Goal: Check status: Check status

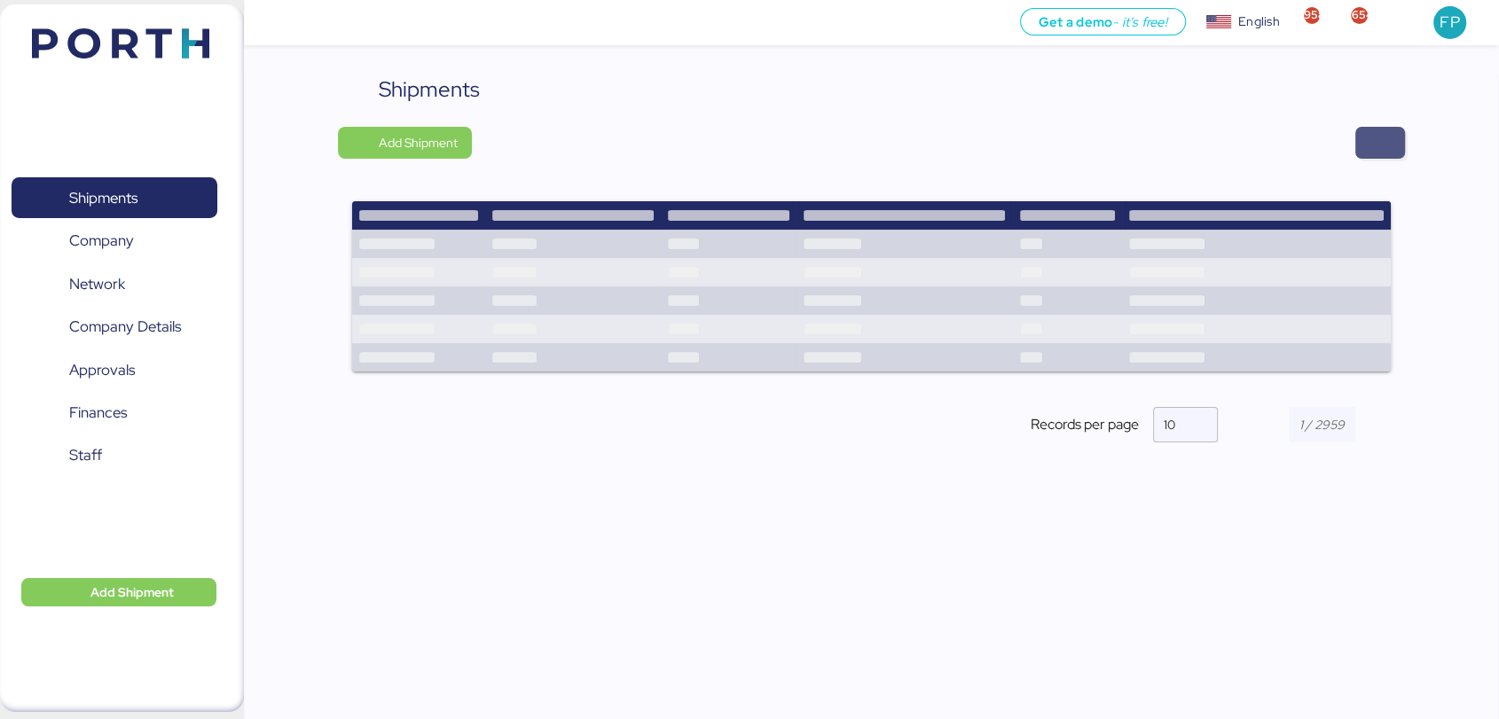
click at [1388, 149] on span "button" at bounding box center [1380, 142] width 21 height 25
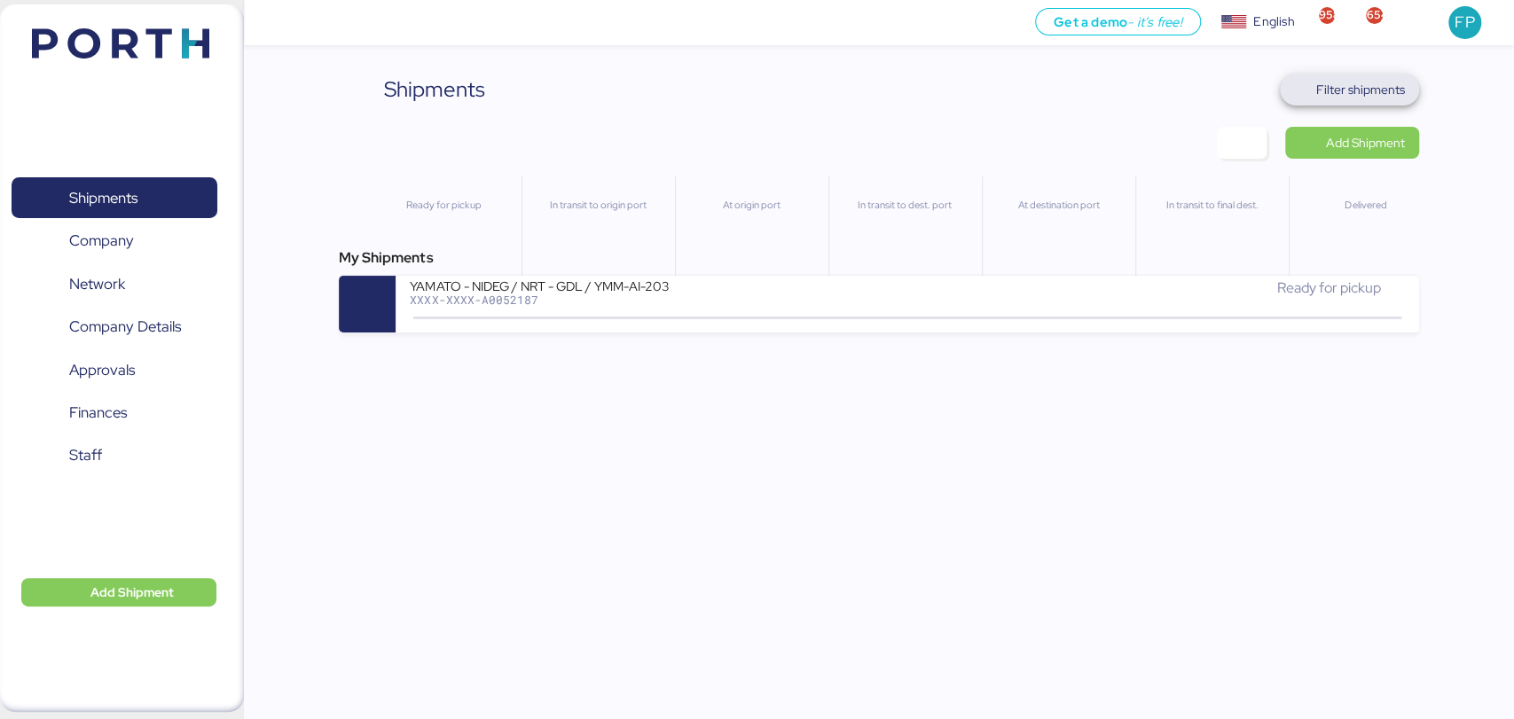
click at [1347, 90] on span "Filter shipments" at bounding box center [1360, 89] width 89 height 21
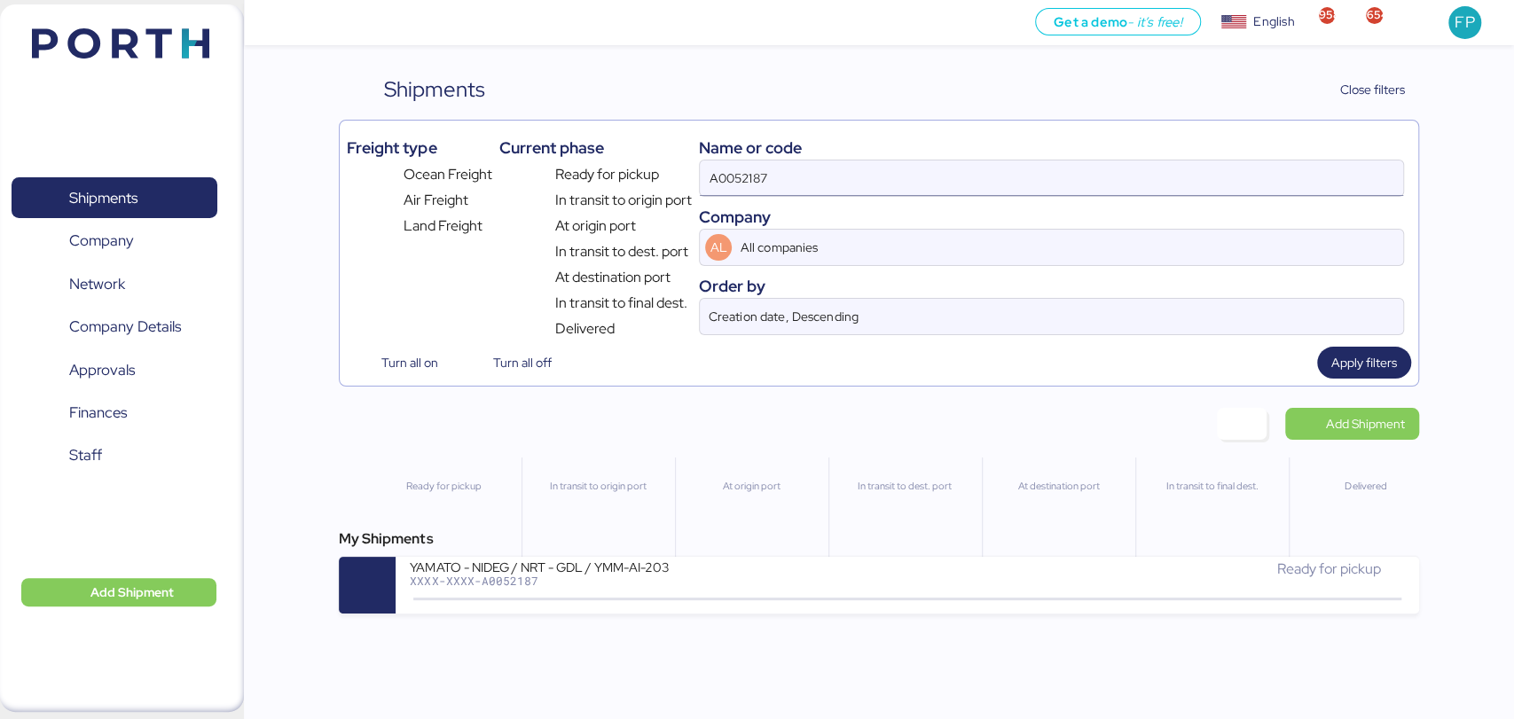
click at [738, 179] on input "A0052187" at bounding box center [1051, 178] width 703 height 35
click at [727, 174] on input "A0052187" at bounding box center [1051, 178] width 703 height 35
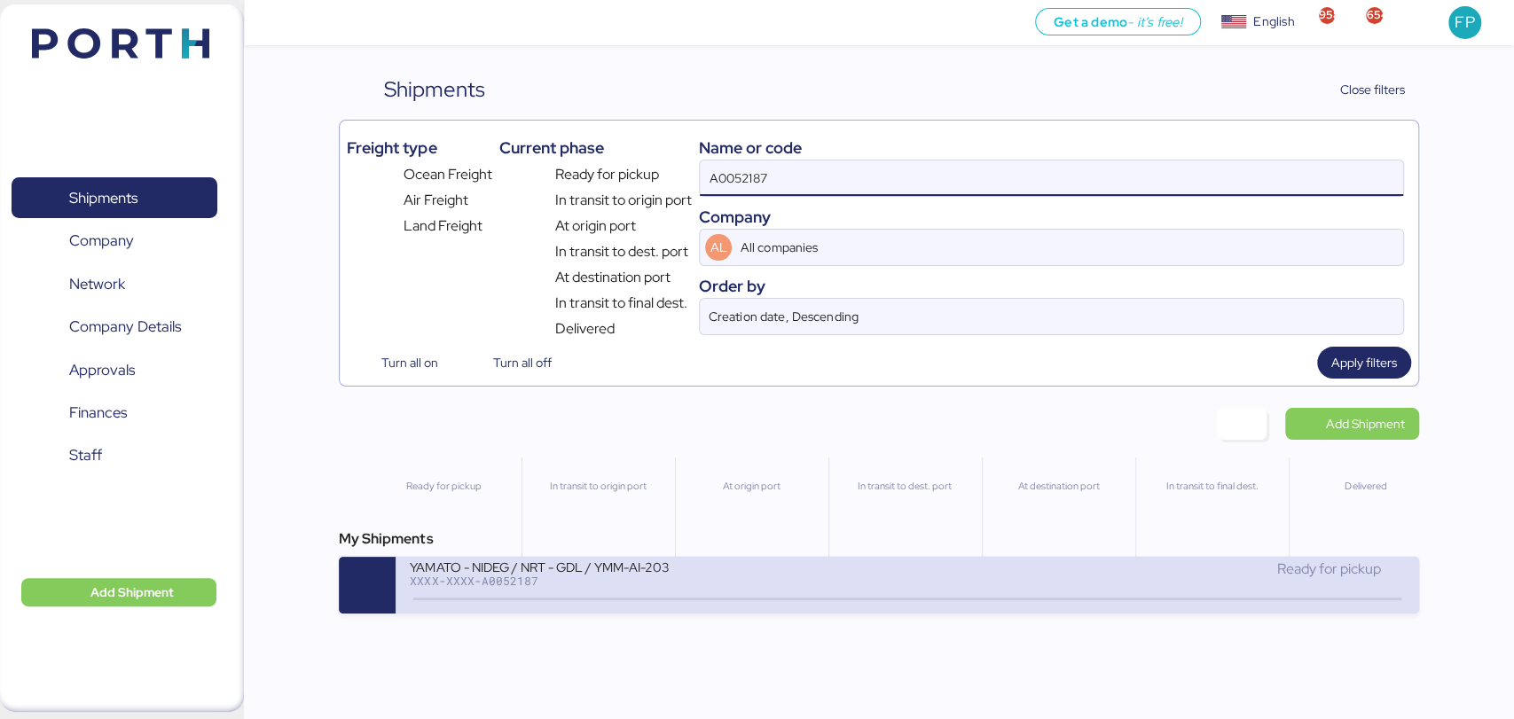
click at [703, 573] on div "YAMATO - NIDEG / NRT - GDL / YMM-AI-203" at bounding box center [623, 566] width 426 height 15
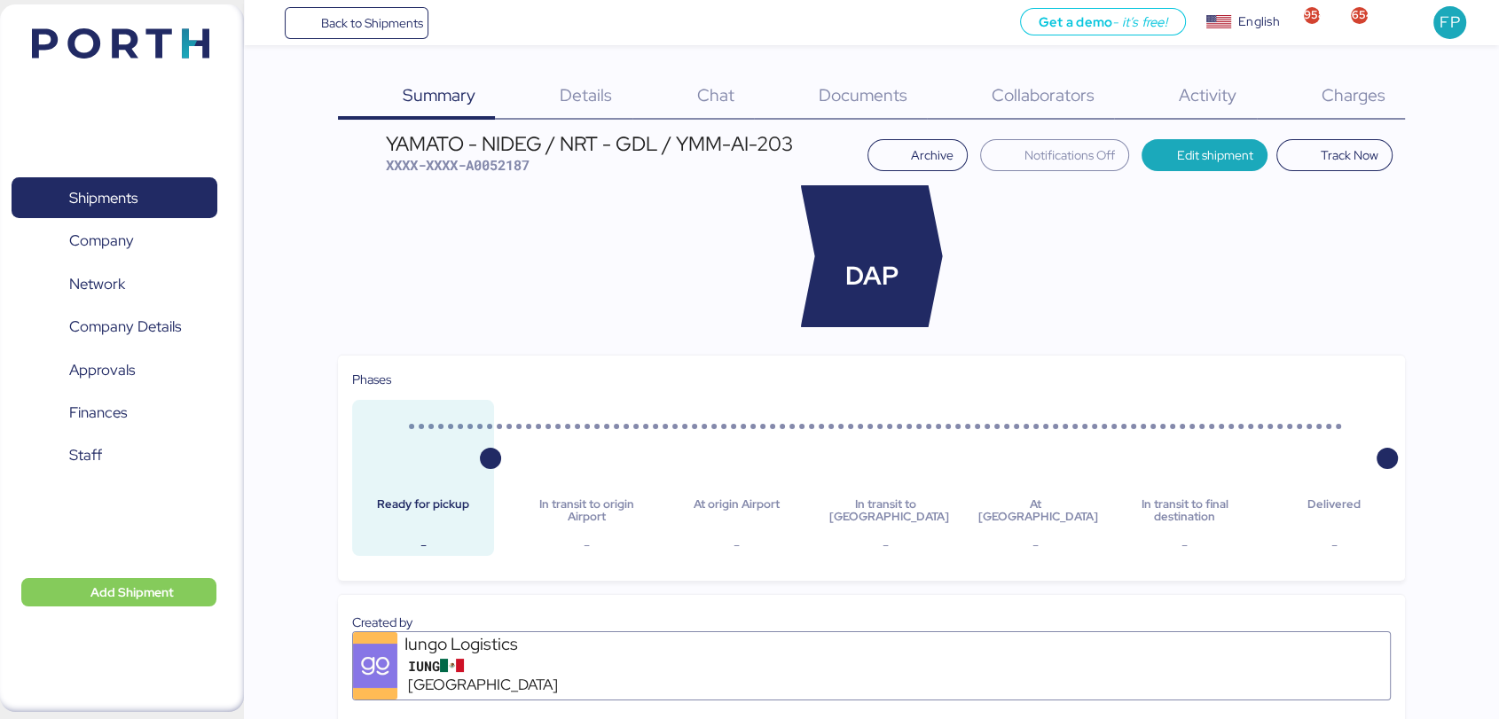
click at [1344, 93] on span "Charges" at bounding box center [1353, 94] width 64 height 23
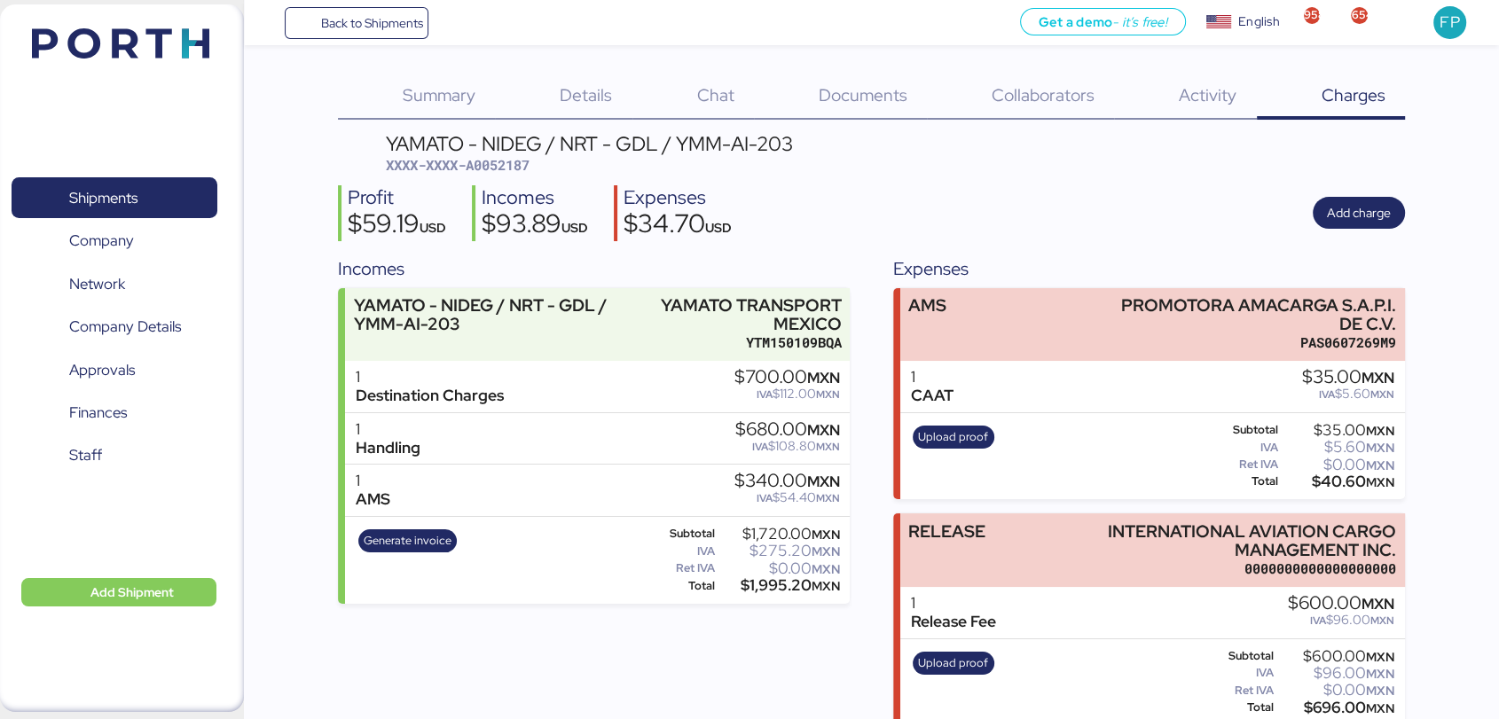
scroll to position [26, 0]
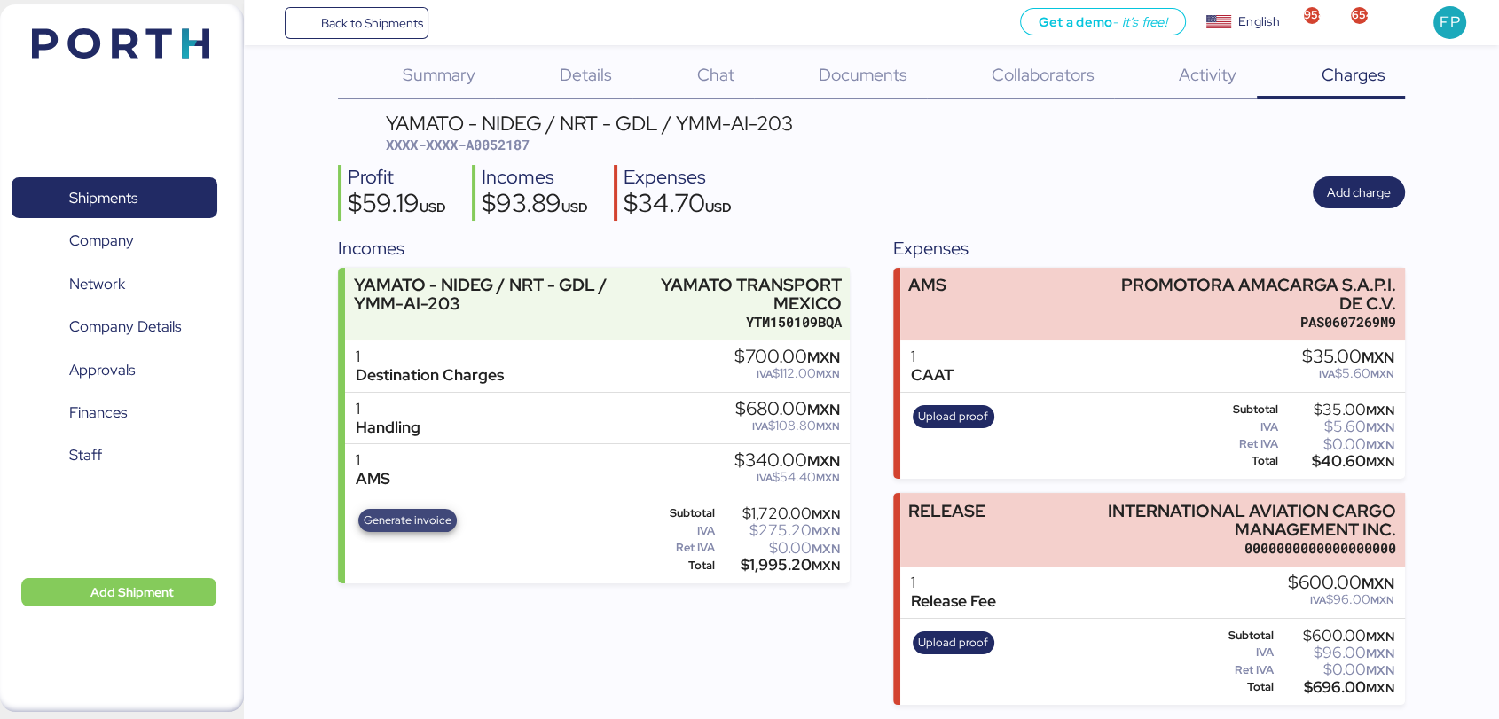
click at [419, 522] on span "Generate invoice" at bounding box center [408, 521] width 88 height 20
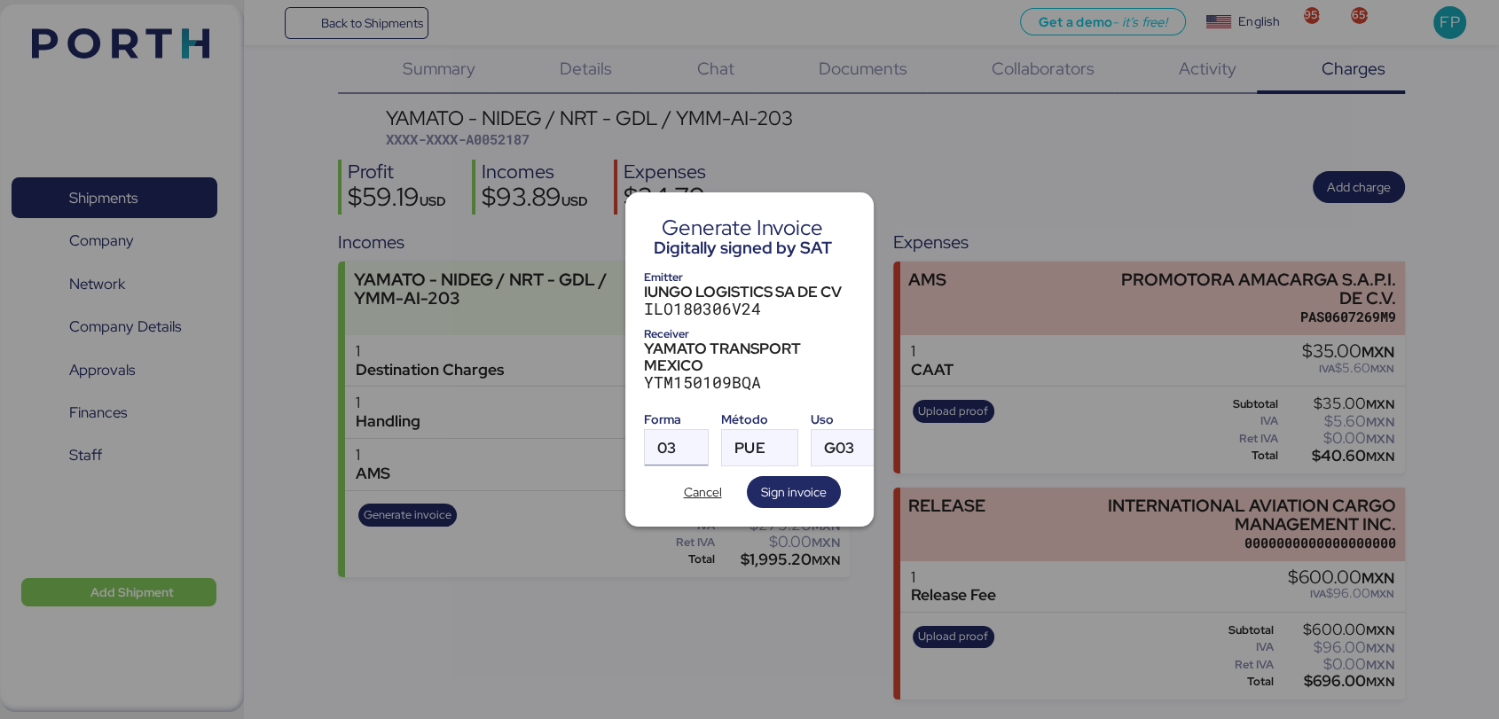
click at [675, 444] on span "03" at bounding box center [666, 448] width 19 height 15
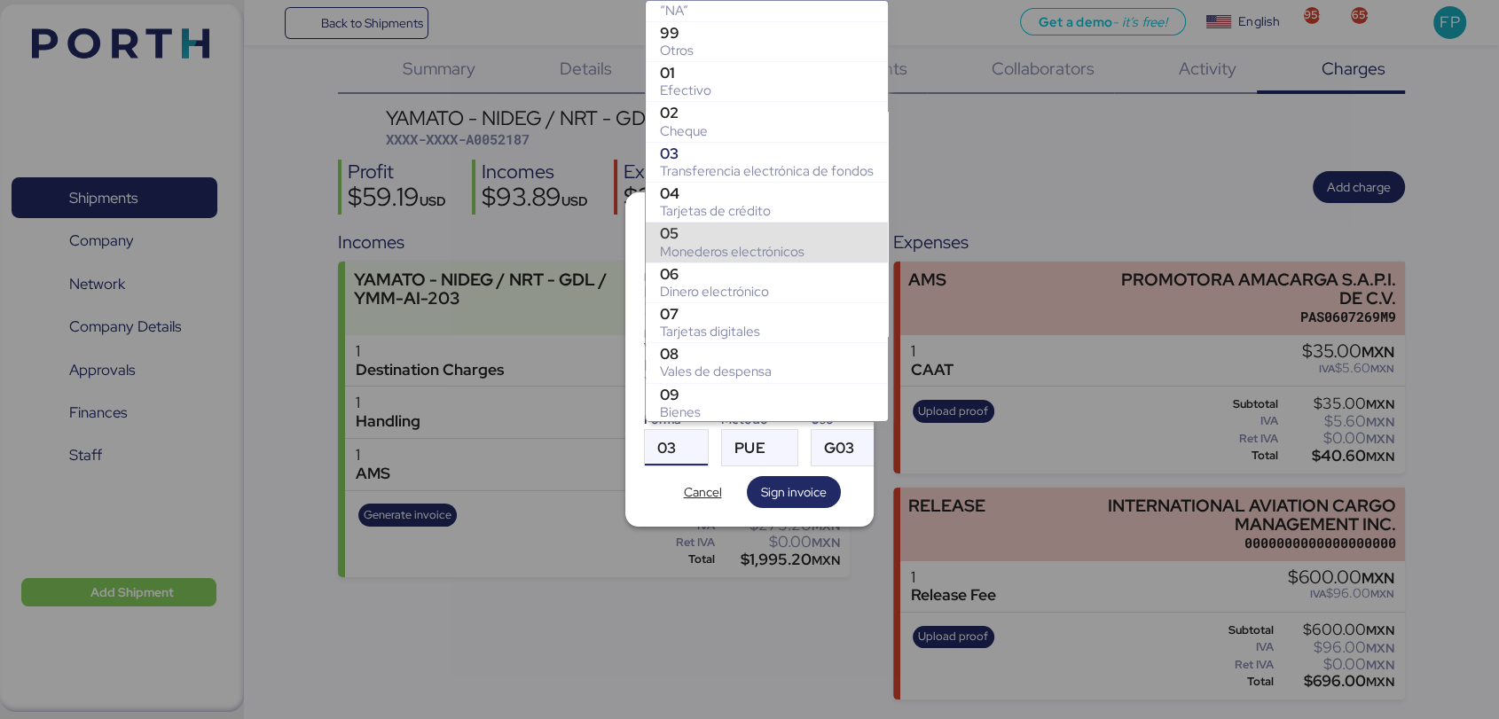
scroll to position [208, 0]
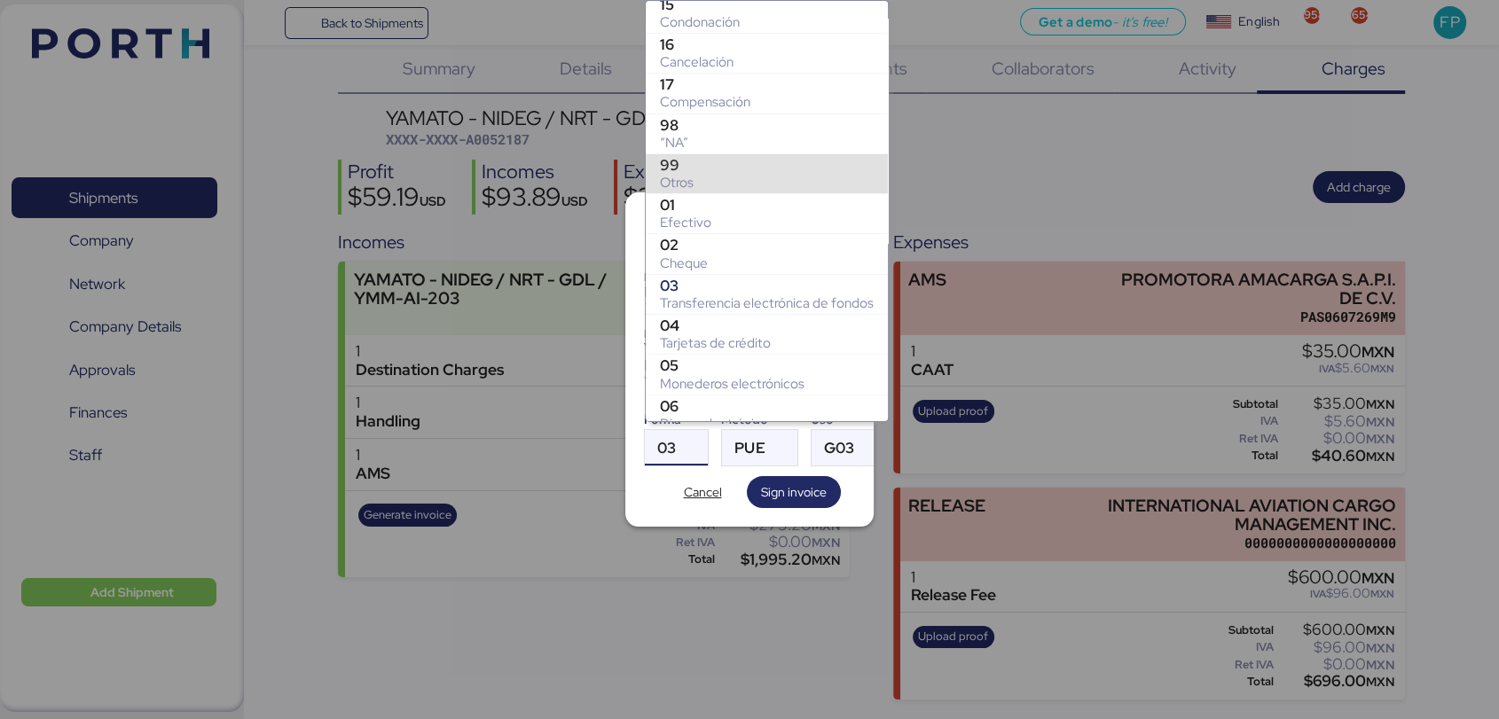
click at [684, 156] on div "99" at bounding box center [767, 165] width 214 height 18
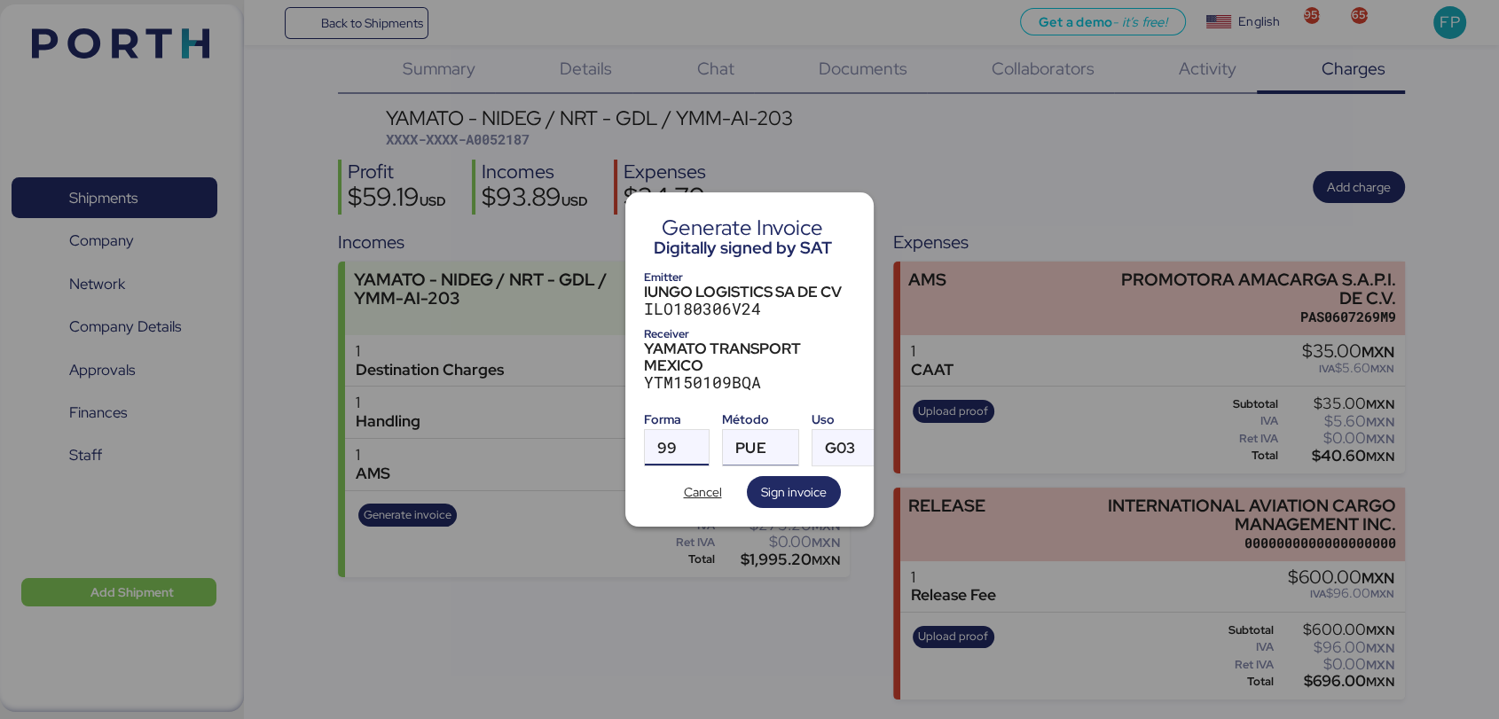
click at [745, 430] on div "PUE" at bounding box center [750, 447] width 30 height 35
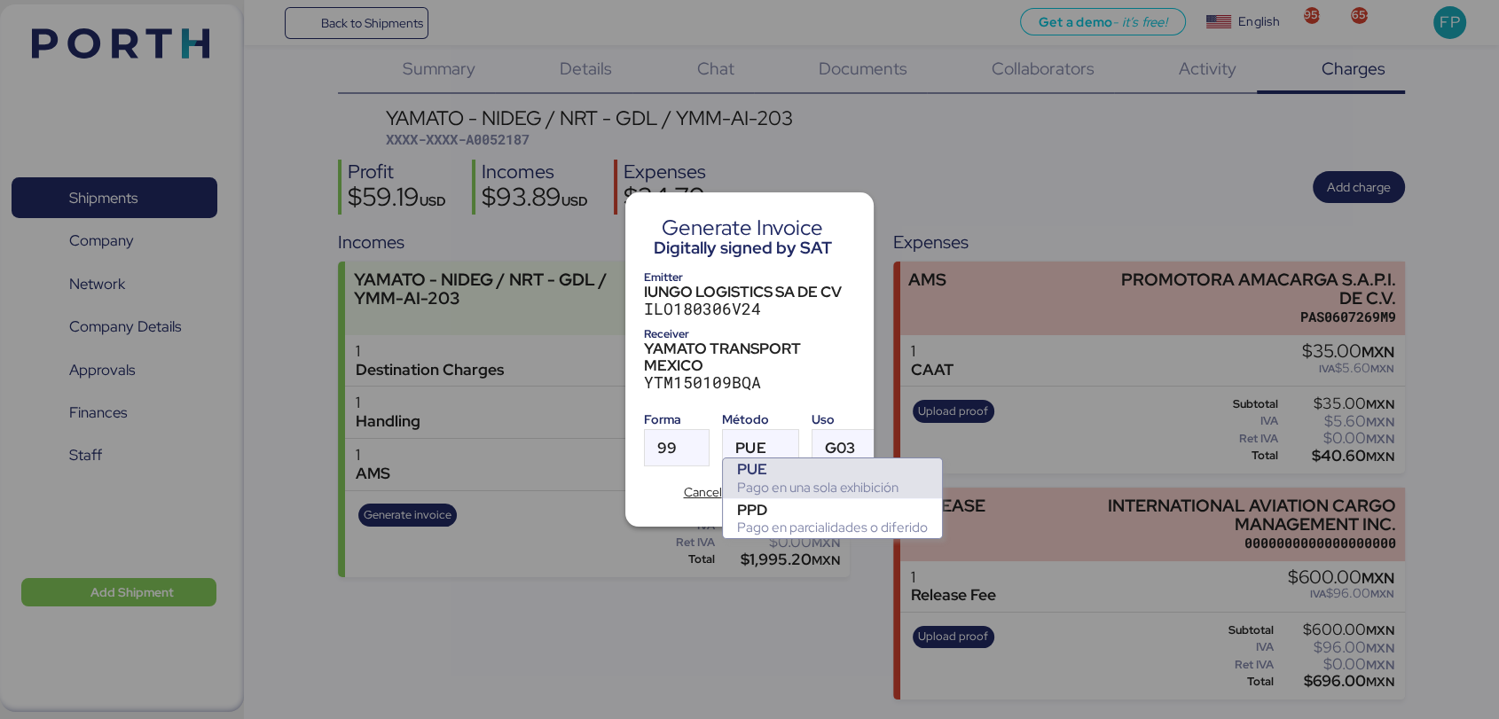
click at [774, 494] on div "Pago en una sola exhibición" at bounding box center [832, 488] width 191 height 18
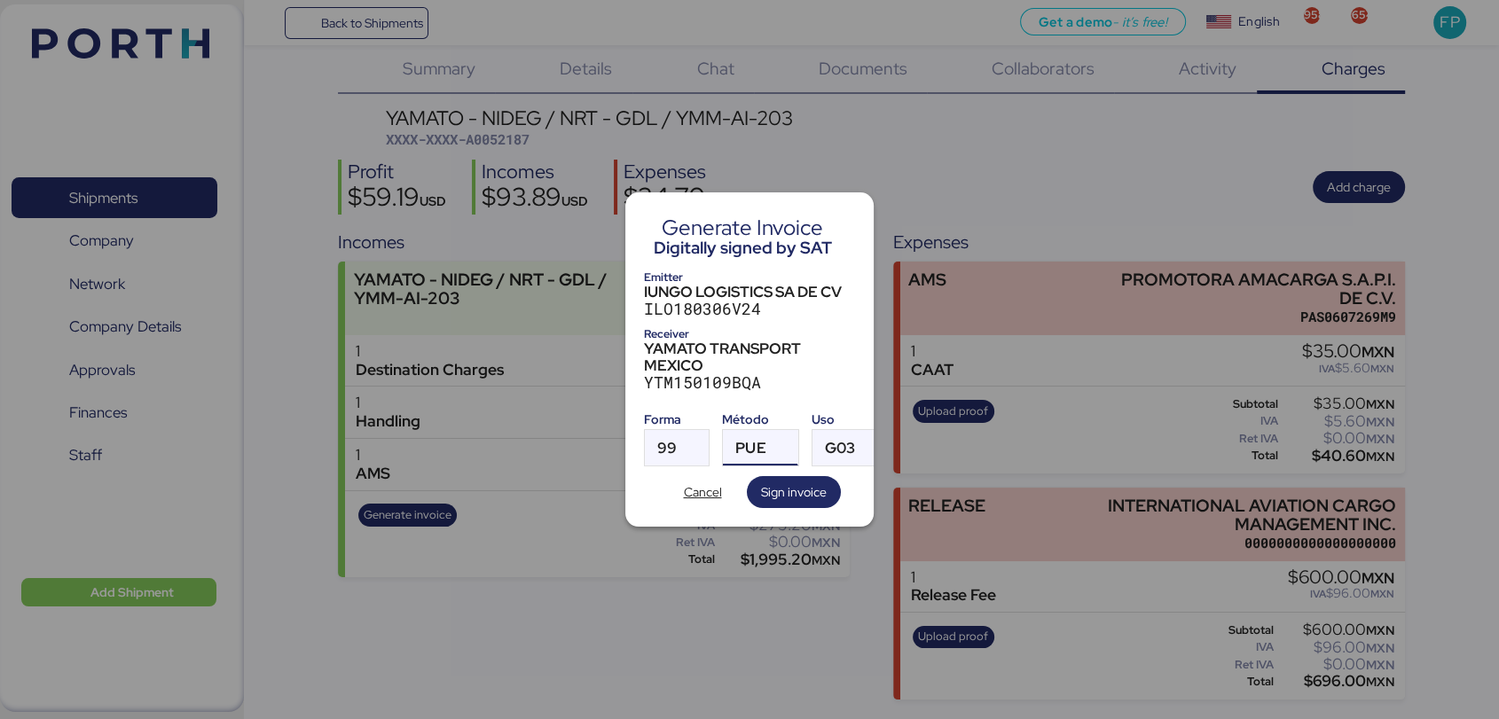
click at [759, 430] on div "PUE" at bounding box center [750, 447] width 30 height 35
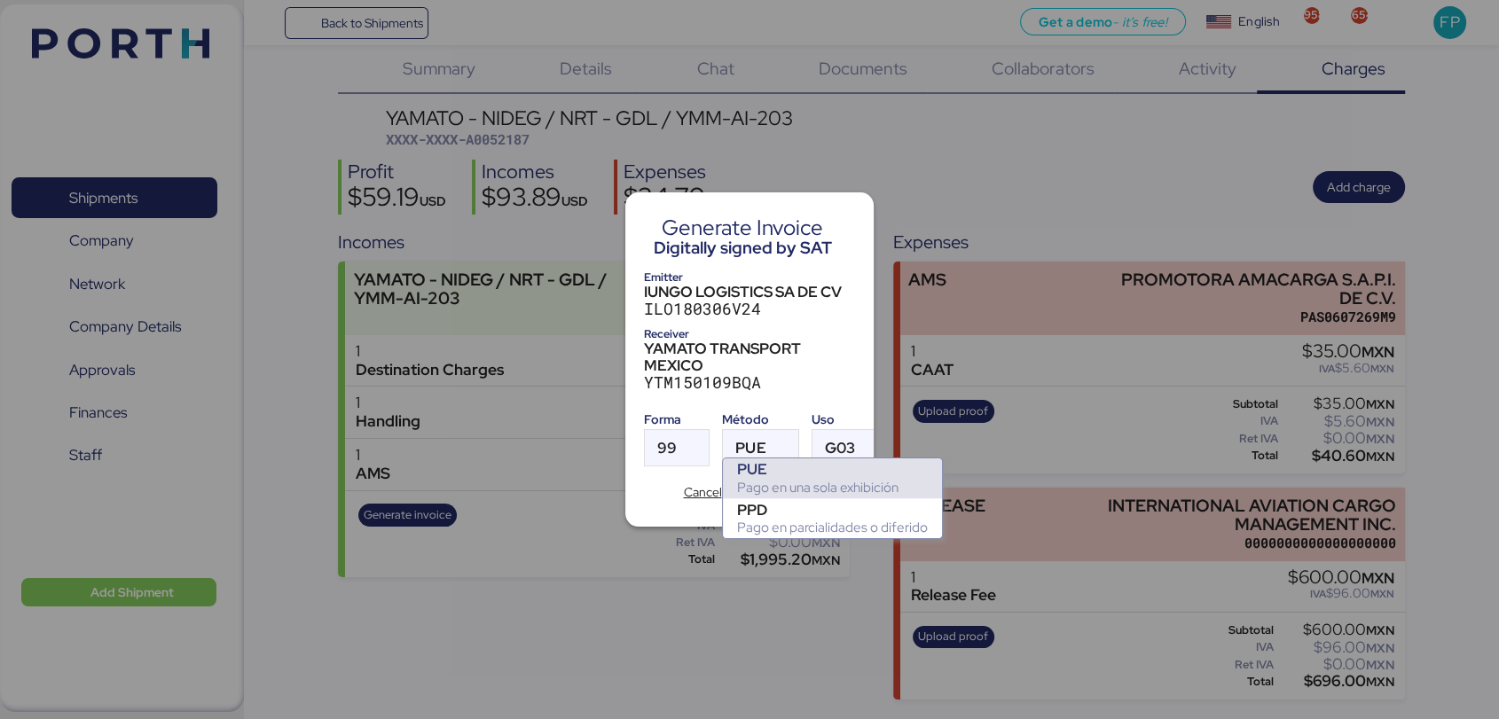
click at [766, 489] on div "Pago en una sola exhibición" at bounding box center [832, 488] width 191 height 18
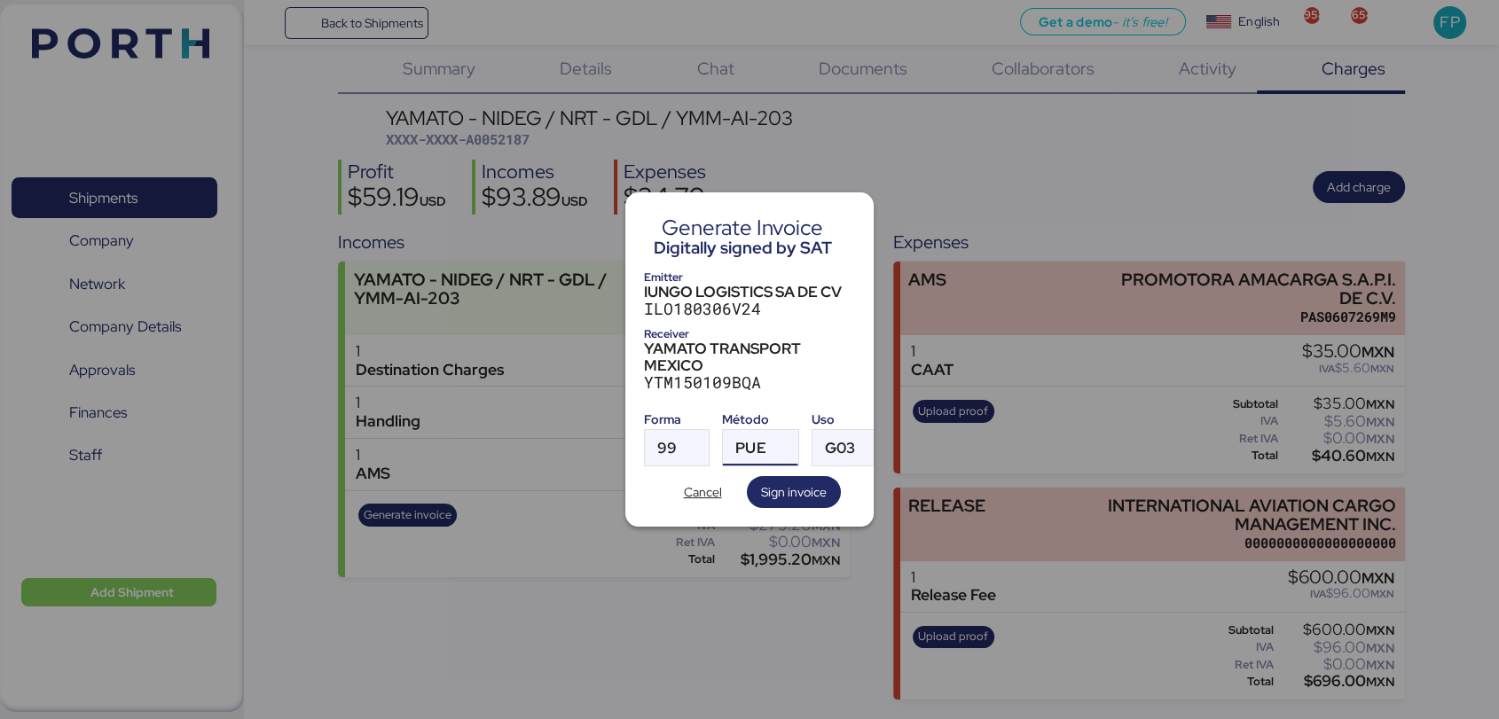
click at [747, 443] on span "PUE" at bounding box center [750, 448] width 30 height 15
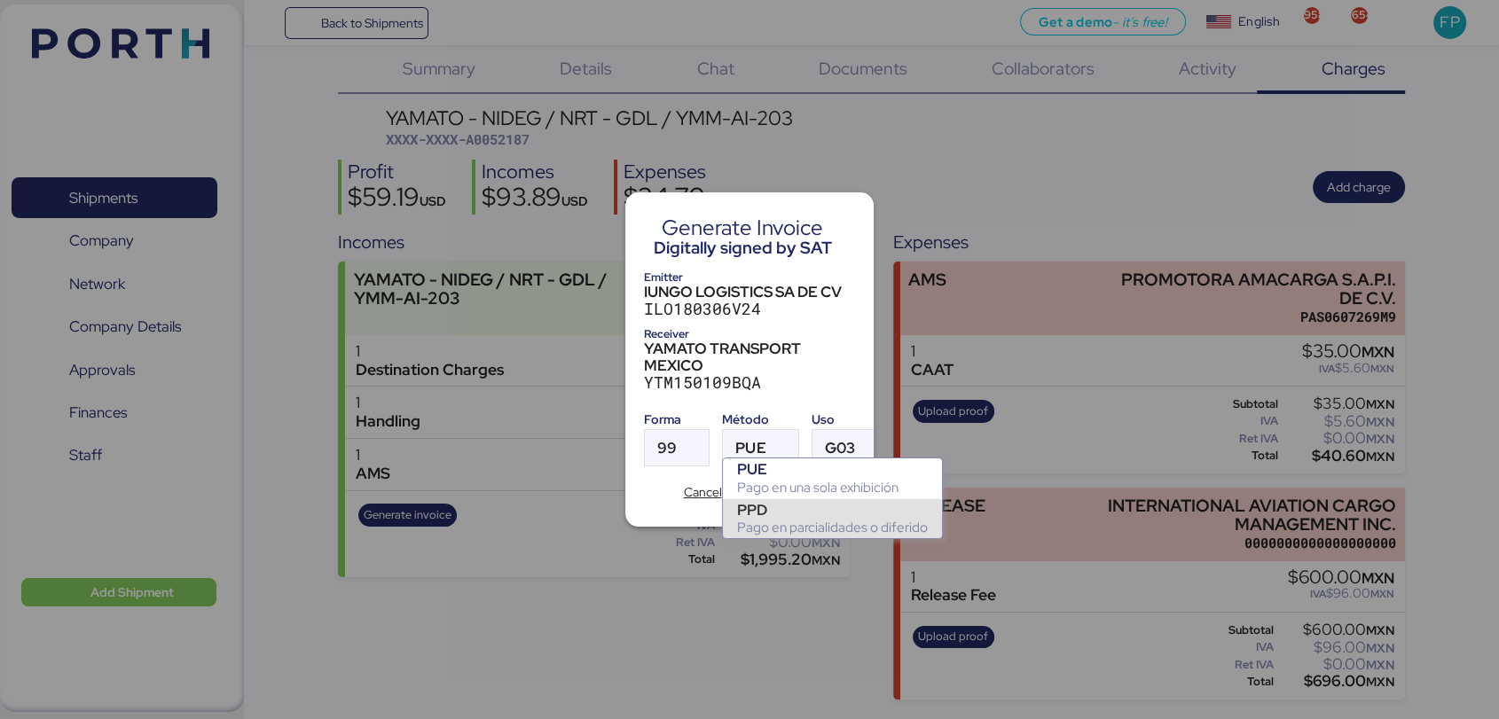
click at [760, 512] on div "PPD" at bounding box center [832, 510] width 191 height 18
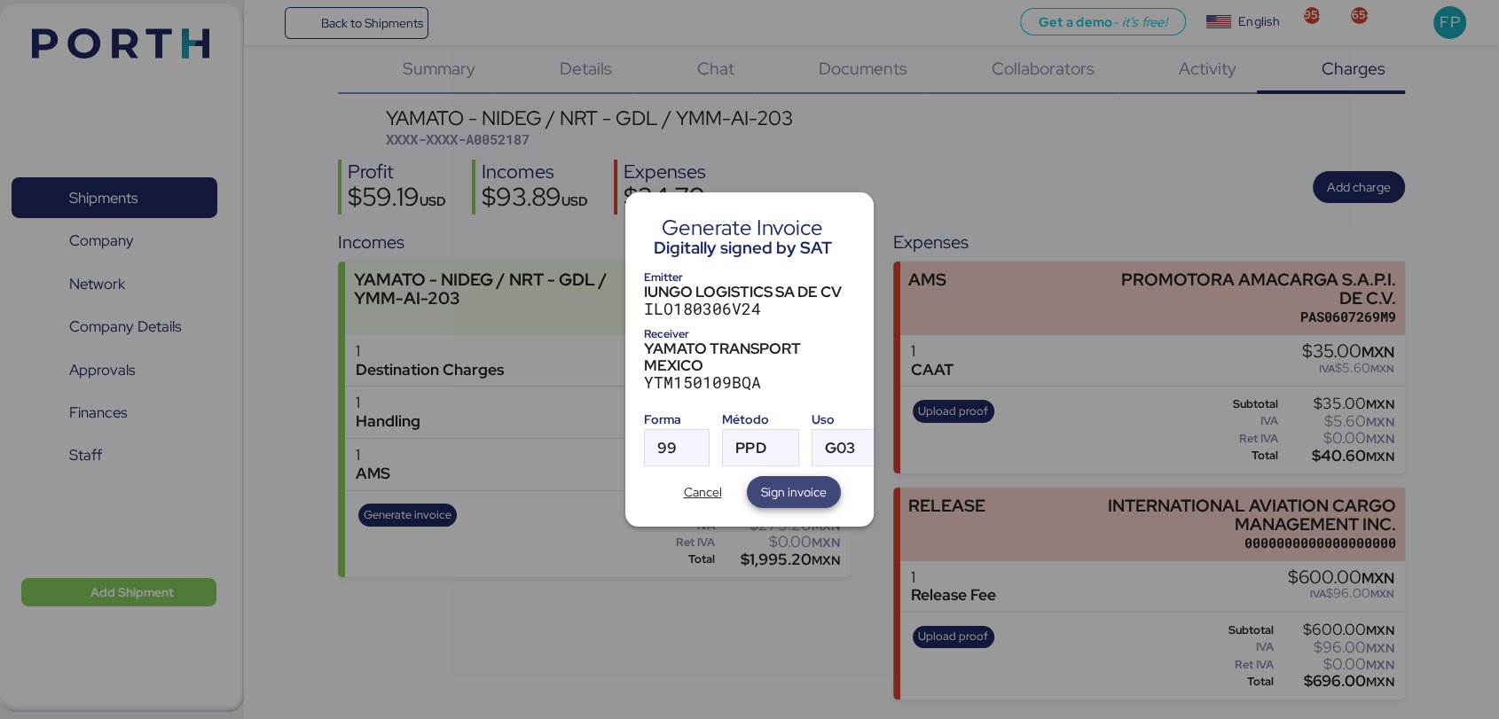
click at [779, 491] on span "Sign invoice" at bounding box center [794, 492] width 66 height 21
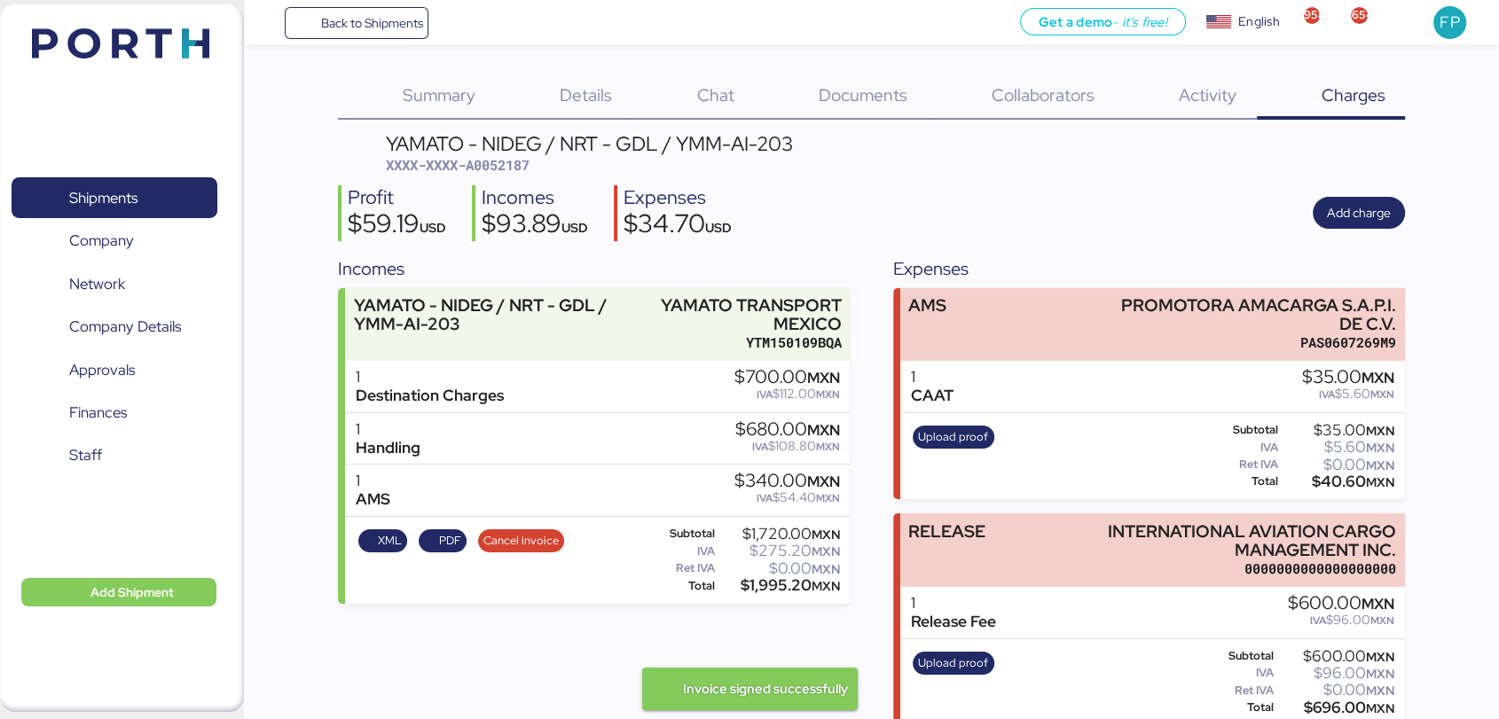
click at [511, 153] on div "YAMATO - NIDEG / NRT - GDL / YMM-AI-203 XXXX-XXXX-A0052187" at bounding box center [589, 155] width 407 height 42
click at [507, 164] on span "XXXX-XXXX-A0052187" at bounding box center [458, 165] width 144 height 18
copy span "A0052187"
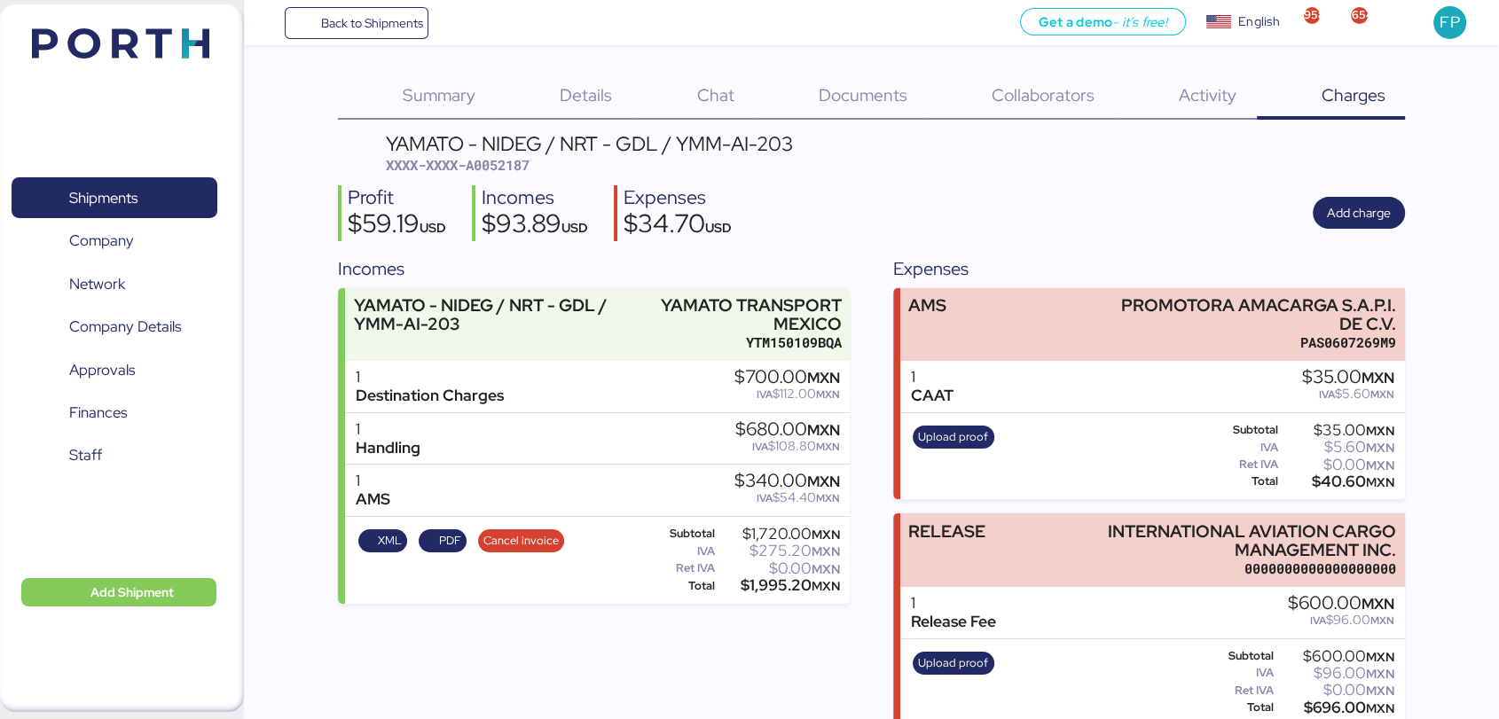
click at [775, 593] on div "$1,995.20 MXN" at bounding box center [780, 585] width 122 height 13
copy div "1,995.20"
drag, startPoint x: 816, startPoint y: 145, endPoint x: 677, endPoint y: 134, distance: 139.7
click at [677, 134] on header "YAMATO - NIDEG / NRT - GDL / YMM-AI-203 XXXX-XXXX-A0052187" at bounding box center [871, 155] width 1067 height 42
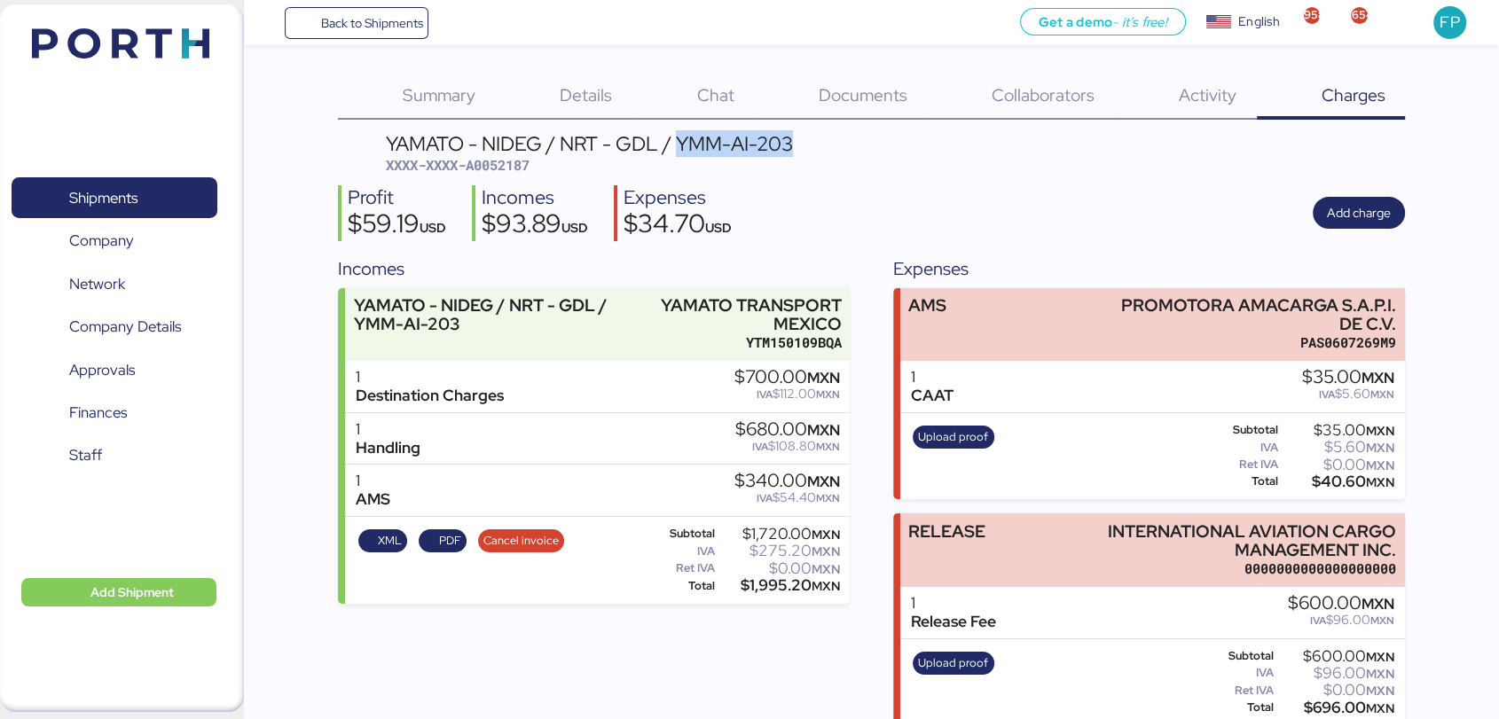
copy div "YMM-AI-203"
click at [149, 196] on span "Shipments" at bounding box center [114, 198] width 191 height 26
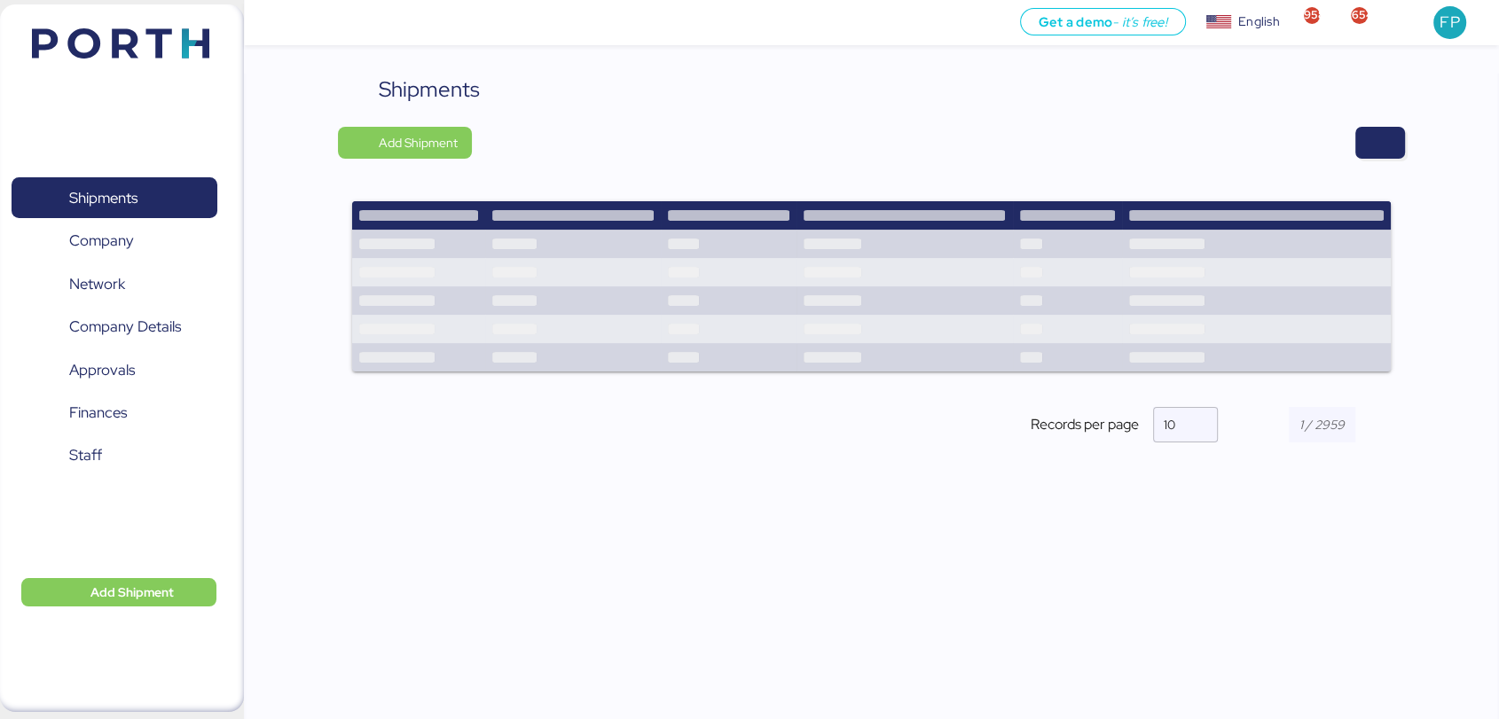
click at [1414, 161] on div "Shipments Add Shipment Shipment Name HARMONY - FORMEX // 3 x 20OT + 1 x 40OT //…" at bounding box center [871, 401] width 1255 height 655
click at [1397, 155] on span "button" at bounding box center [1380, 143] width 50 height 32
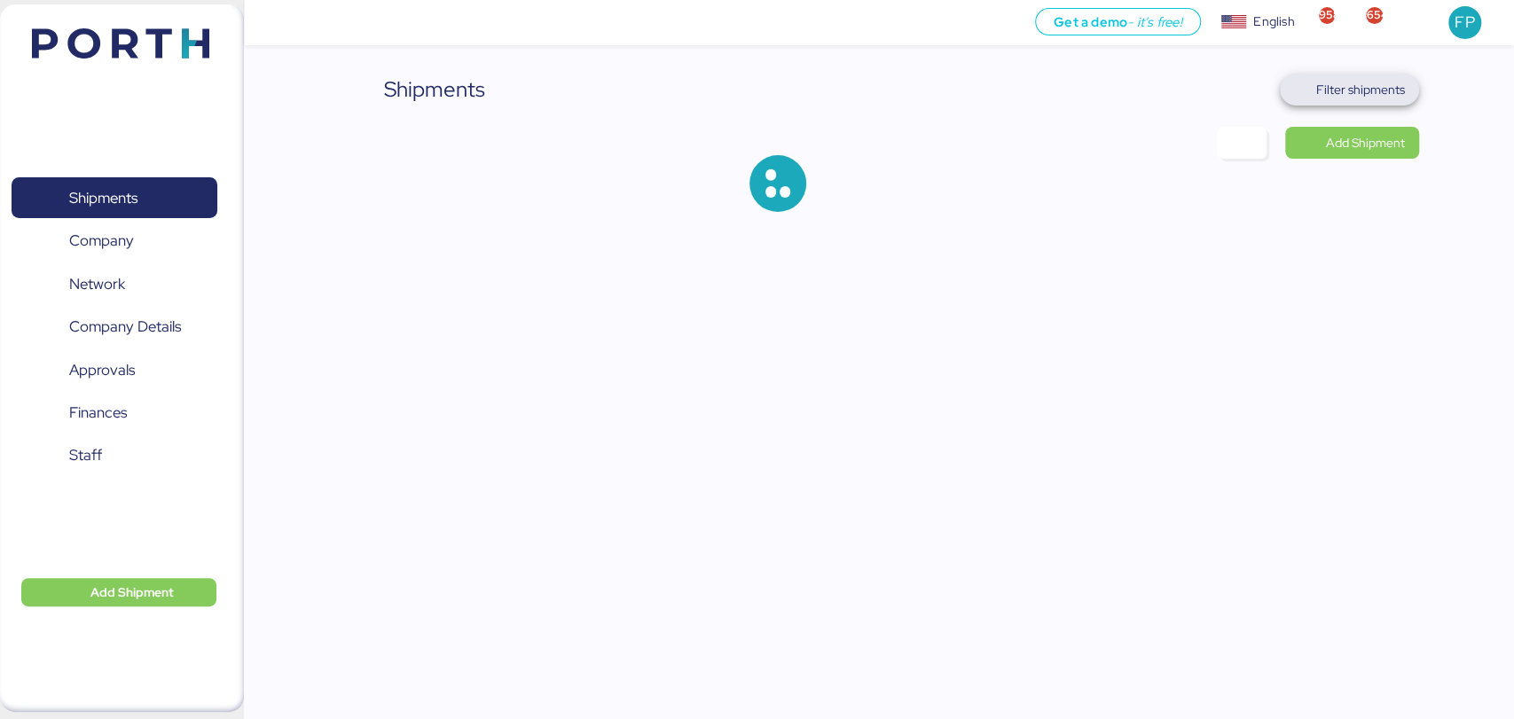
click at [1372, 104] on span "Filter shipments" at bounding box center [1349, 90] width 139 height 32
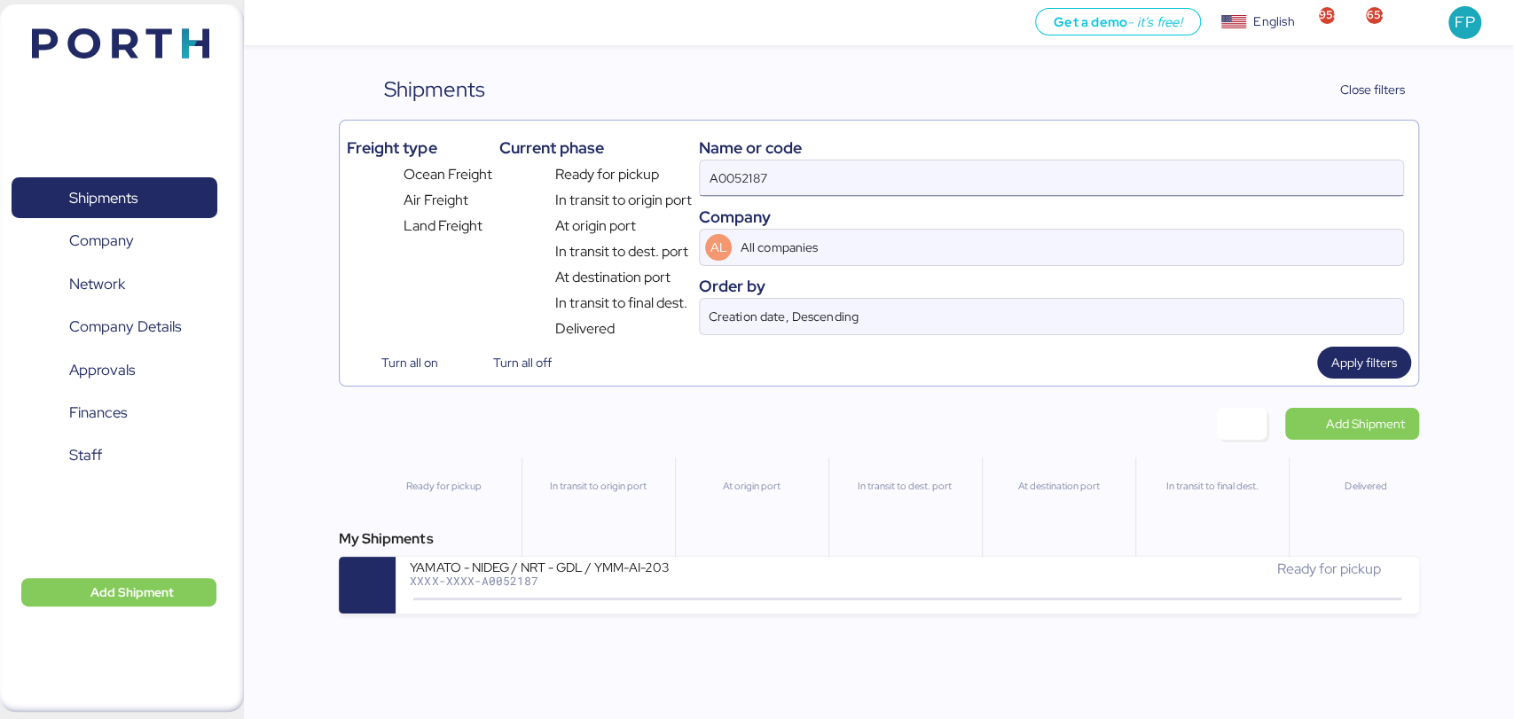
click at [739, 189] on input "A0052187" at bounding box center [1051, 178] width 703 height 35
paste input "O0052139"
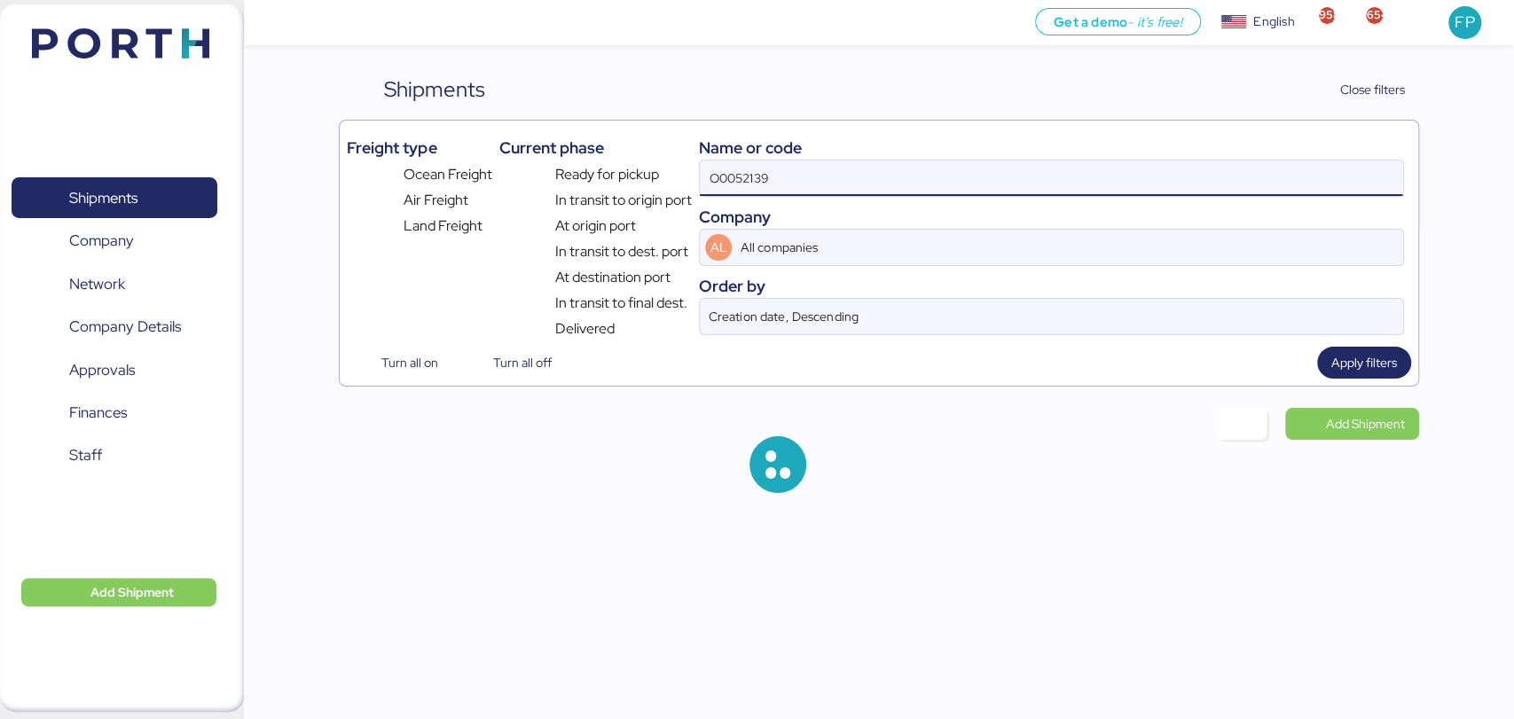
type input "O0052139"
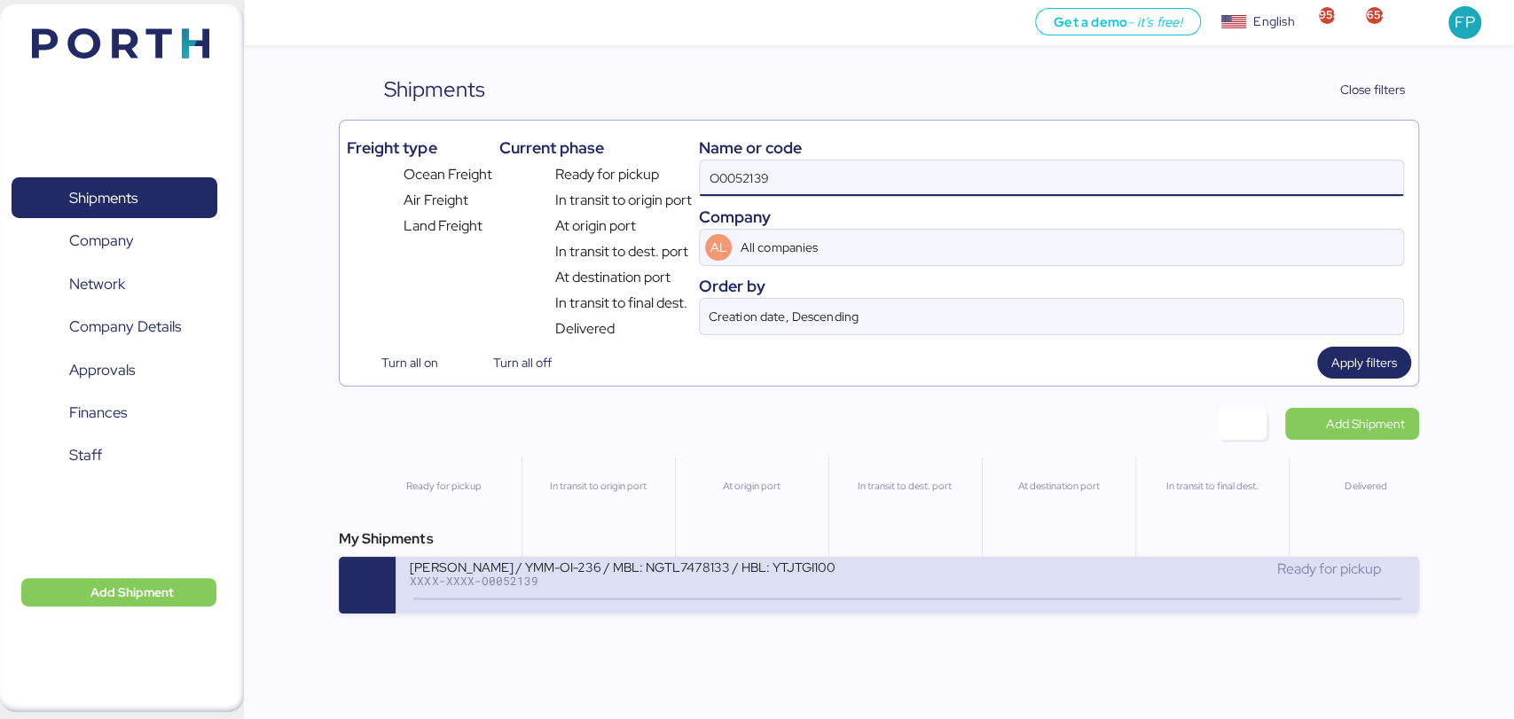
click at [596, 585] on div "XXXX-XXXX-O0052139" at bounding box center [623, 581] width 426 height 12
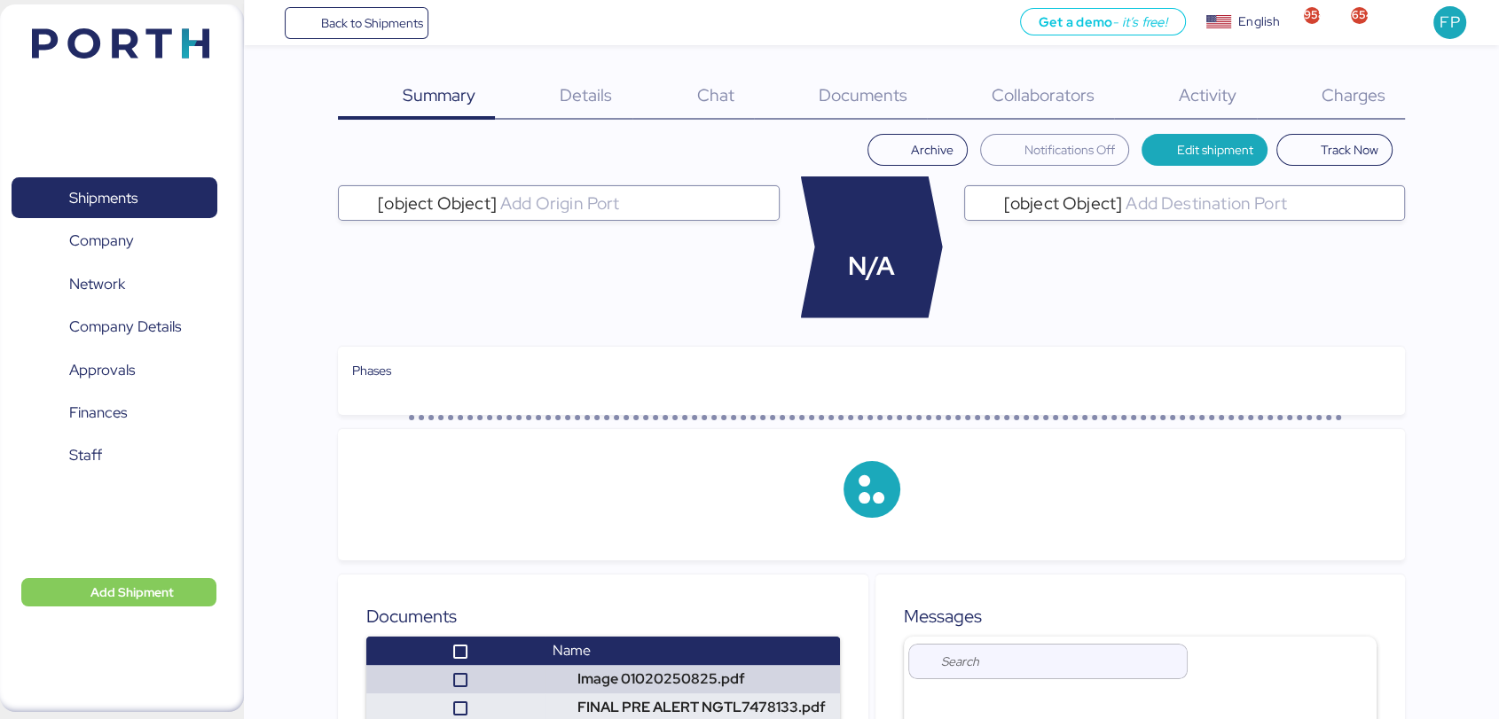
click at [1349, 106] on div "Charges 0" at bounding box center [1331, 97] width 148 height 46
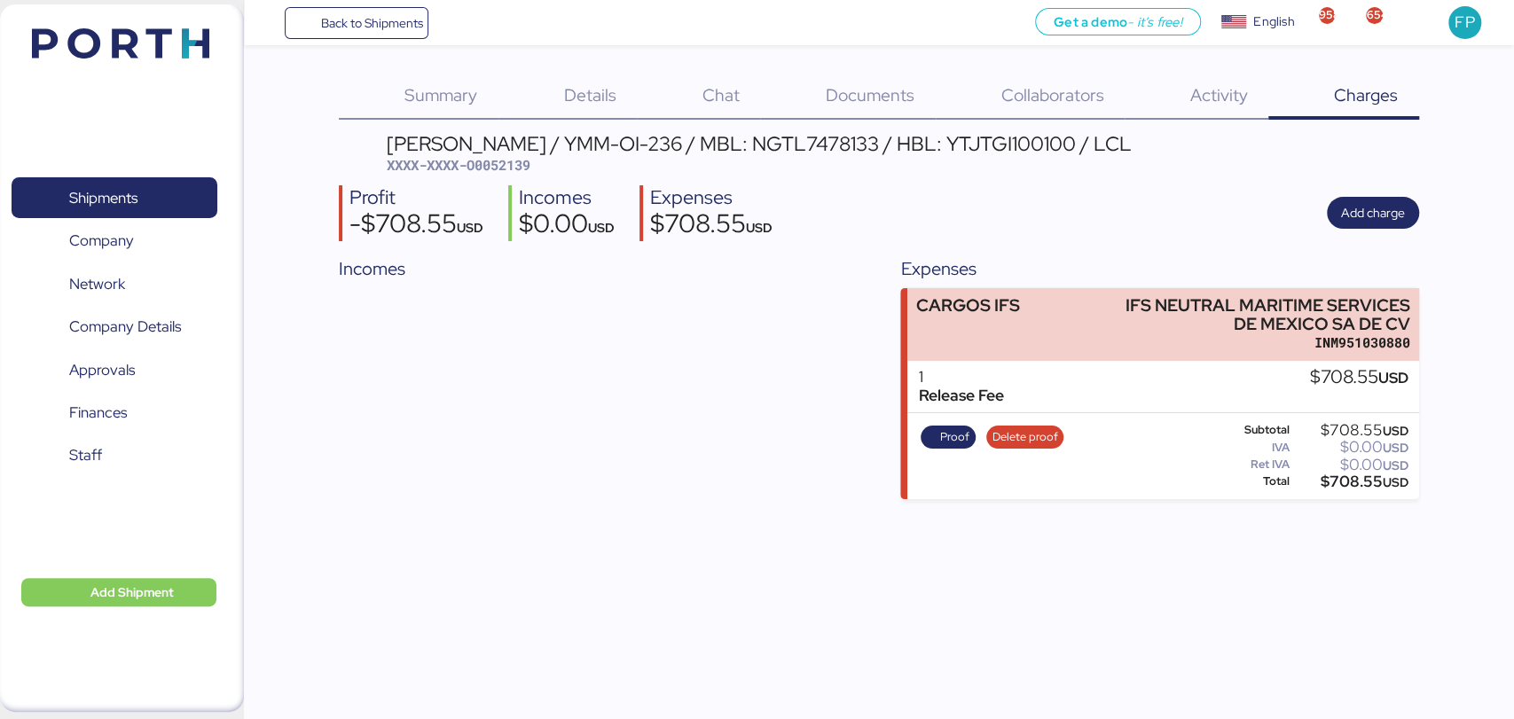
click at [514, 153] on div "YAMATO - MURATA / YMM-OI-236 / MBL: NGTL7478133 / HBL: YTJTGI100100 / LCL XXXX-…" at bounding box center [759, 155] width 745 height 42
click at [514, 163] on span "XXXX-XXXX-O0052139" at bounding box center [459, 165] width 144 height 18
copy span "O0052139"
click at [119, 203] on span "Shipments" at bounding box center [103, 198] width 68 height 26
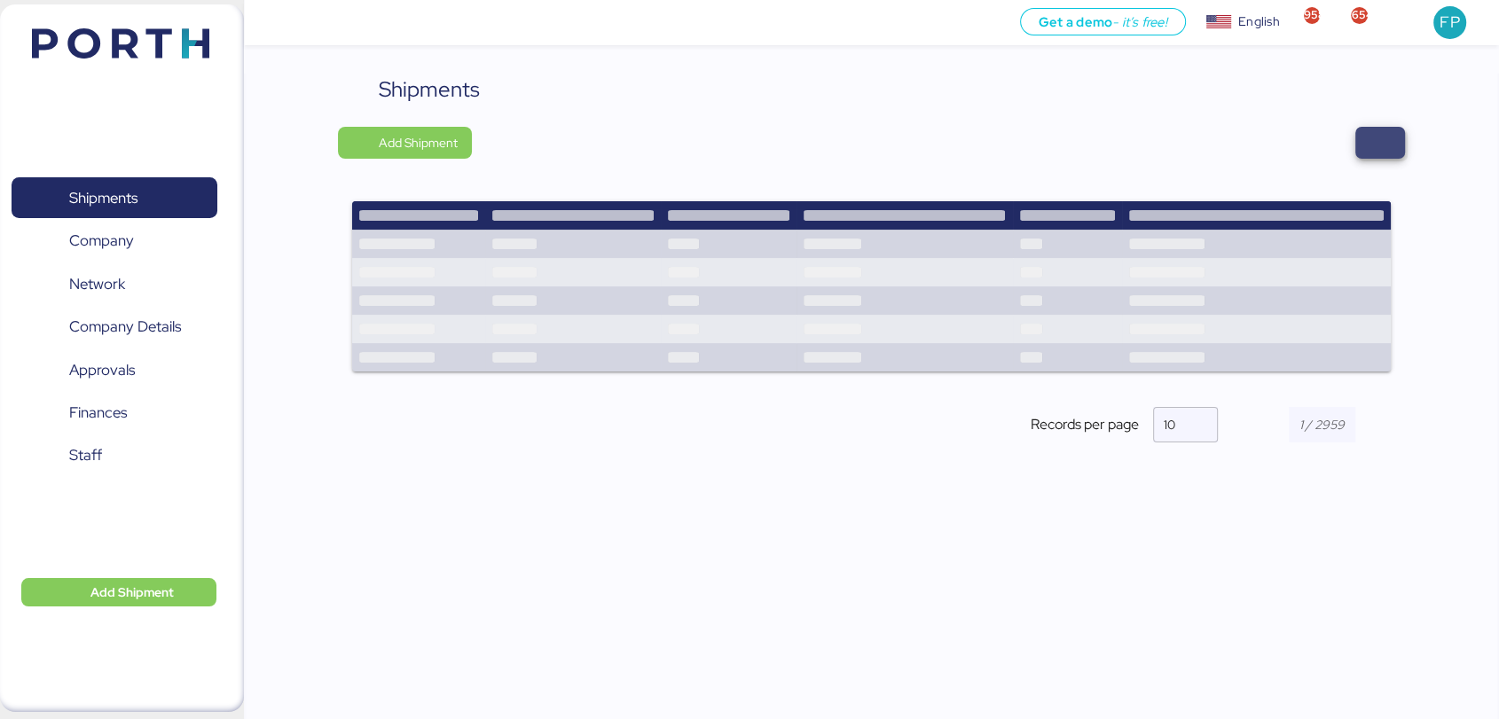
click at [1384, 139] on span "button" at bounding box center [1380, 142] width 21 height 25
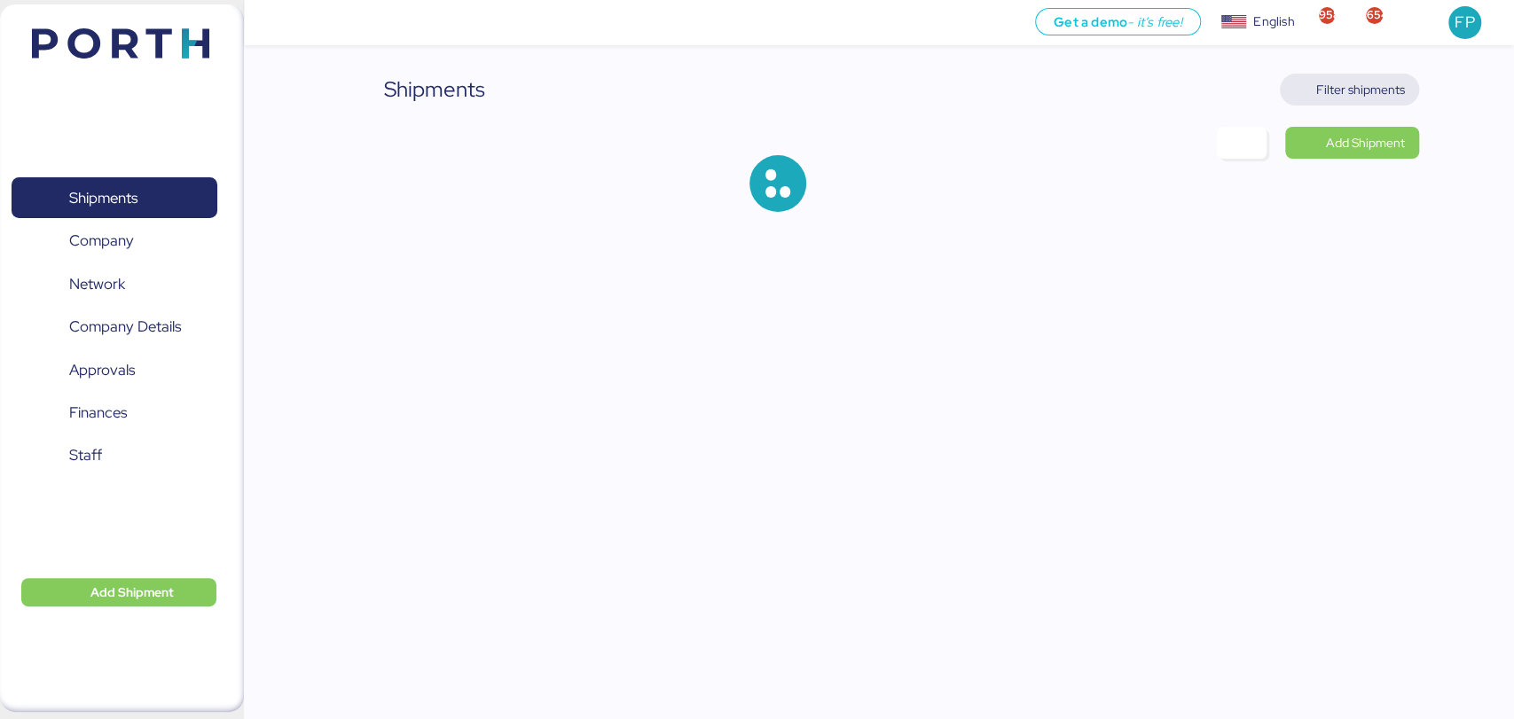
click at [1358, 90] on span "Filter shipments" at bounding box center [1360, 89] width 89 height 21
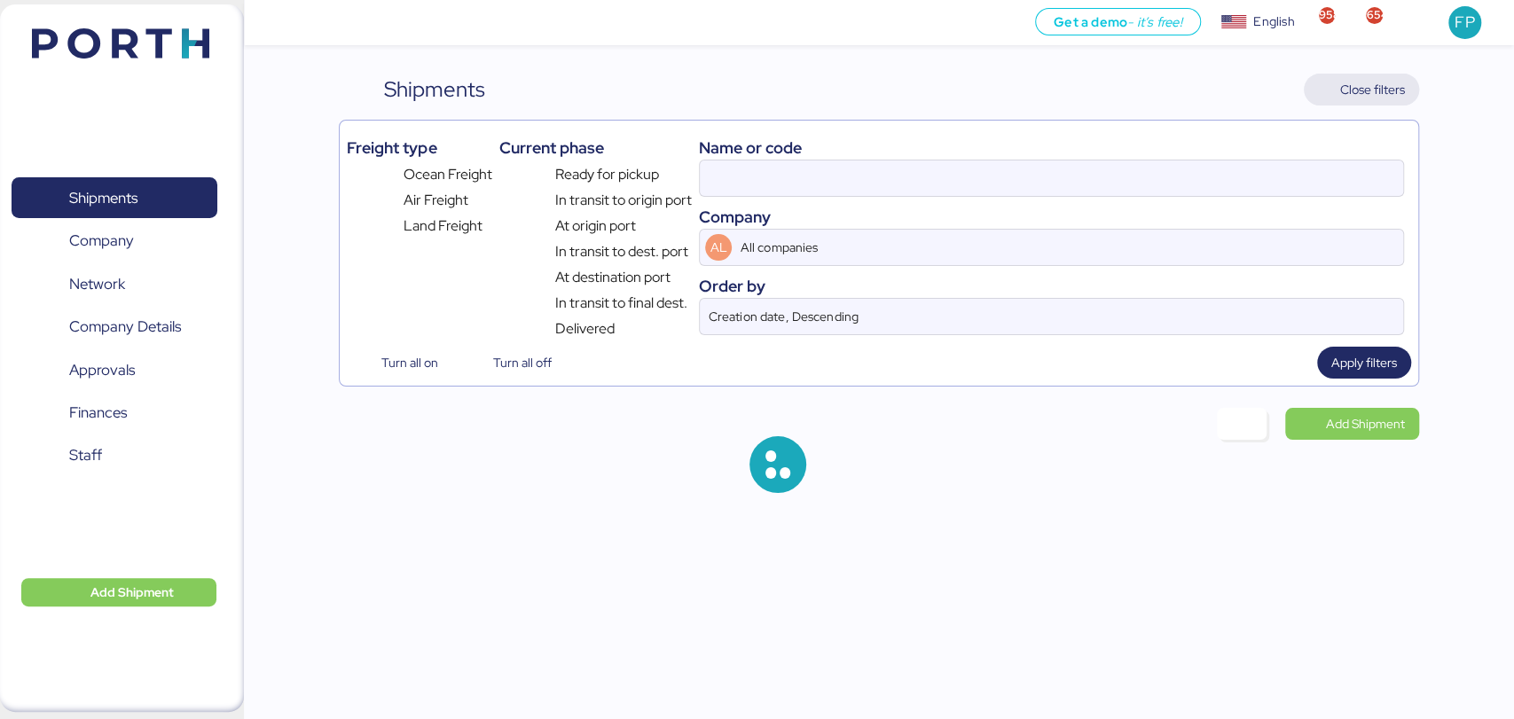
type input "O0052139"
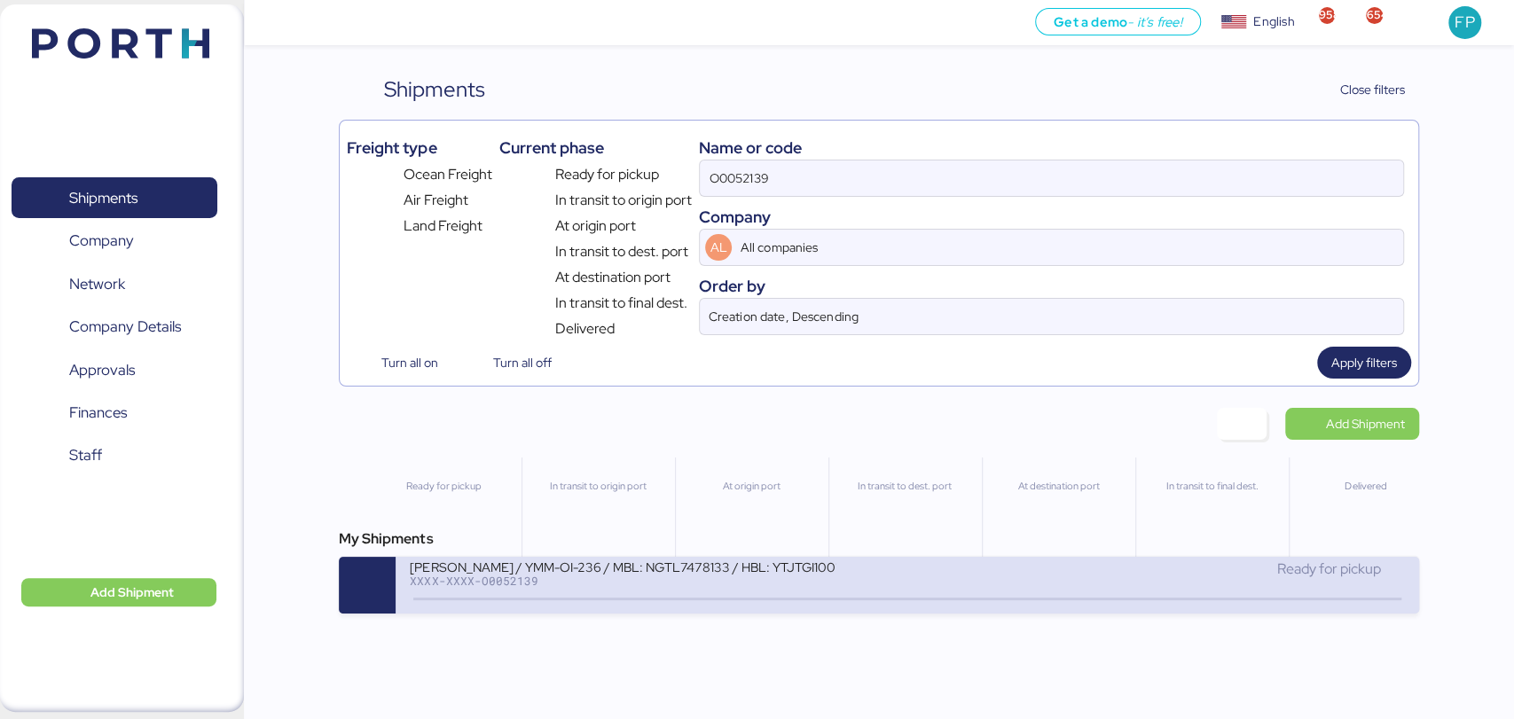
click at [795, 580] on div "XXXX-XXXX-O0052139" at bounding box center [623, 581] width 426 height 12
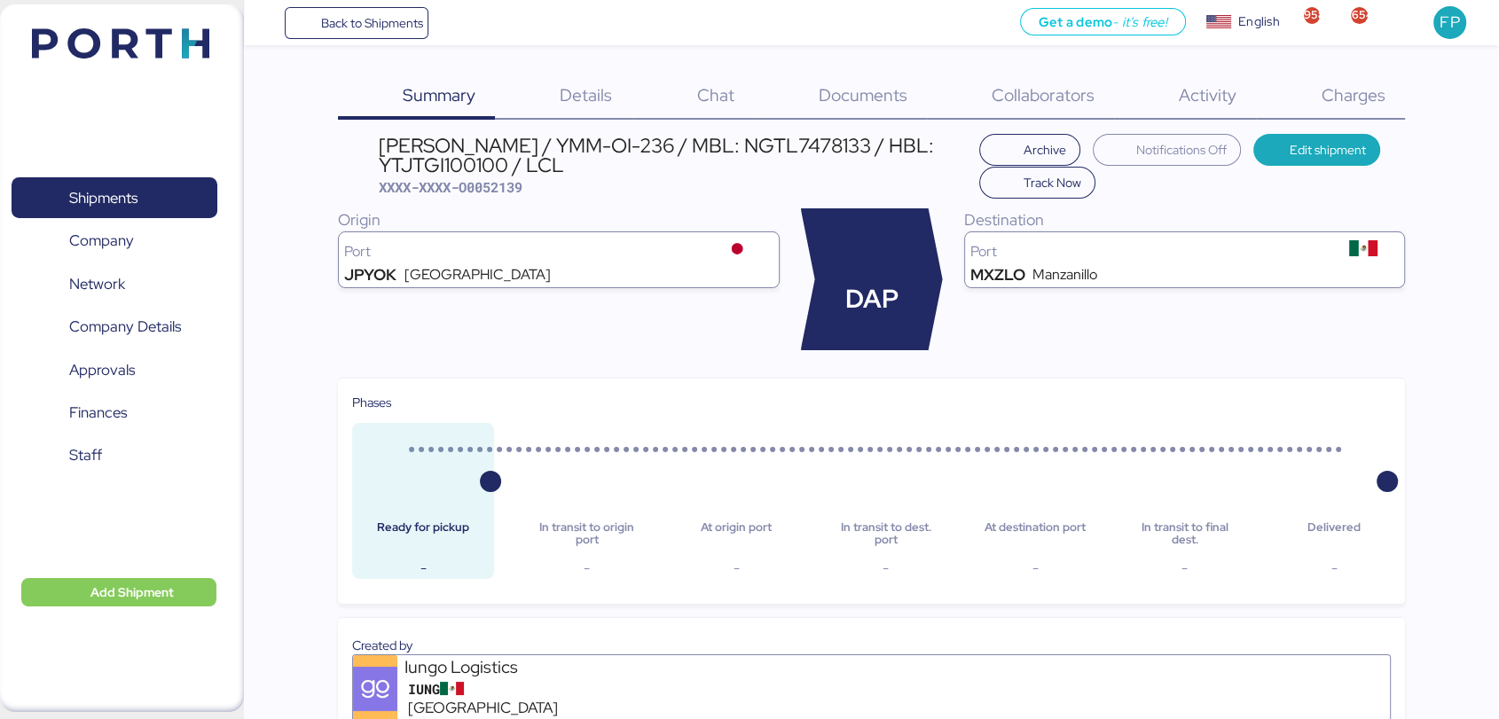
click at [1363, 104] on span "Charges" at bounding box center [1353, 94] width 64 height 23
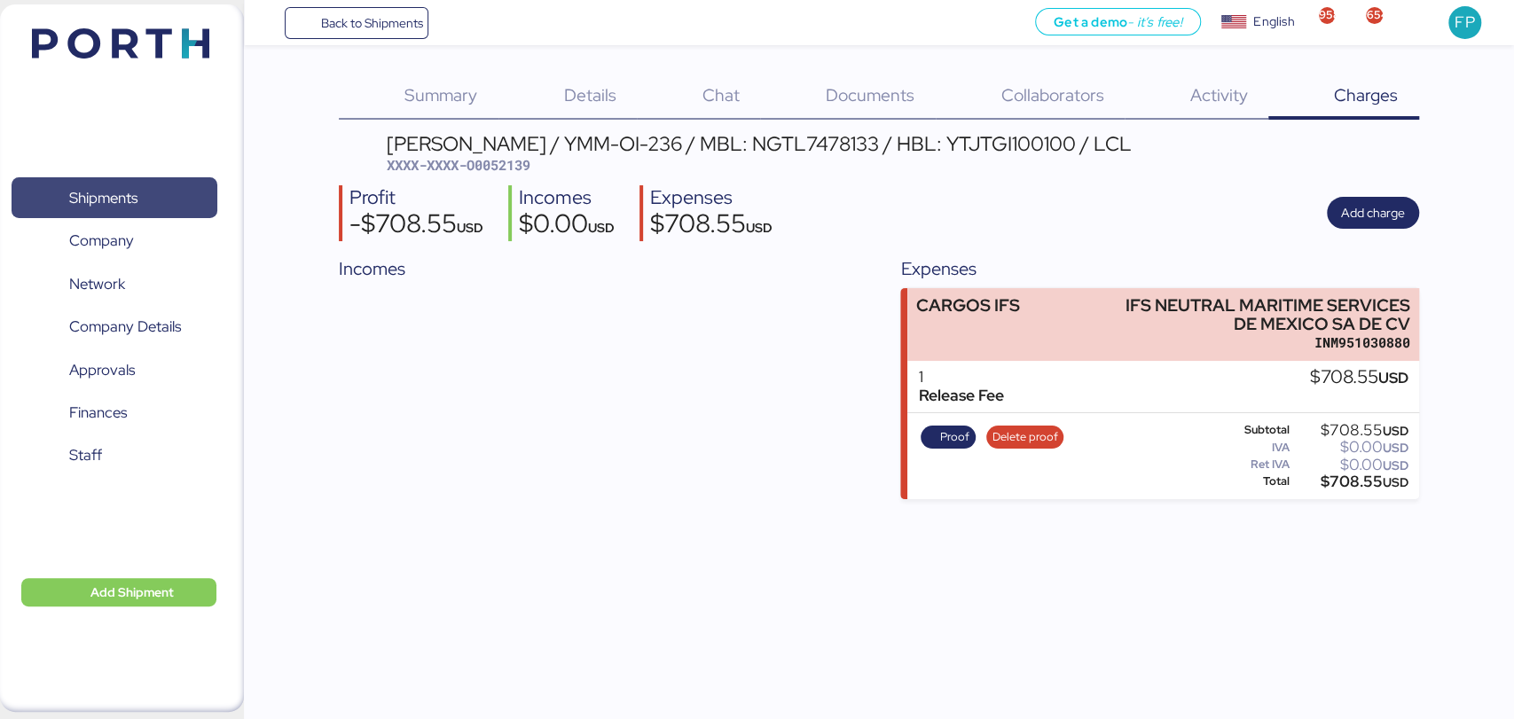
click at [97, 208] on span "Shipments" at bounding box center [103, 198] width 68 height 26
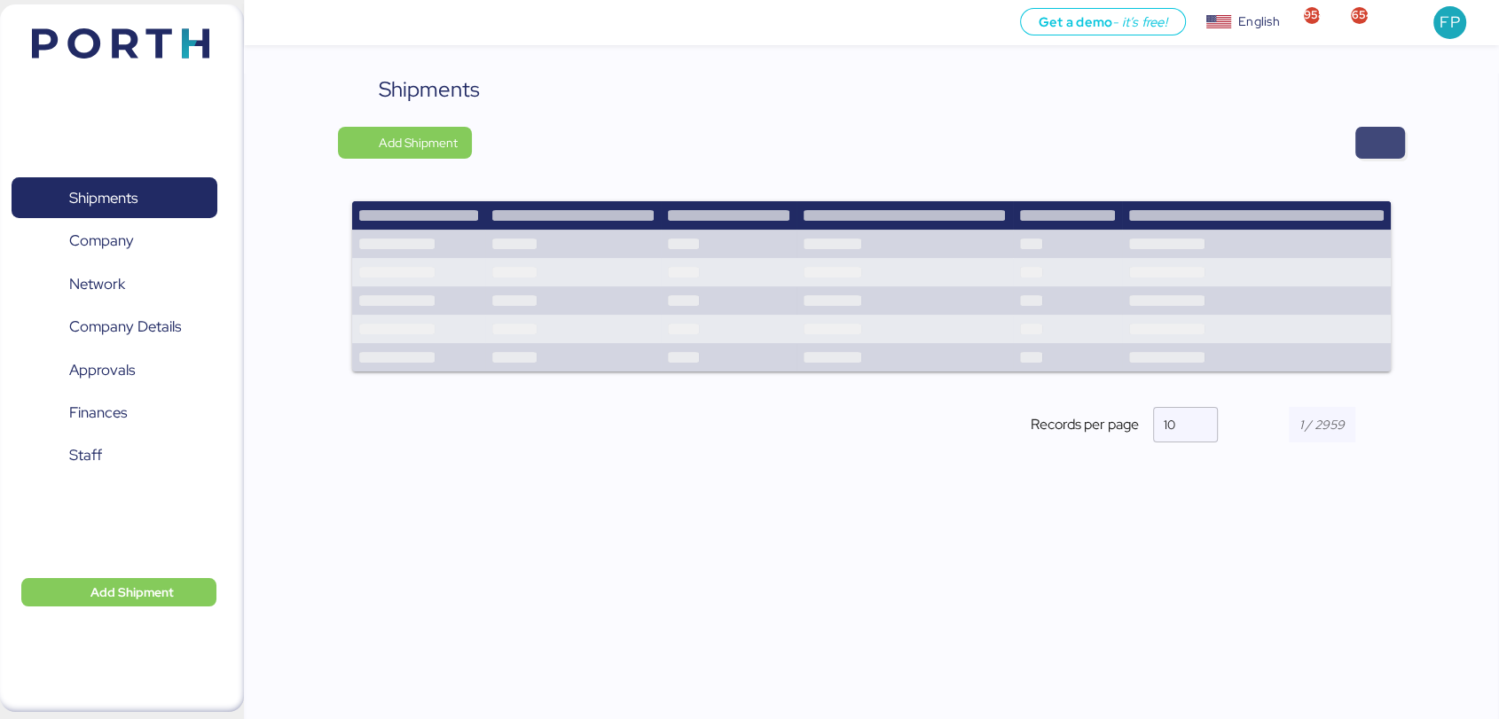
click at [1373, 143] on span "button" at bounding box center [1380, 142] width 21 height 25
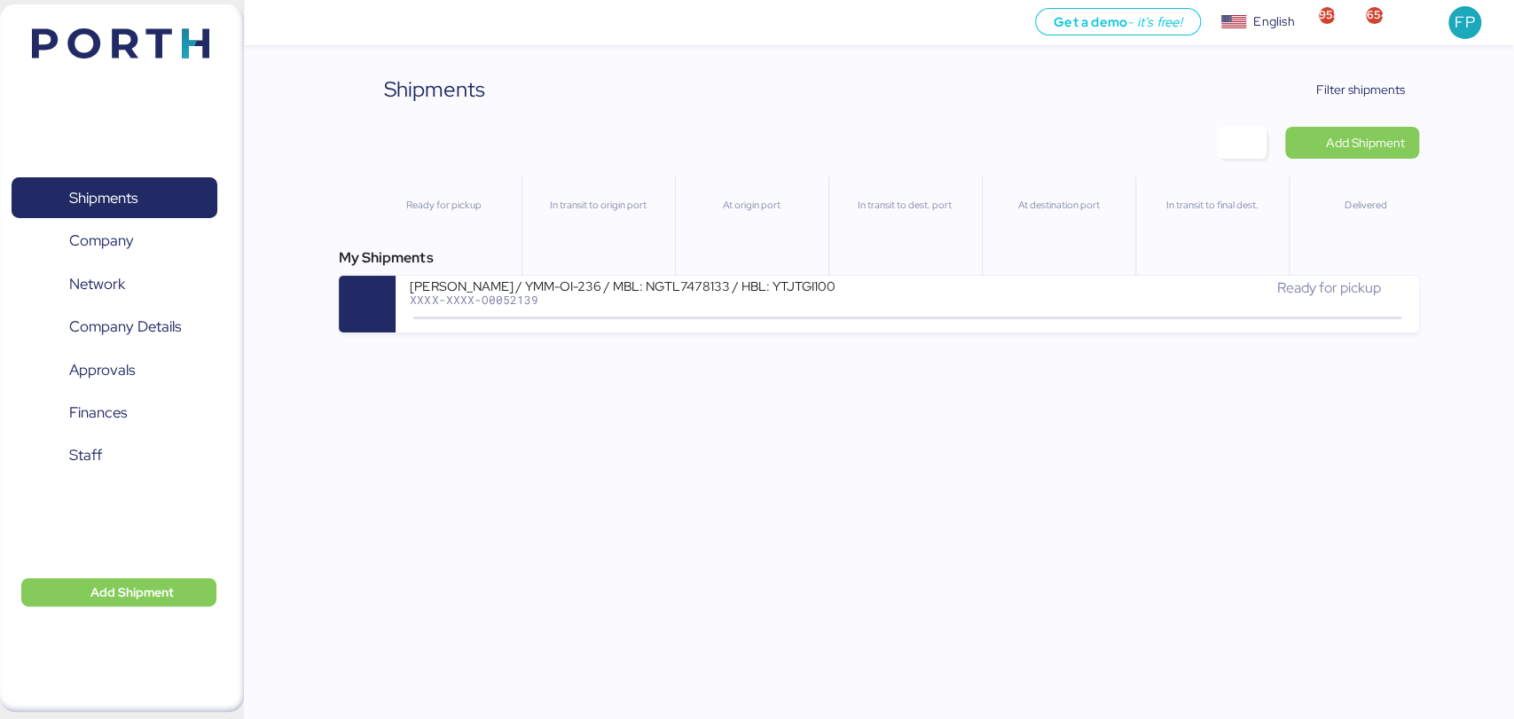
click at [1352, 106] on div "Shipments Clear Filters Filter shipments Add Shipment Ready for pickup In trans…" at bounding box center [879, 203] width 1080 height 259
click at [1341, 90] on span "Filter shipments" at bounding box center [1360, 89] width 89 height 21
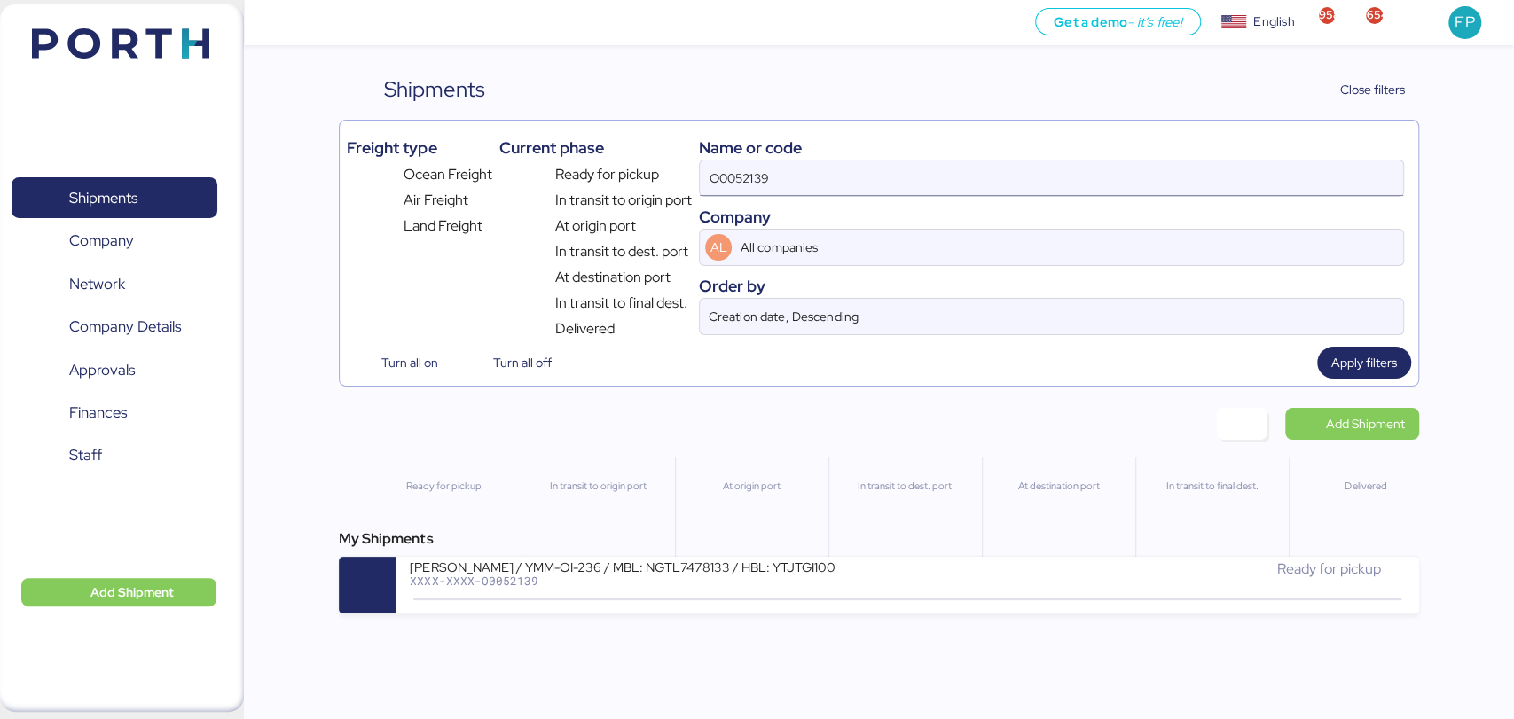
click at [745, 186] on input "O0052139" at bounding box center [1051, 178] width 703 height 35
paste input "18"
type input "O0052118"
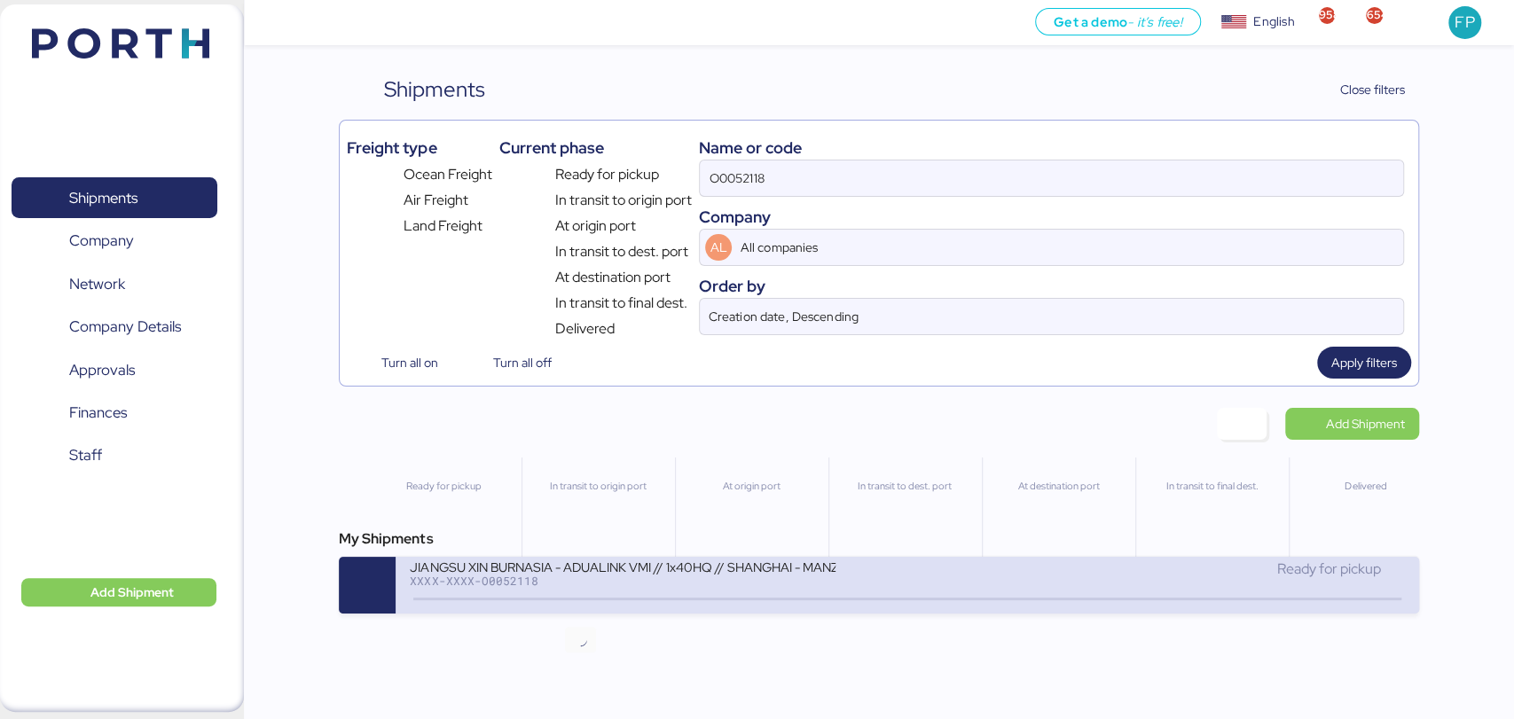
click at [593, 598] on icon at bounding box center [580, 600] width 85 height 20
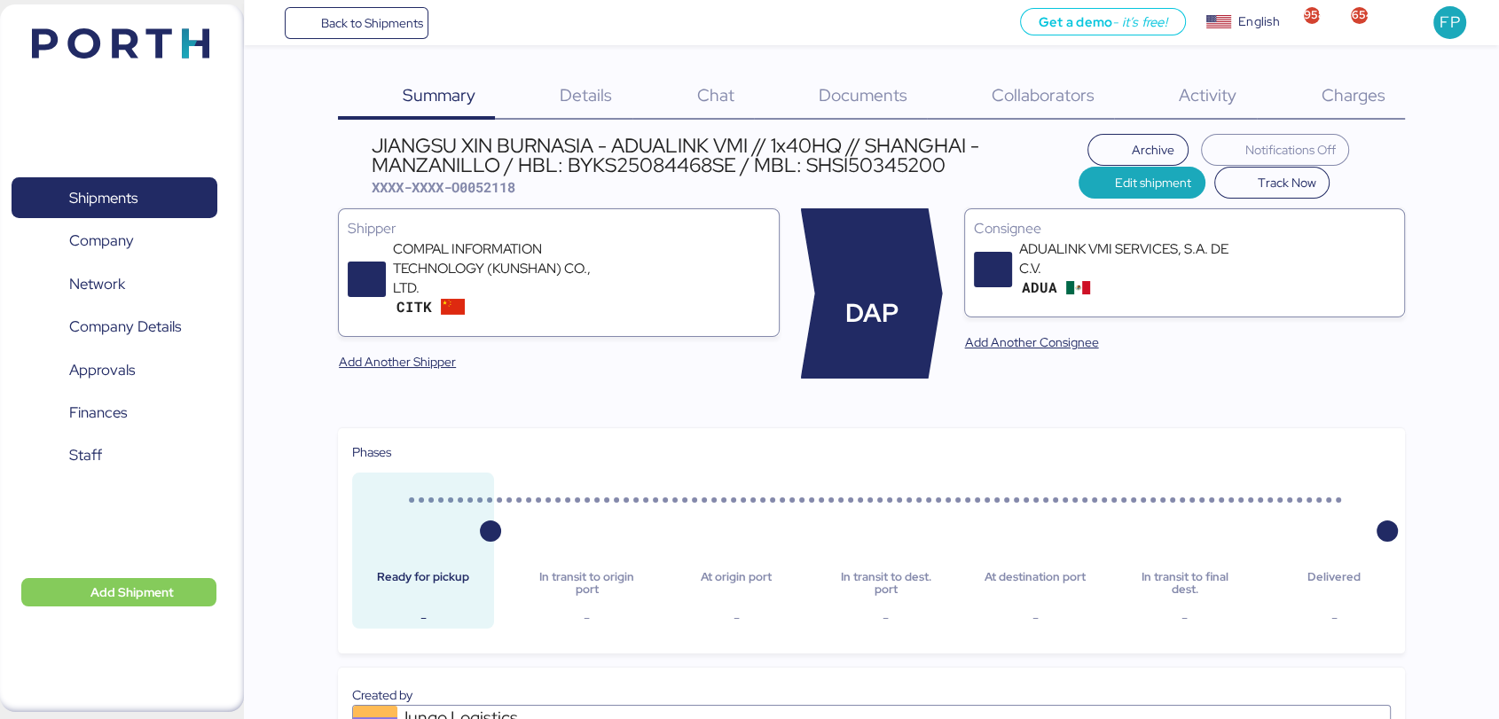
click at [1338, 98] on span "Charges" at bounding box center [1353, 94] width 64 height 23
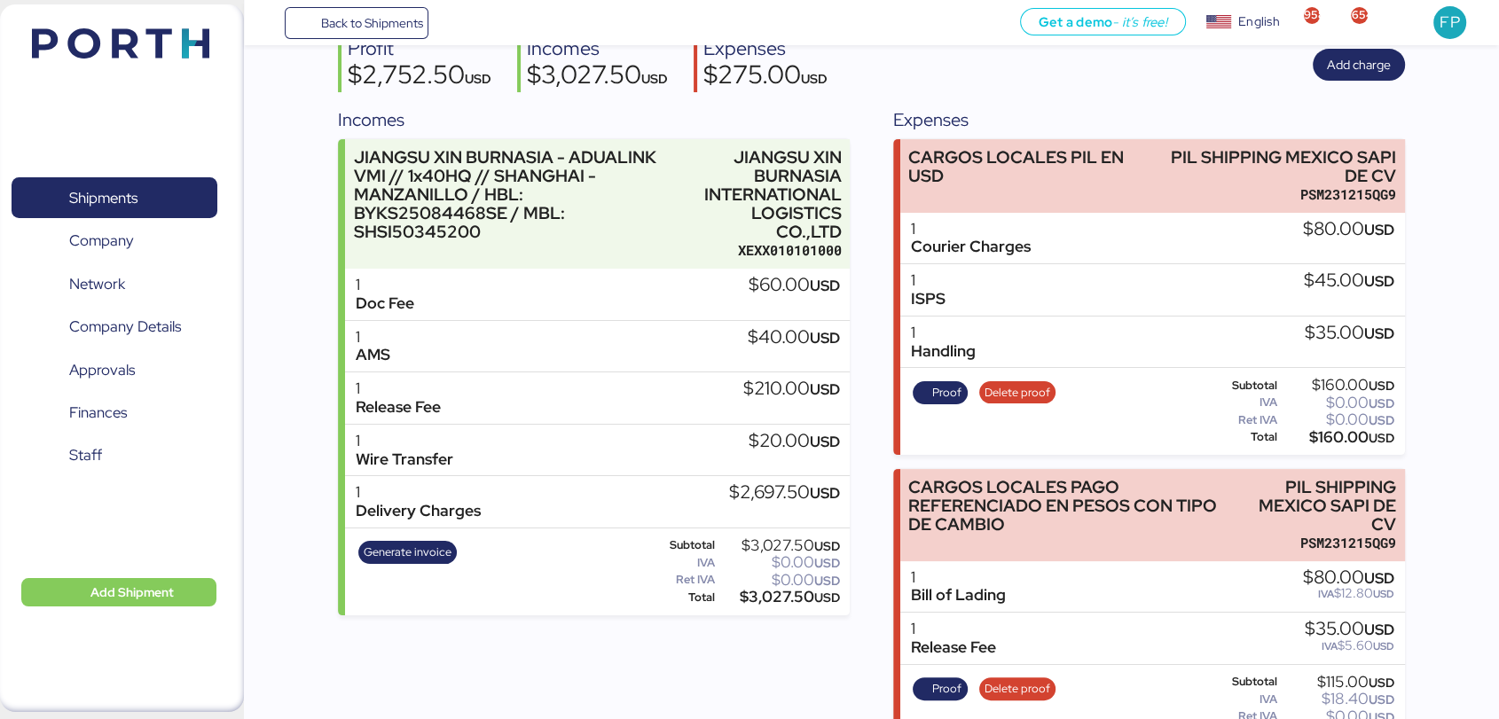
scroll to position [168, 0]
click at [122, 197] on span "Shipments" at bounding box center [103, 198] width 68 height 26
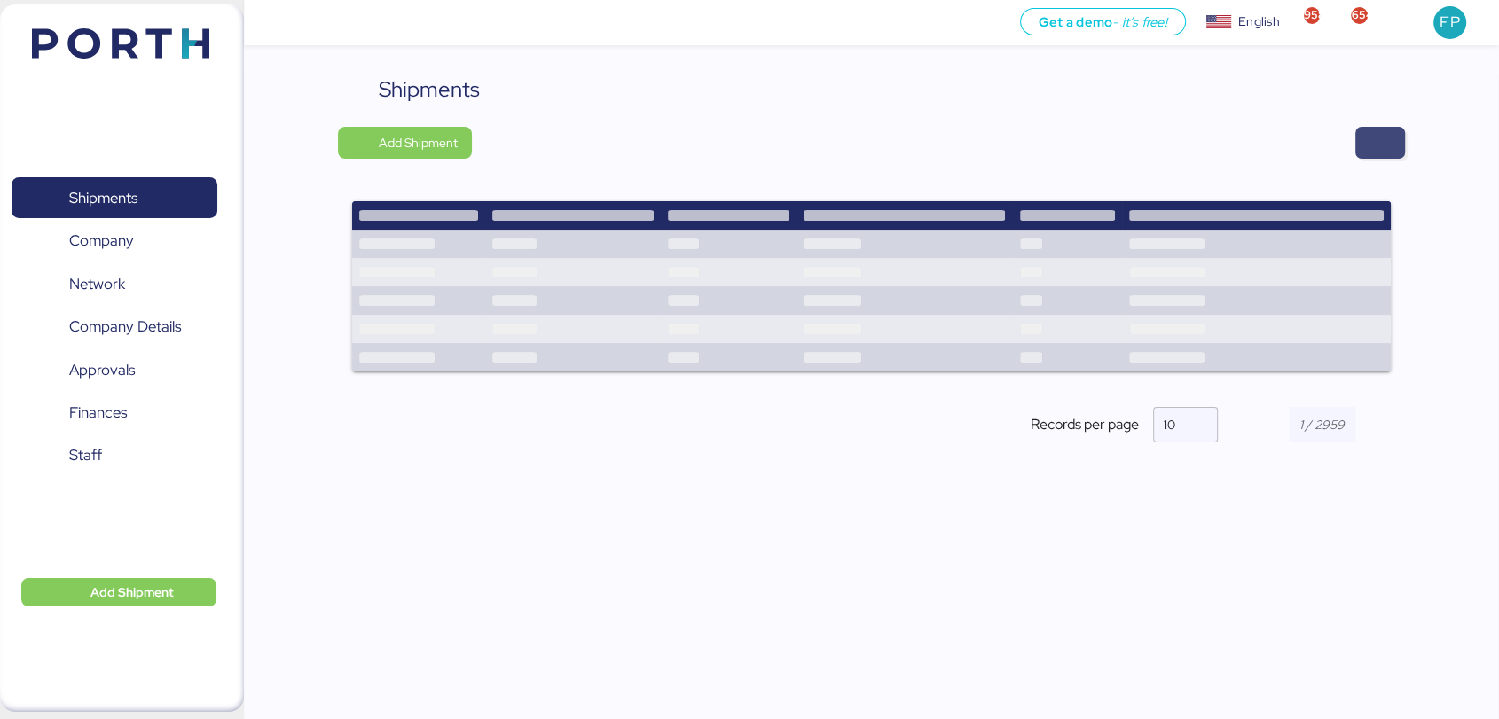
click at [1386, 144] on span "button" at bounding box center [1380, 142] width 21 height 25
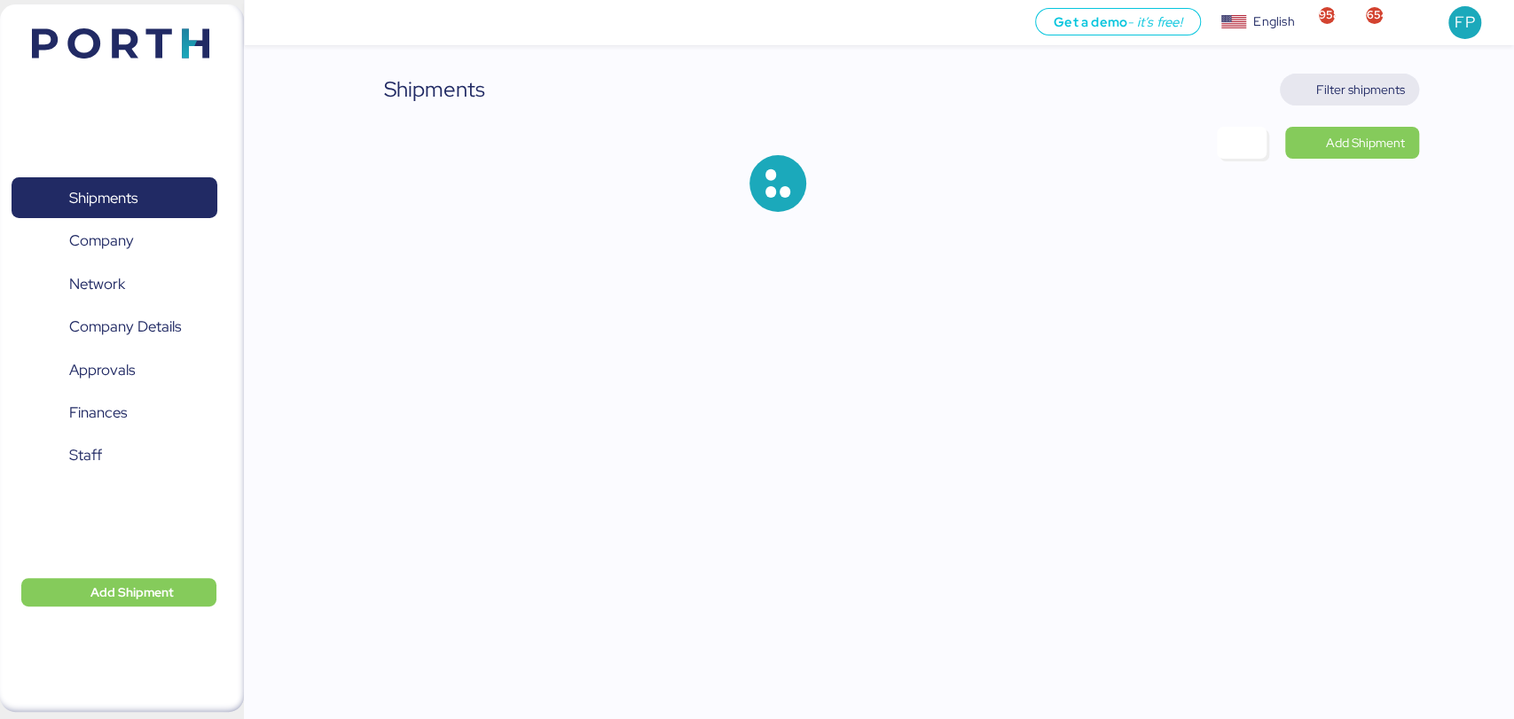
click at [1369, 80] on span "Filter shipments" at bounding box center [1360, 89] width 89 height 21
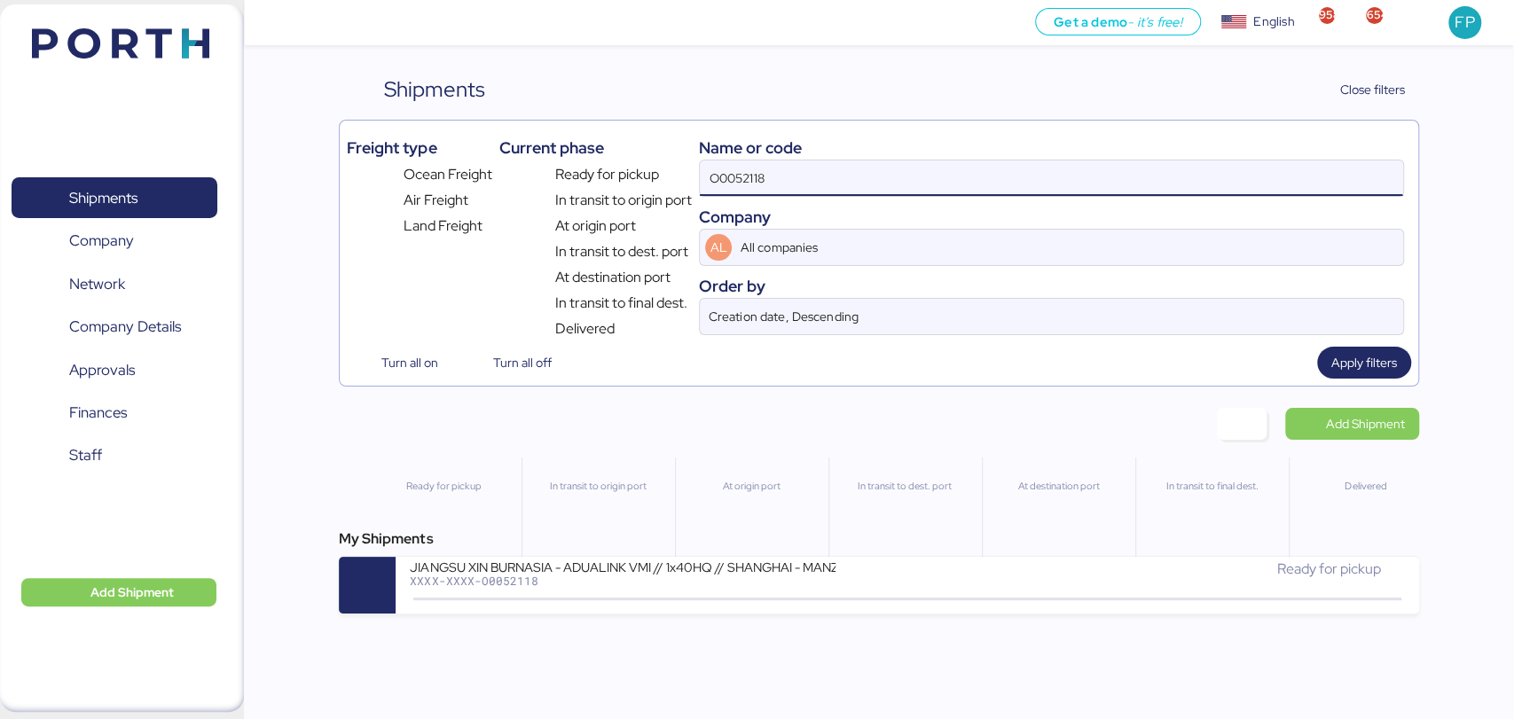
click at [738, 163] on input "O0052118" at bounding box center [1051, 178] width 703 height 35
paste input "051"
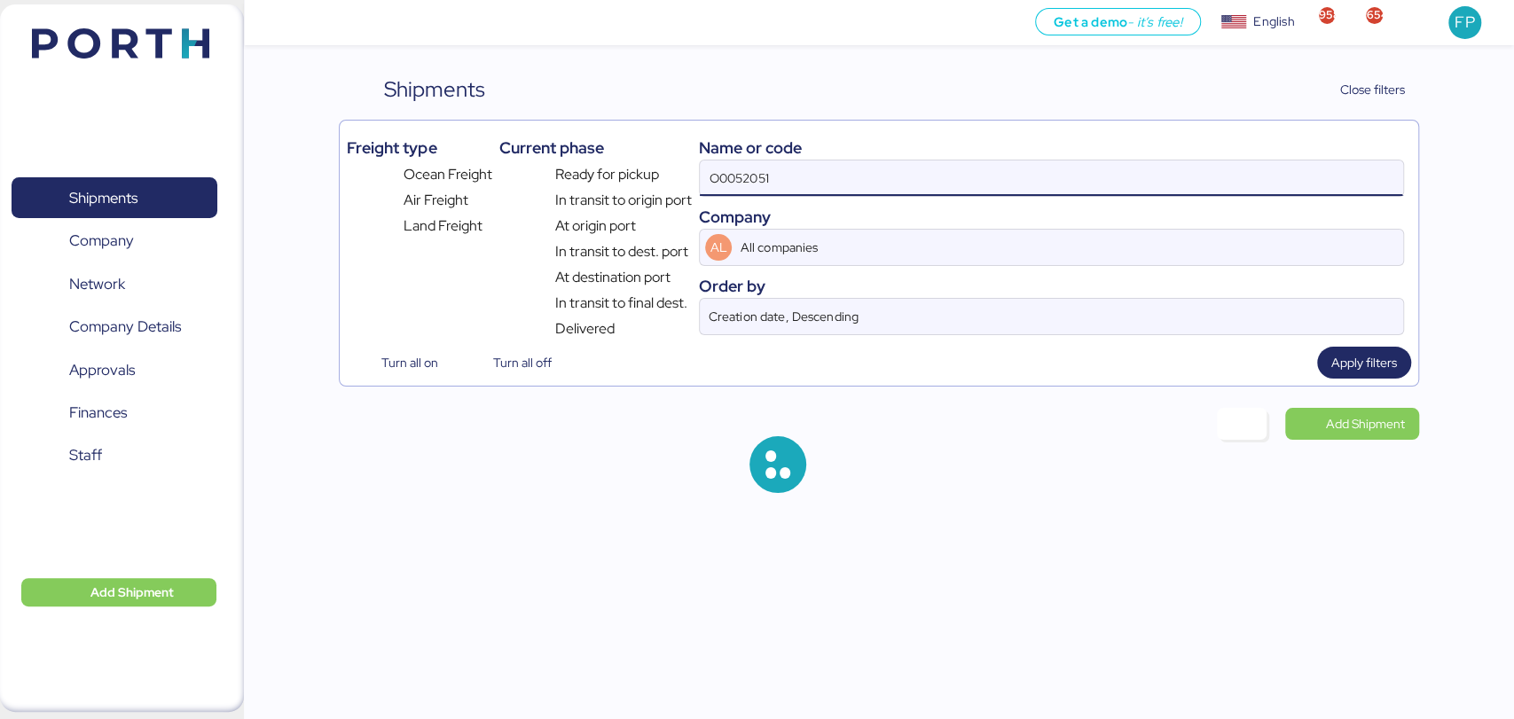
type input "O0052051"
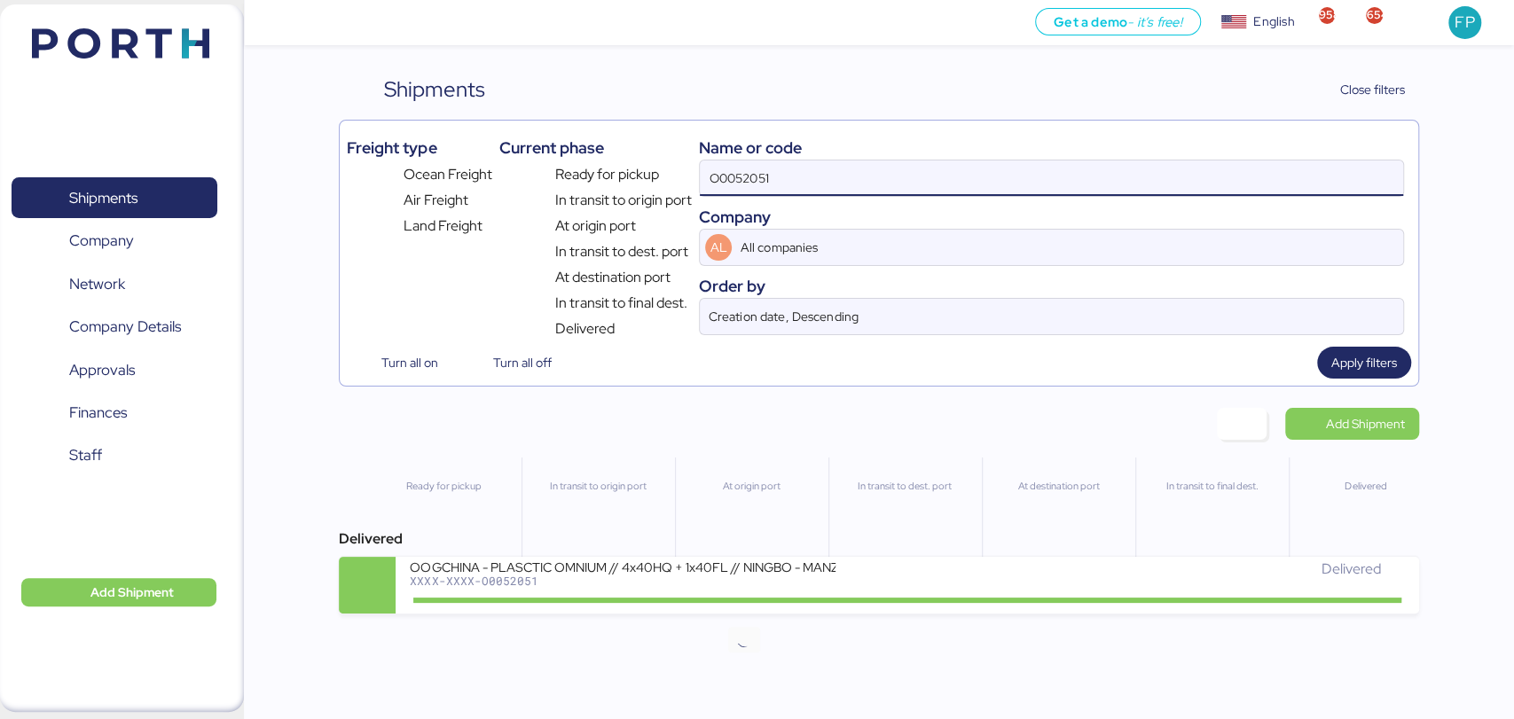
click at [735, 601] on icon at bounding box center [744, 600] width 85 height 20
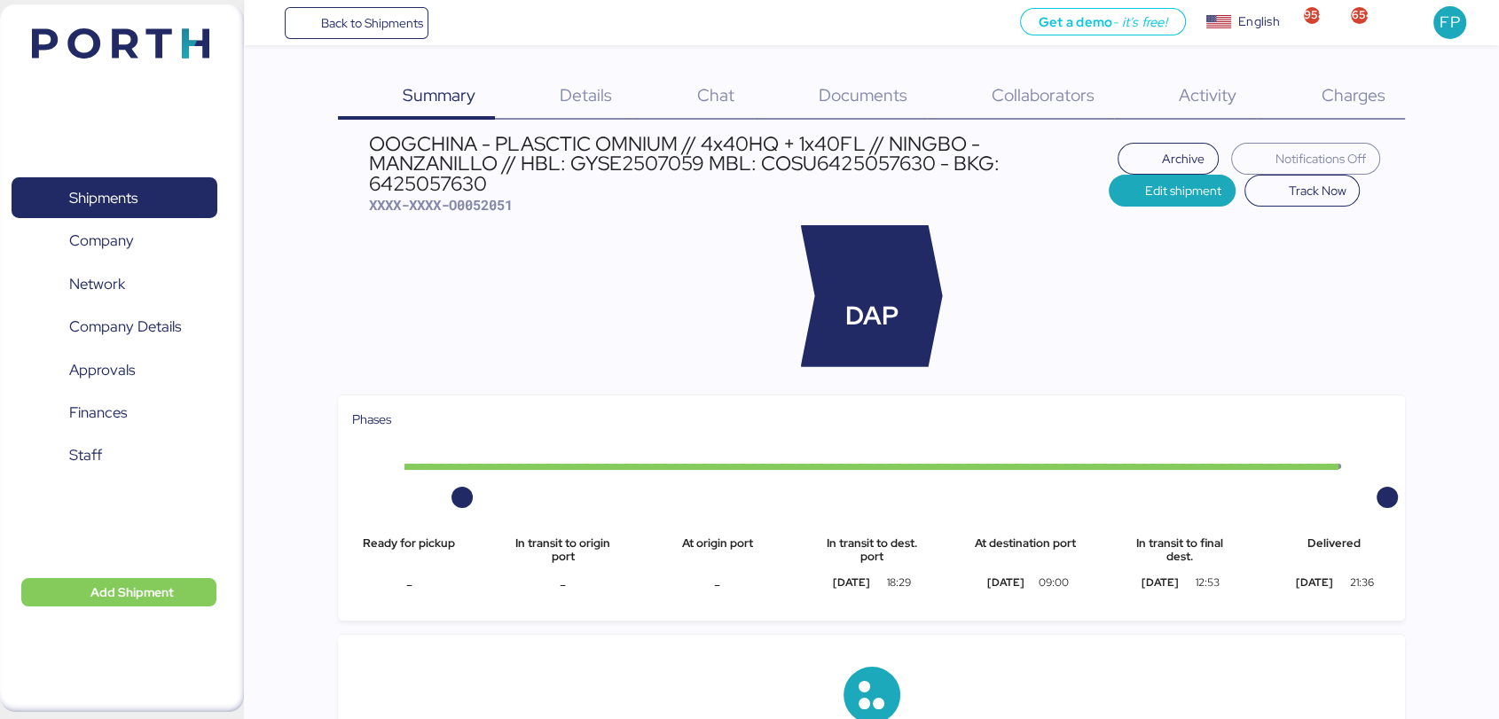
click at [1377, 96] on span "Charges" at bounding box center [1353, 94] width 64 height 23
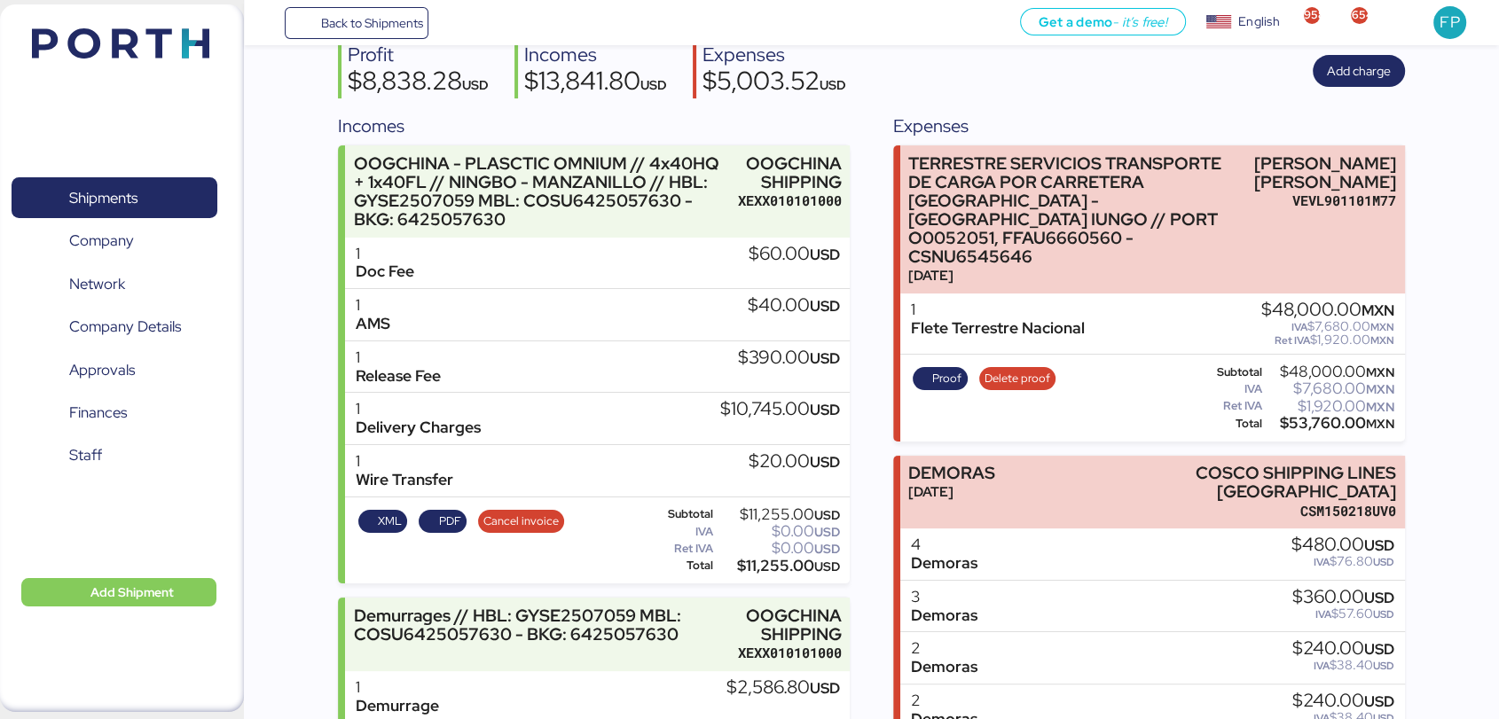
scroll to position [318, 0]
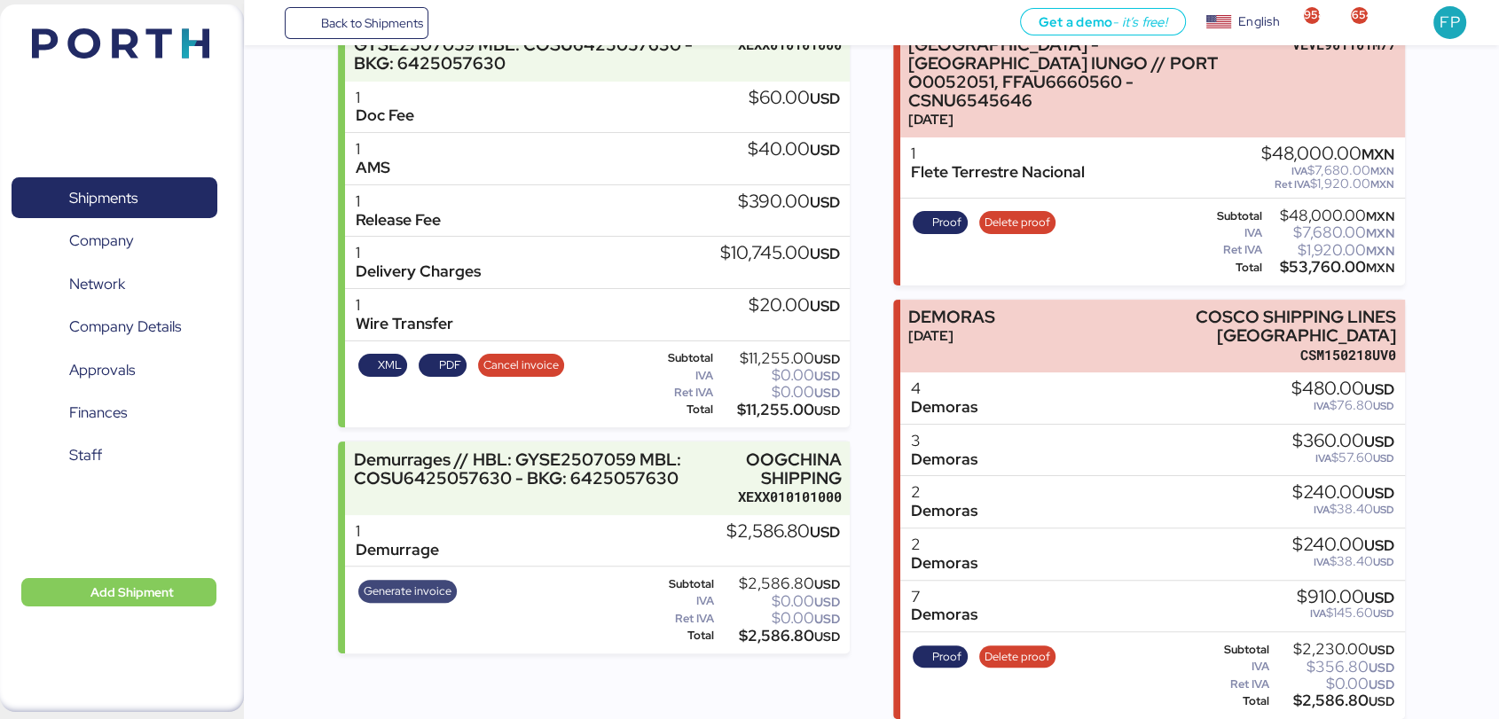
click at [420, 589] on span "Generate invoice" at bounding box center [408, 592] width 88 height 20
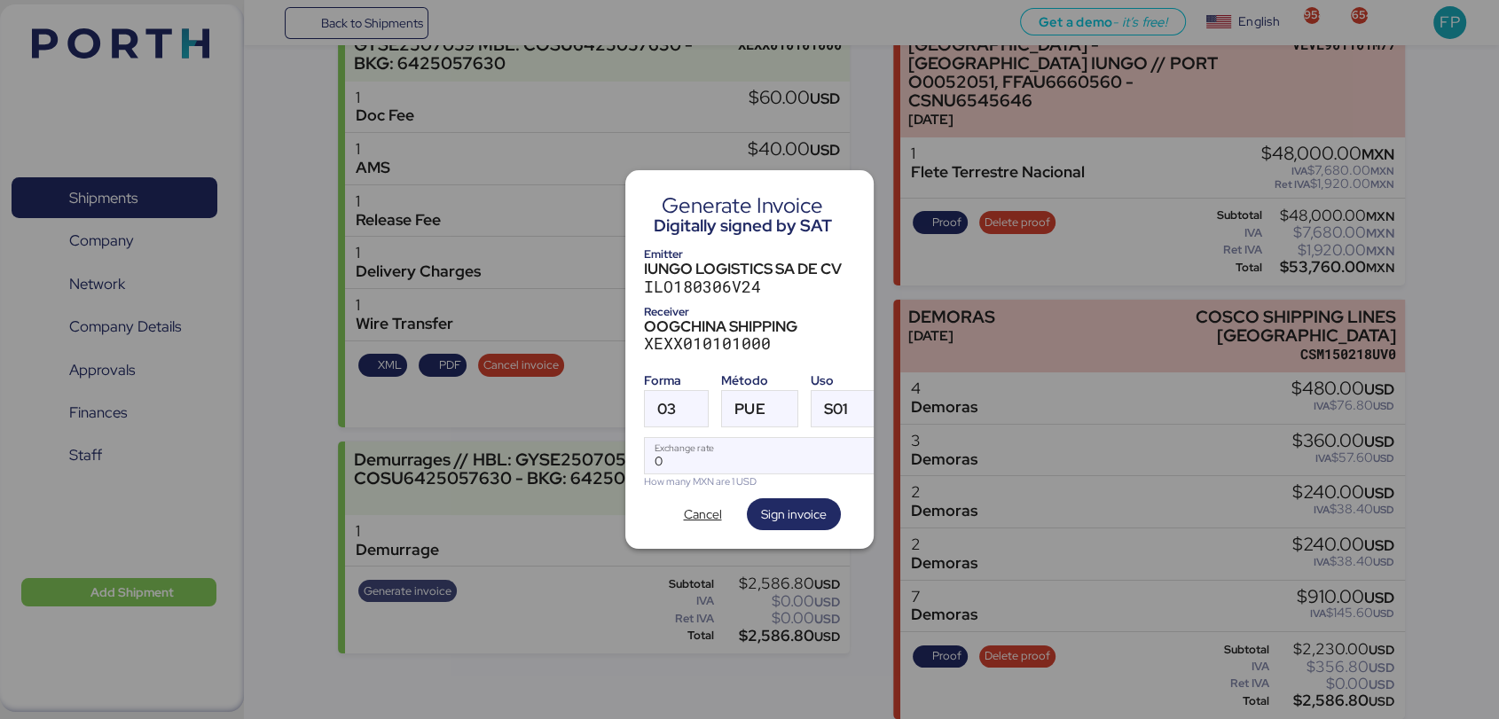
scroll to position [0, 0]
click at [678, 406] on div at bounding box center [692, 408] width 32 height 35
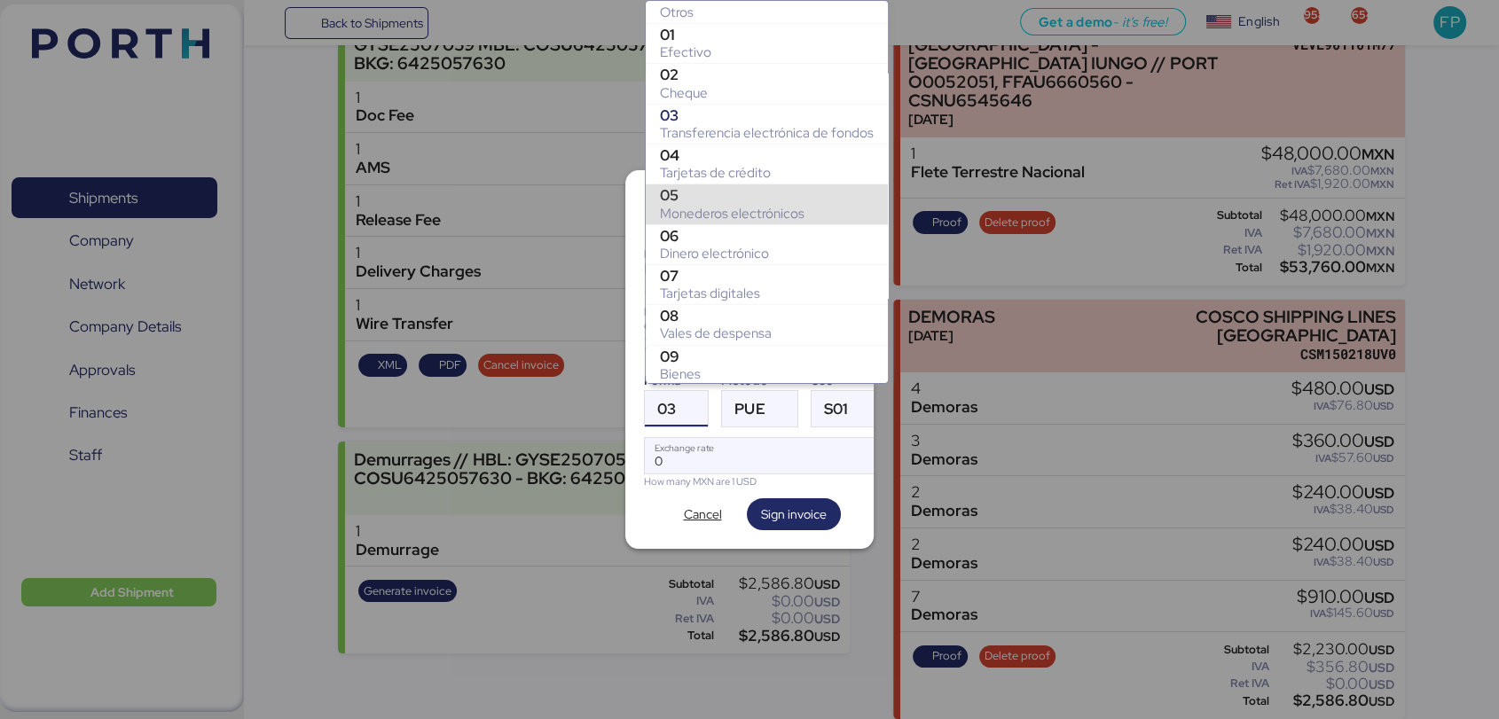
scroll to position [244, 0]
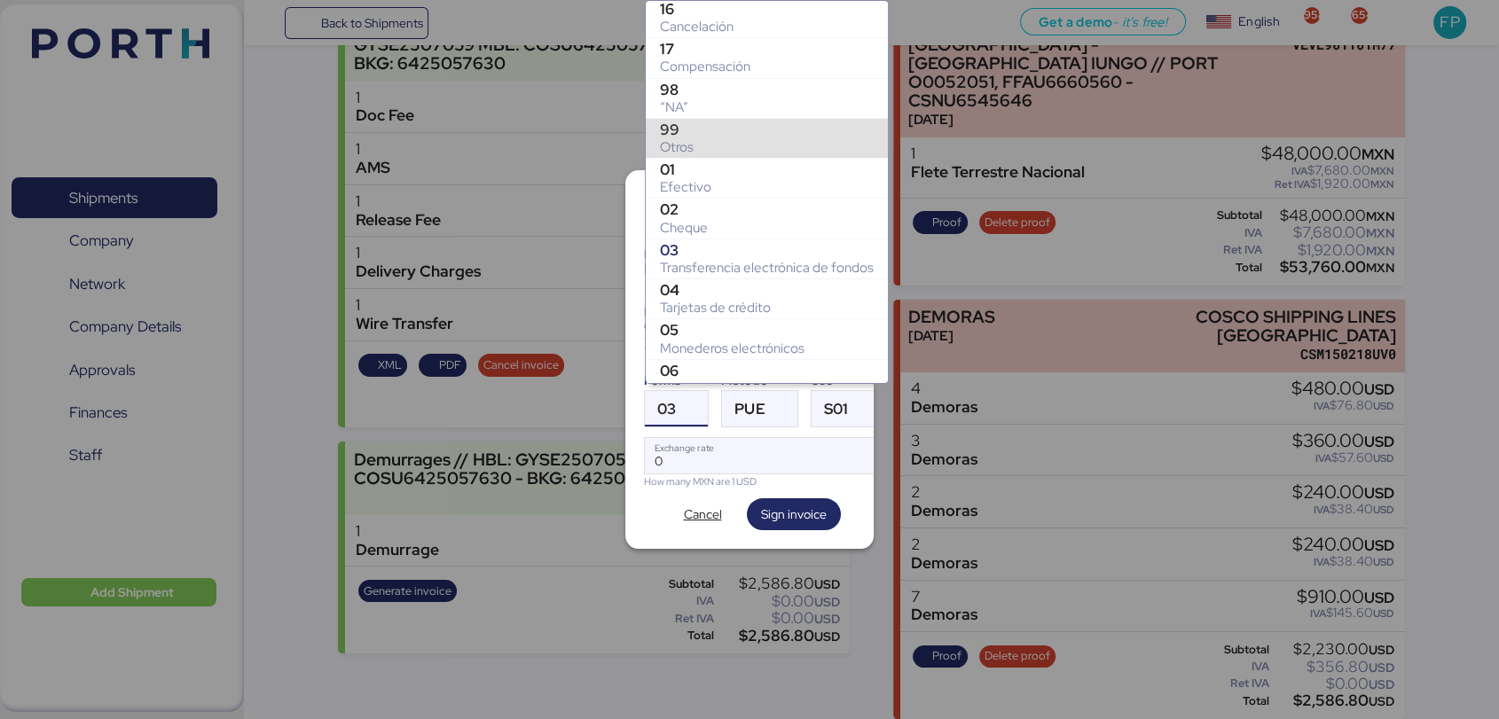
click at [680, 129] on div "99" at bounding box center [767, 130] width 214 height 18
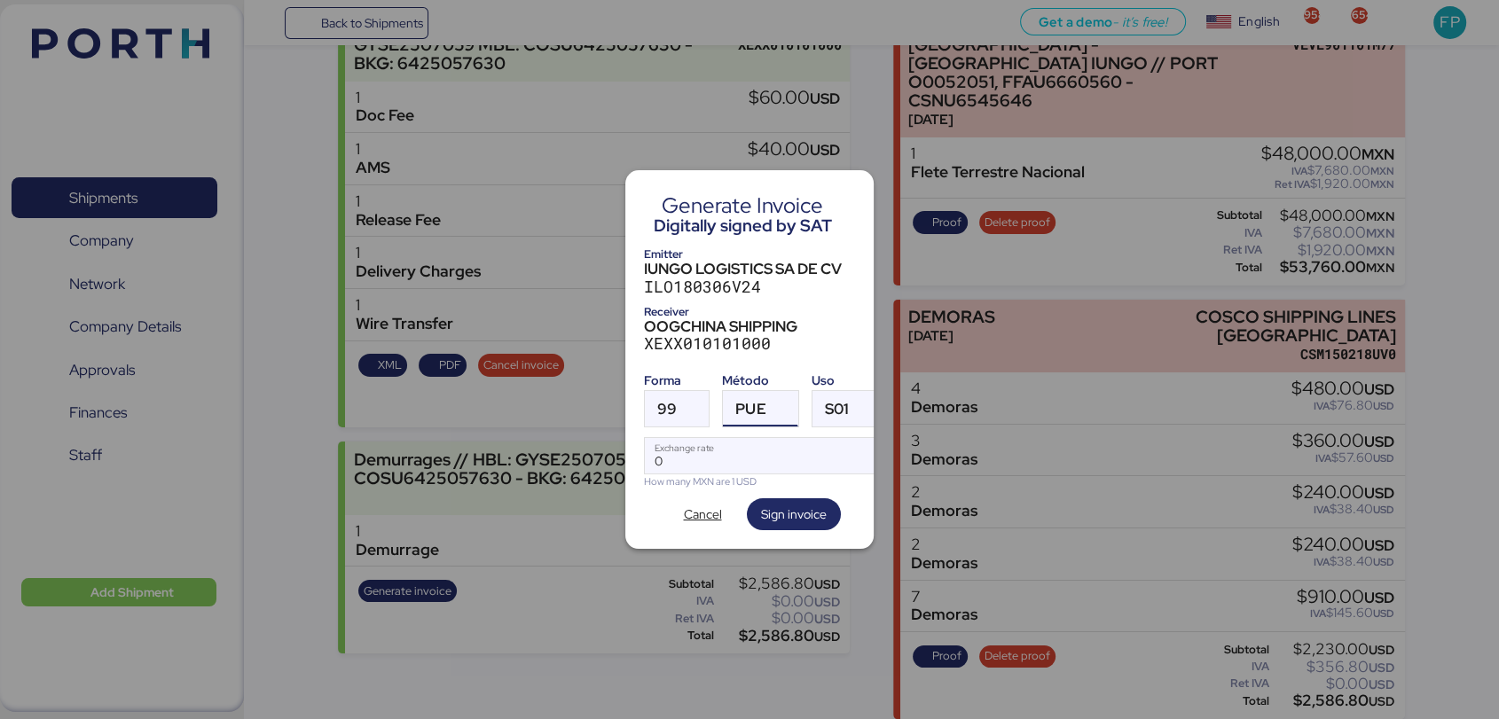
click at [755, 408] on span "PUE" at bounding box center [750, 409] width 30 height 15
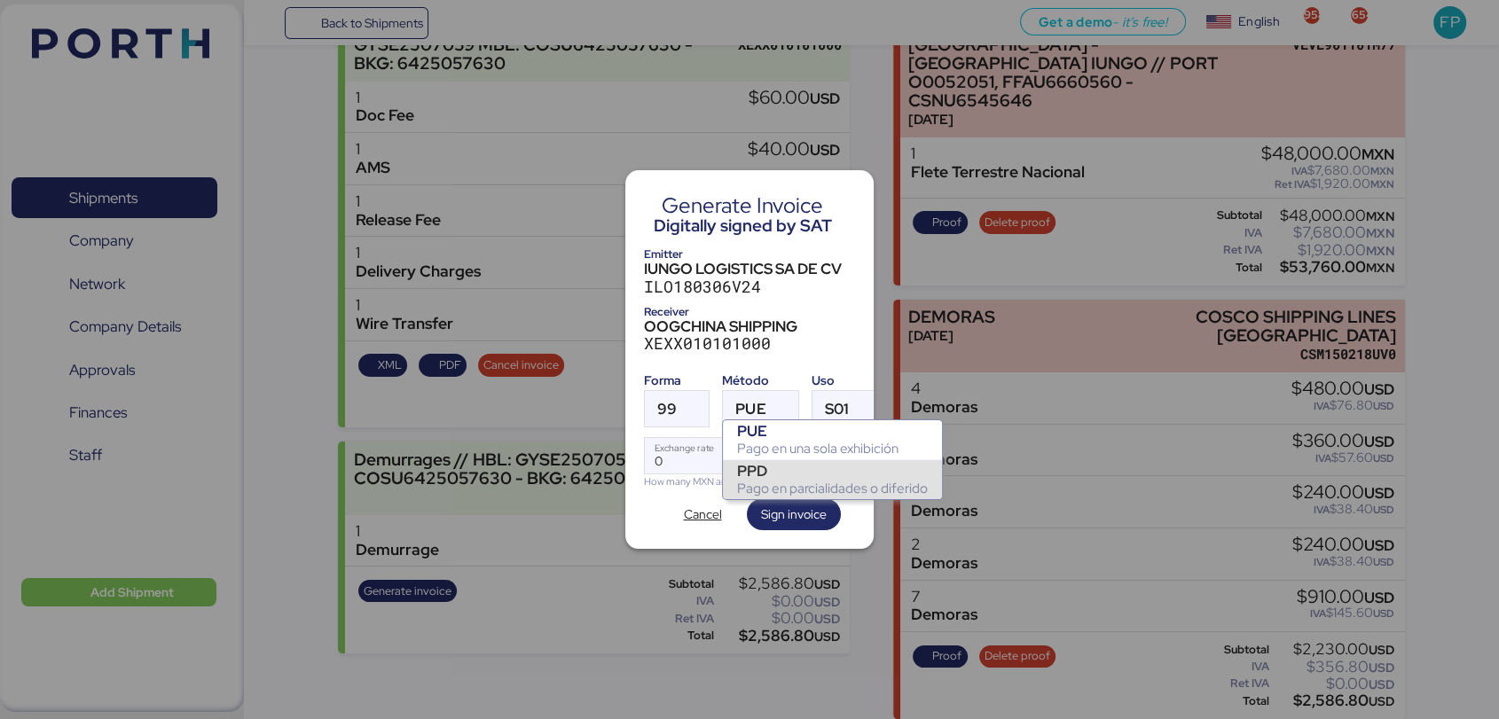
click at [771, 462] on div "PPD Pago en parcialidades o diferido" at bounding box center [832, 479] width 219 height 40
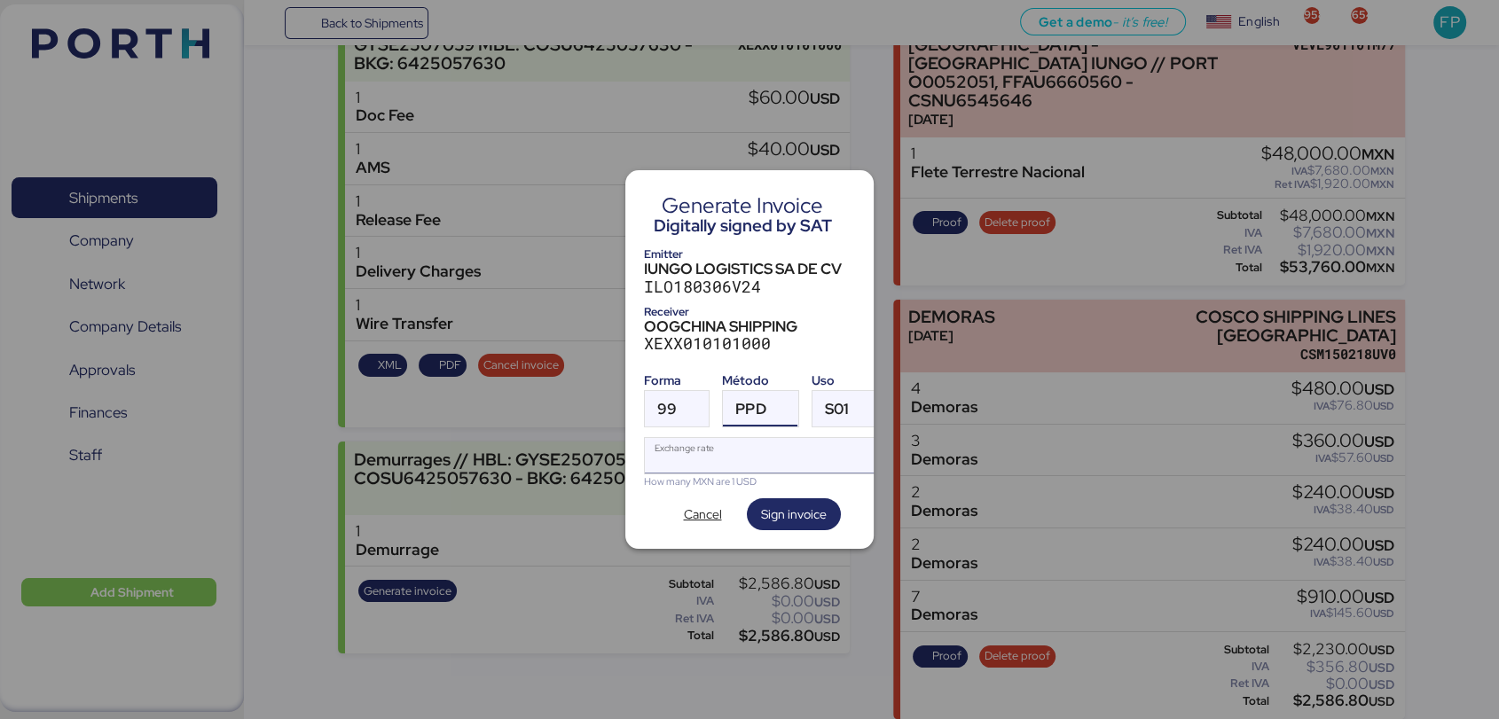
click at [735, 453] on input "Exchange rate" at bounding box center [763, 455] width 236 height 35
type input "0"
paste input "18.3186"
type input "18.3186"
click at [798, 514] on span "Sign invoice" at bounding box center [794, 514] width 66 height 21
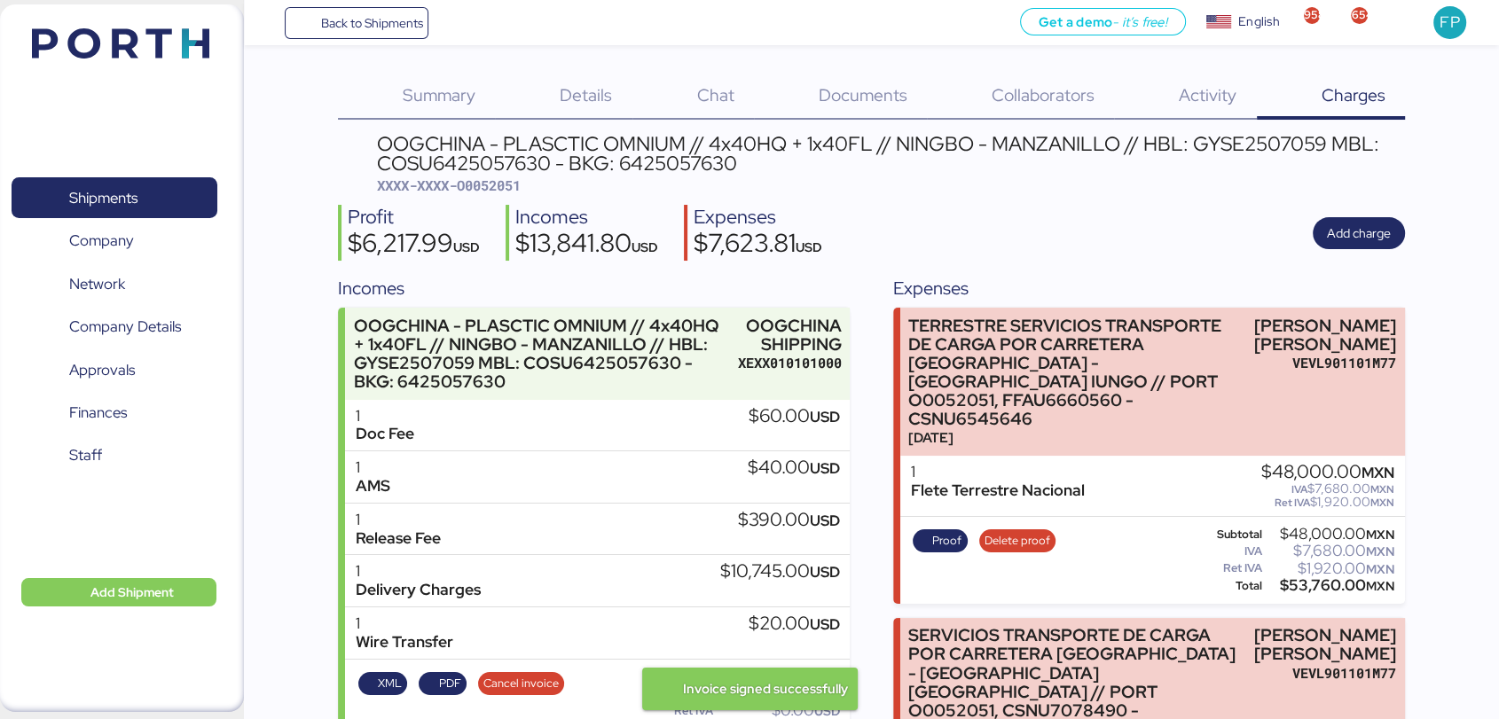
click at [506, 184] on span "XXXX-XXXX-O0052051" at bounding box center [449, 186] width 144 height 18
copy span "O0052051"
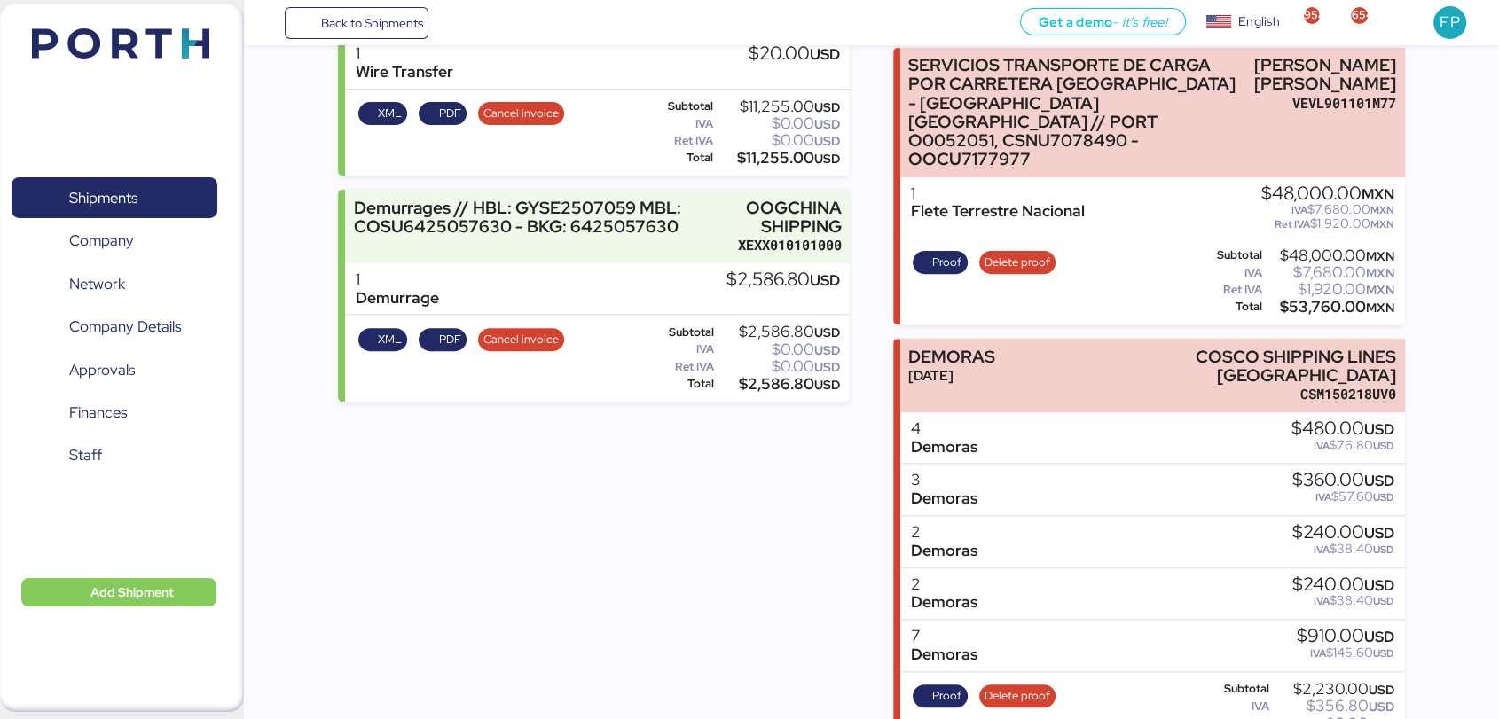
scroll to position [571, 0]
copy span "O0052051"
click at [774, 381] on div "$2,586.80 USD" at bounding box center [779, 383] width 122 height 13
copy div "2,586.80"
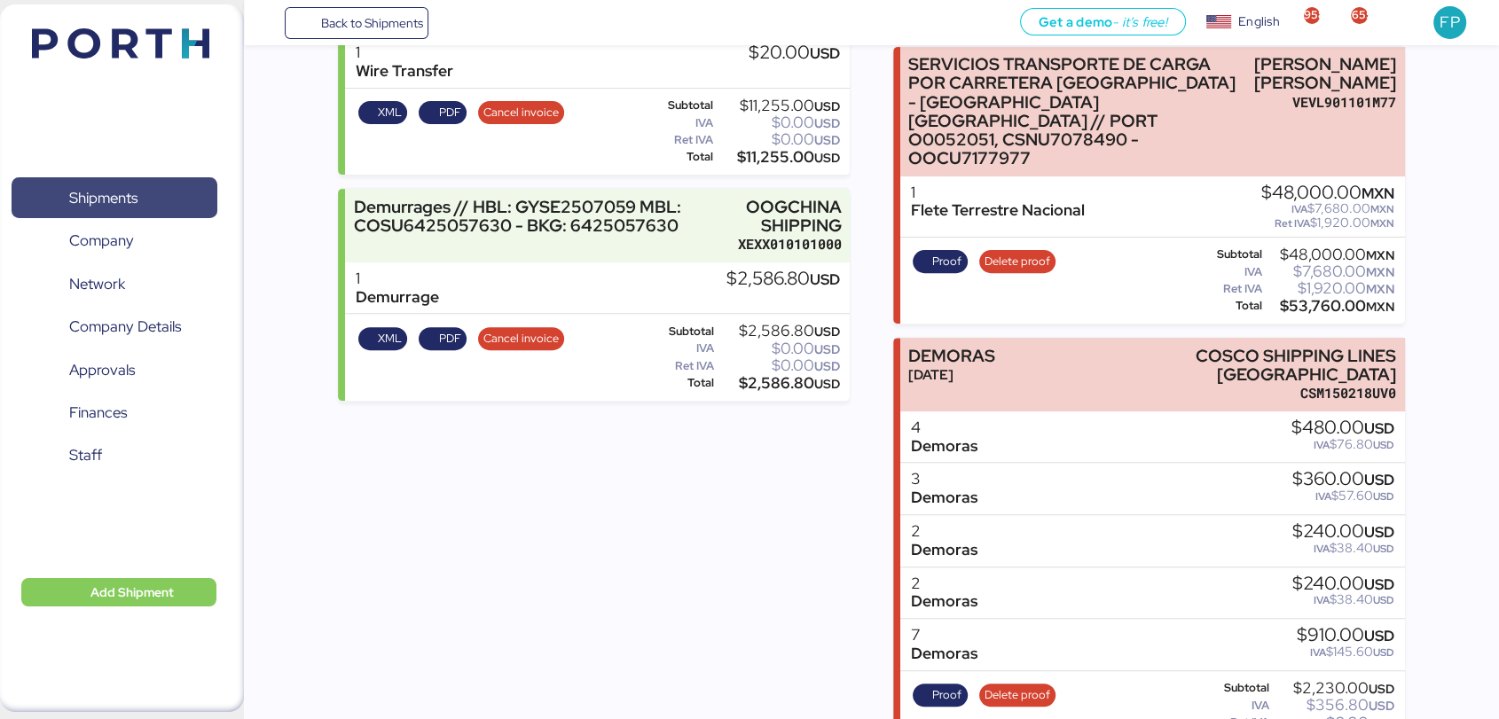
click at [104, 192] on span "Shipments" at bounding box center [103, 198] width 68 height 26
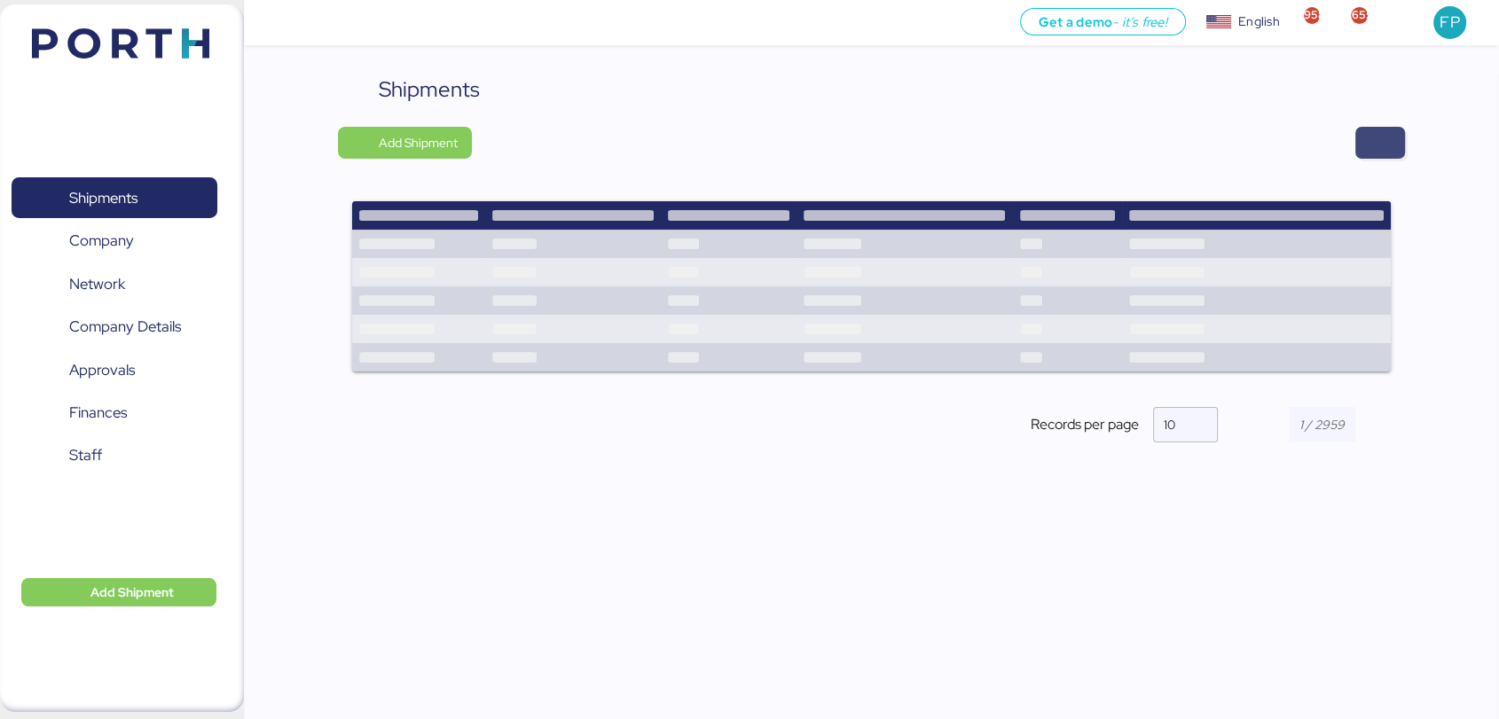
click at [1382, 145] on span "button" at bounding box center [1380, 142] width 21 height 25
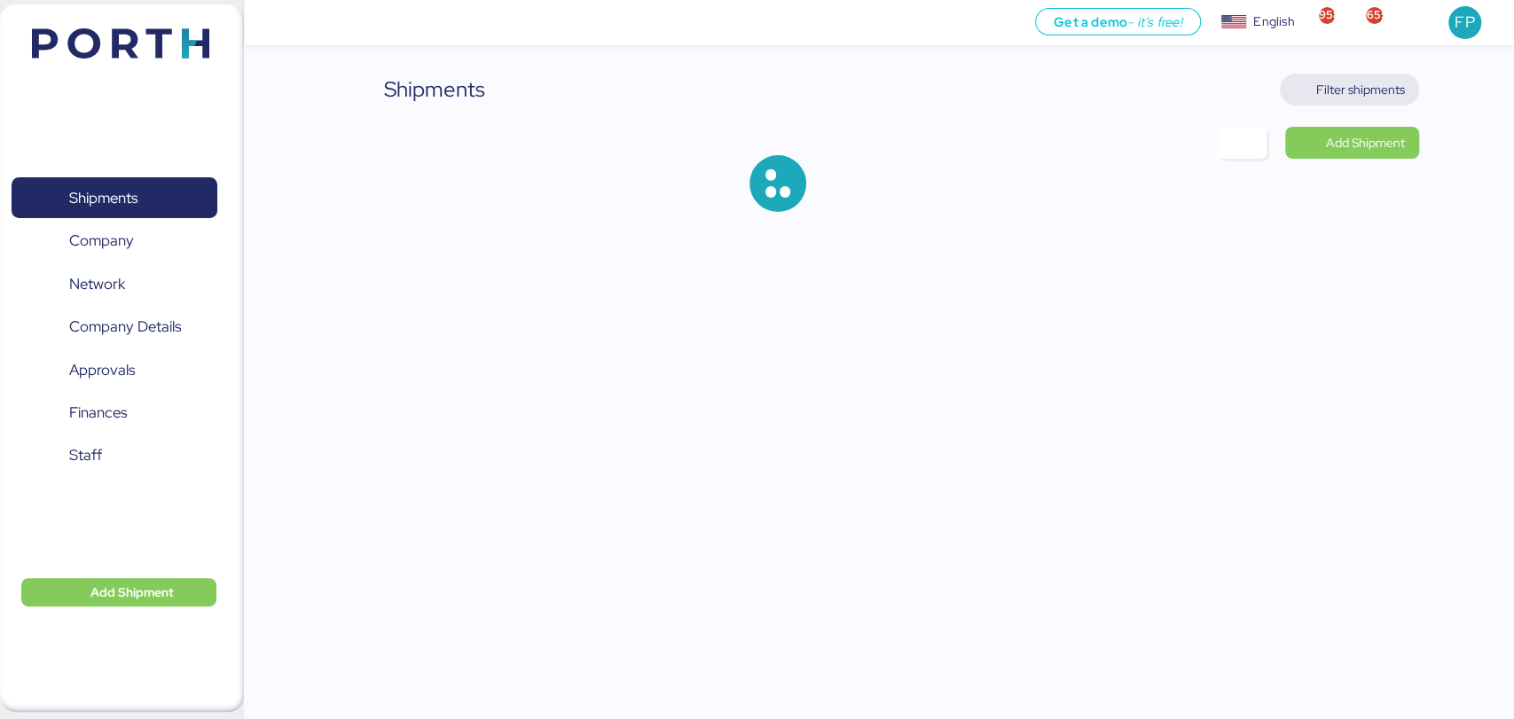
click at [1355, 91] on span "Filter shipments" at bounding box center [1360, 89] width 89 height 21
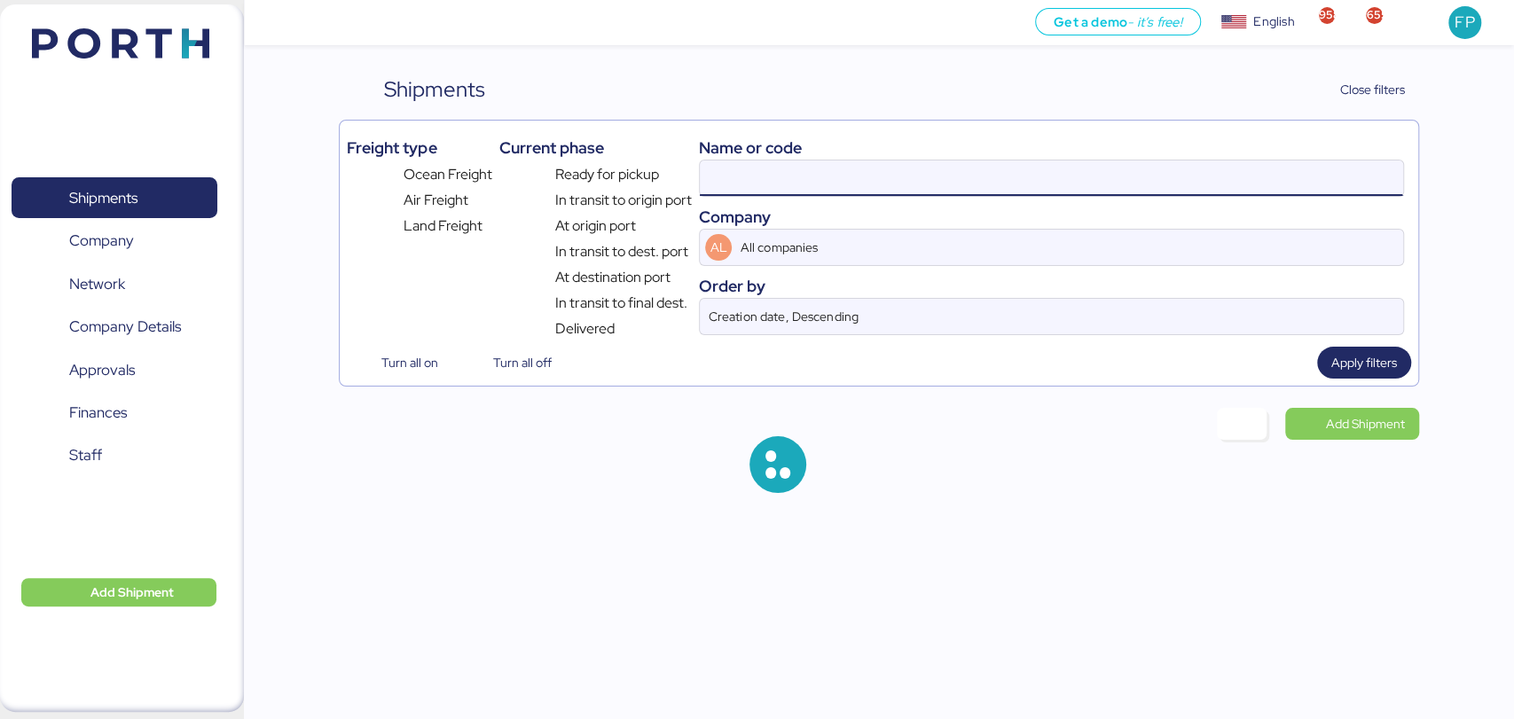
click at [750, 179] on input at bounding box center [1051, 178] width 703 height 35
click at [815, 199] on div "Name or code Company AL All companies Order by Creation date, Descending" at bounding box center [1051, 234] width 704 height 212
click at [748, 185] on input at bounding box center [1051, 178] width 703 height 35
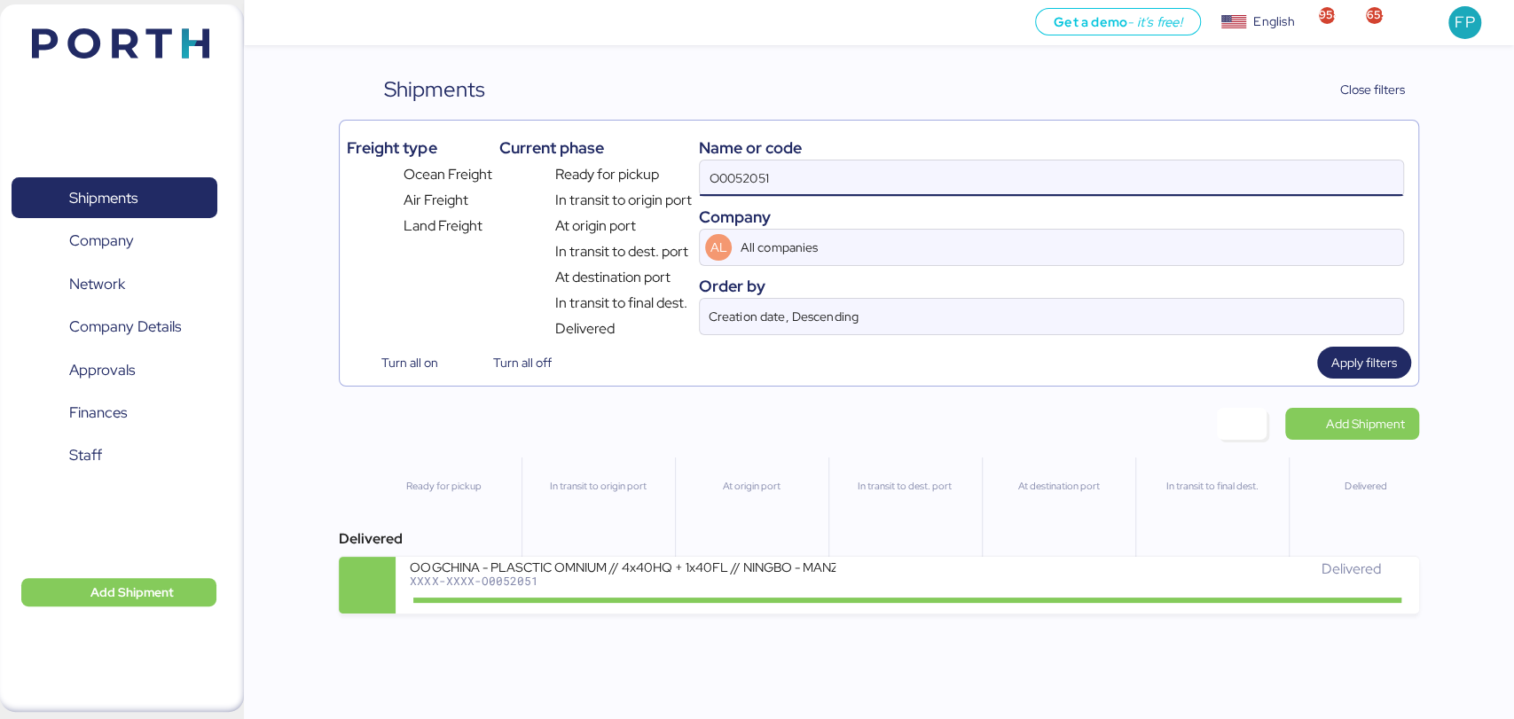
click at [748, 185] on input "O0052051" at bounding box center [1051, 178] width 703 height 35
paste input "9"
type input "O0052091"
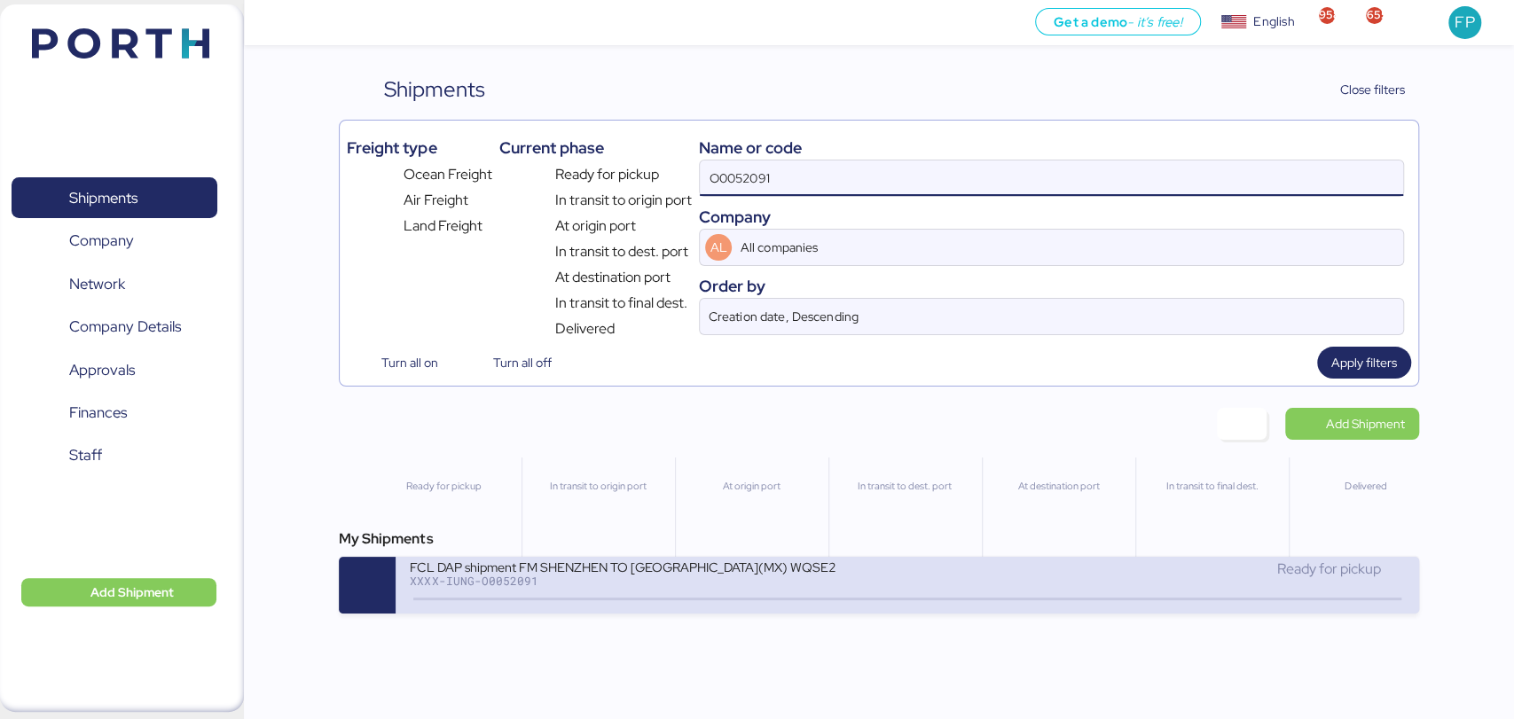
click at [640, 587] on div "XXXX-IUNG-O0052091" at bounding box center [623, 581] width 426 height 12
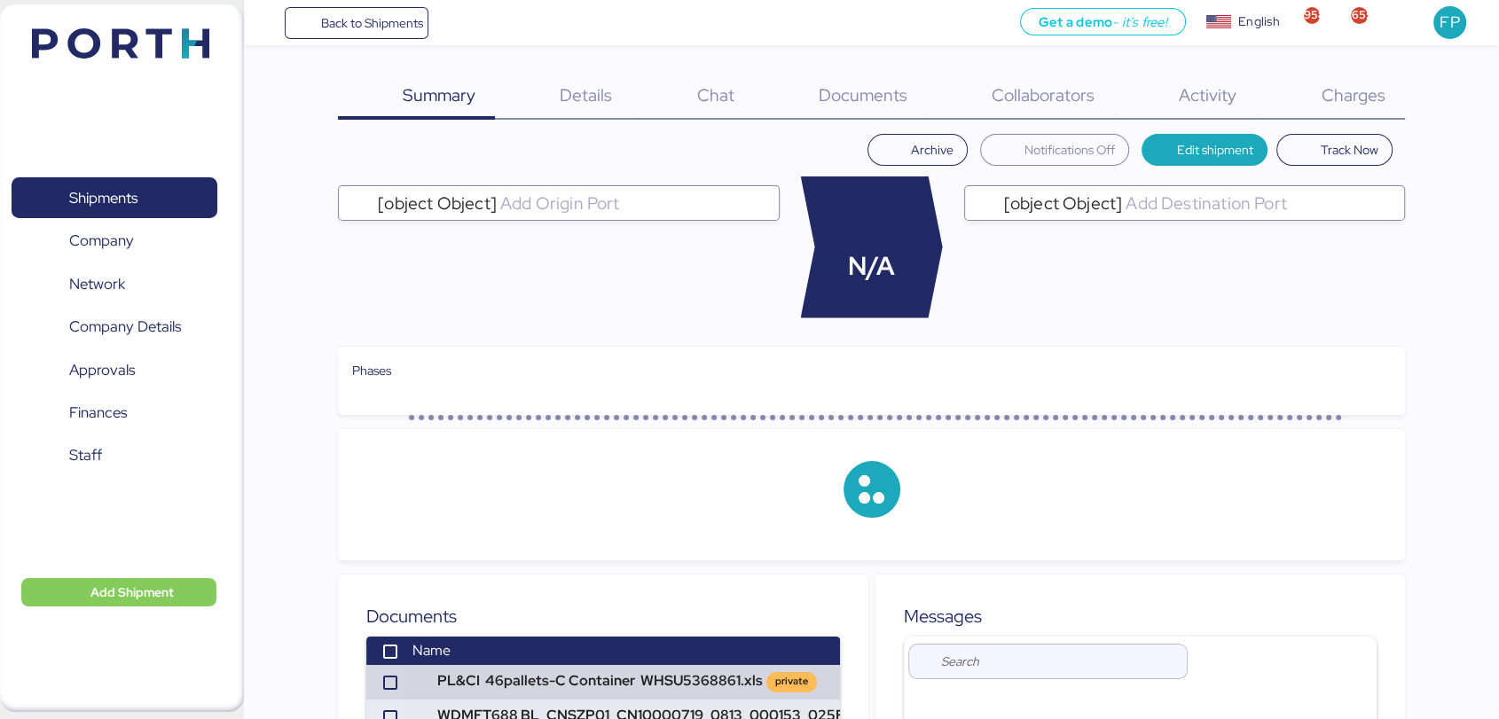
click at [1369, 89] on span "Charges" at bounding box center [1353, 94] width 64 height 23
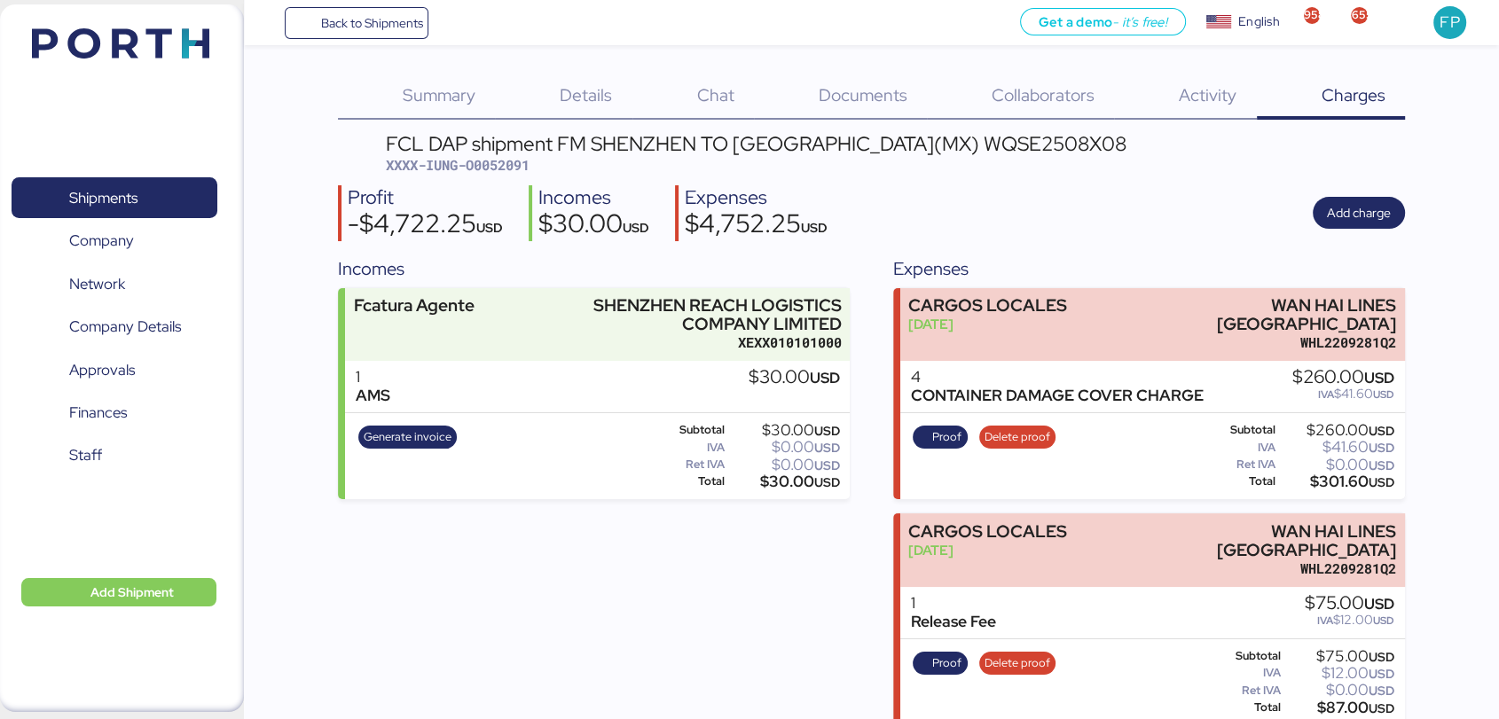
click at [492, 160] on span "XXXX-IUNG-O0052091" at bounding box center [458, 165] width 144 height 18
copy span "O0052091"
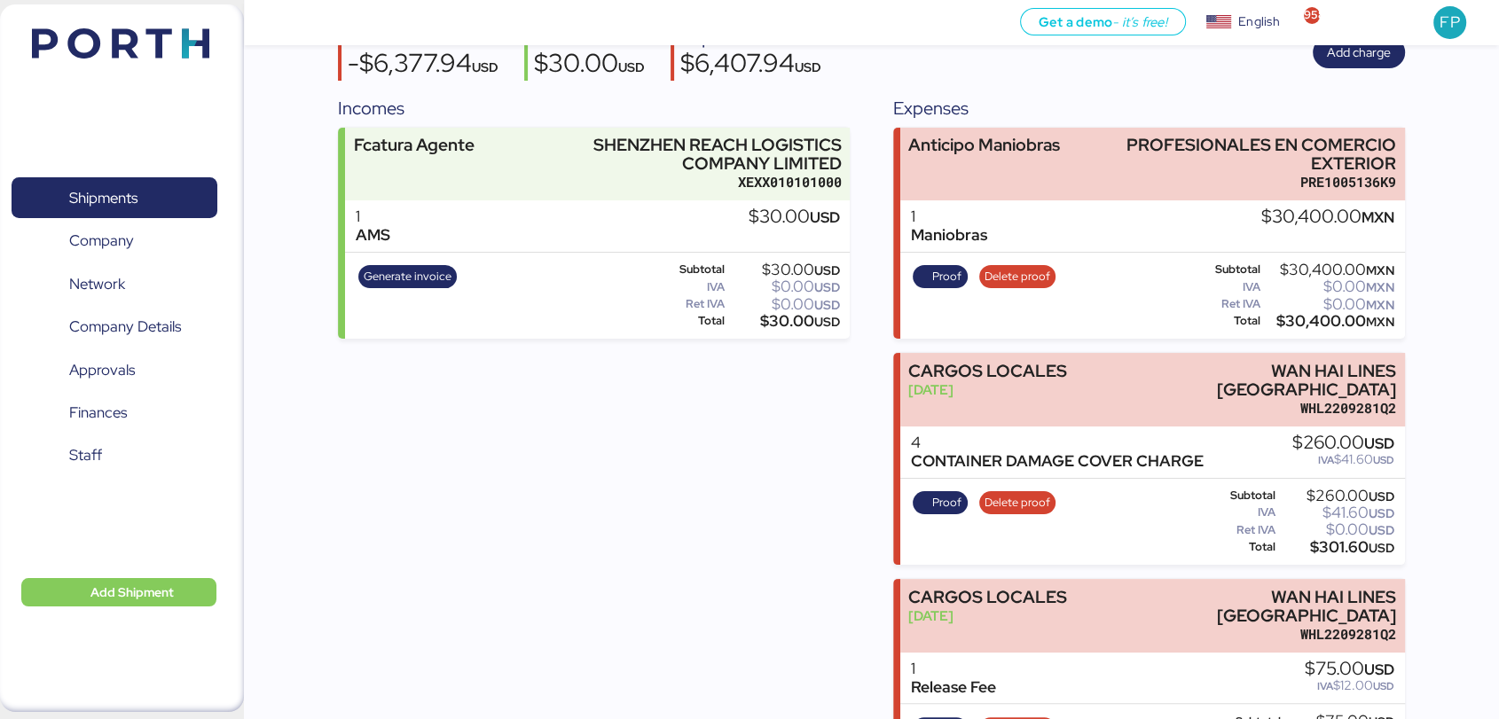
scroll to position [160, 0]
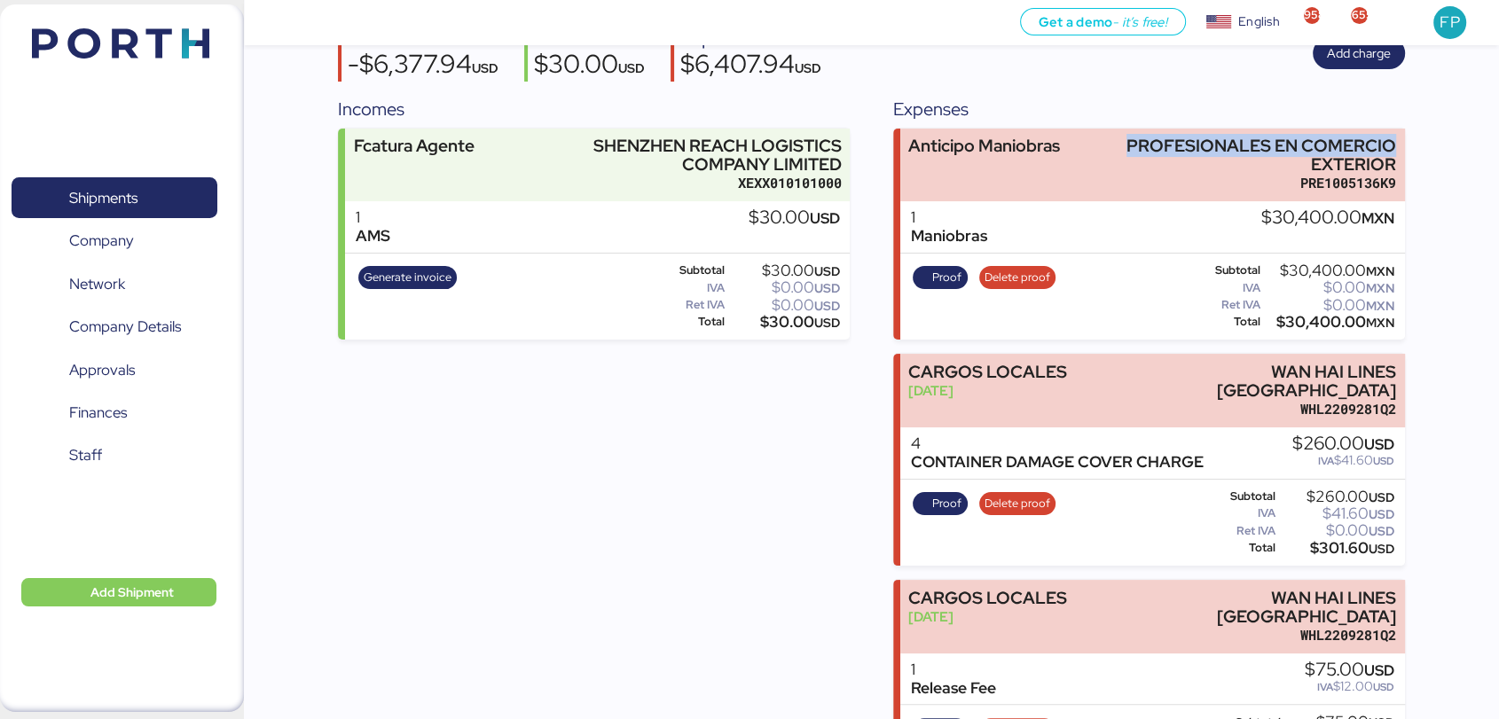
click at [1410, 150] on div "Summary 0 Details 0 Chat 0 Documents 0 Collaborators 0 Activity 0 Charges 0 FCL…" at bounding box center [749, 645] width 1499 height 1611
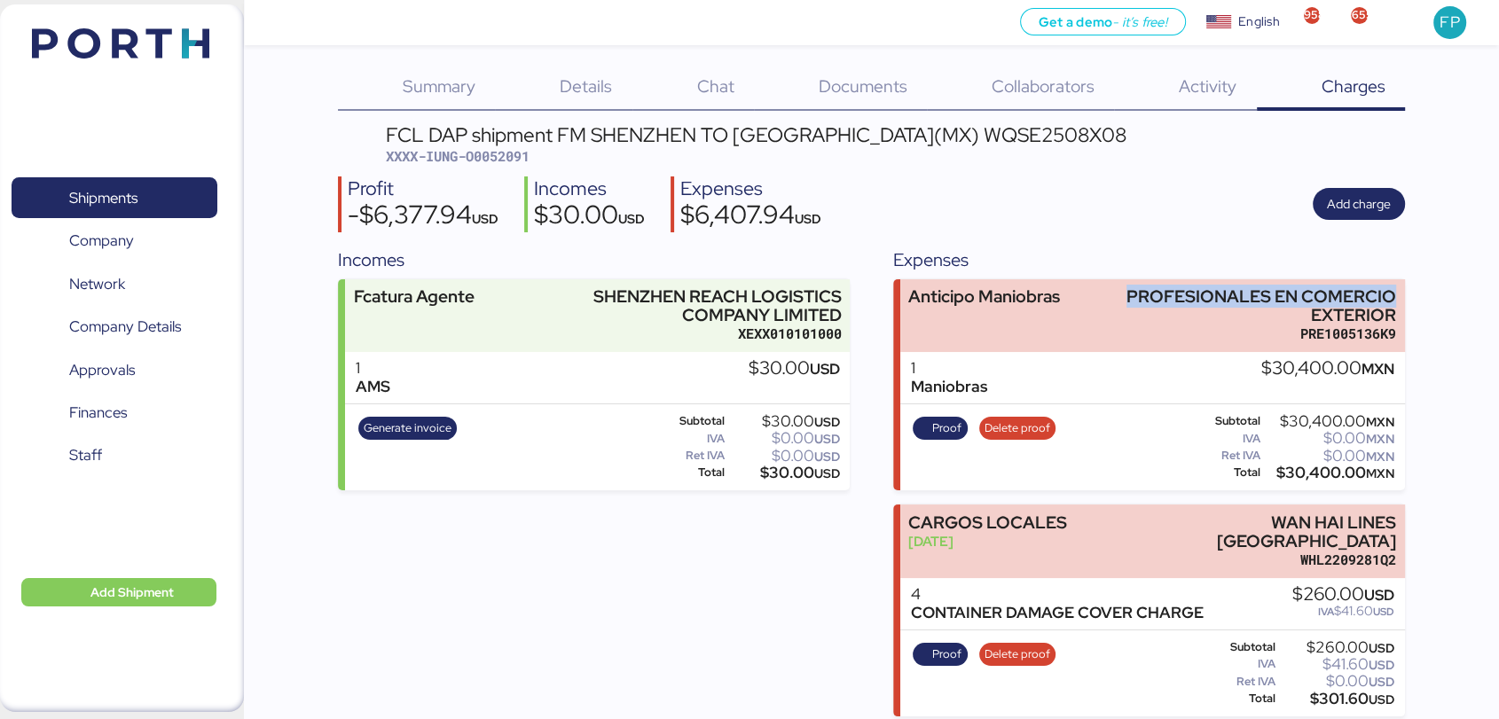
scroll to position [7, 0]
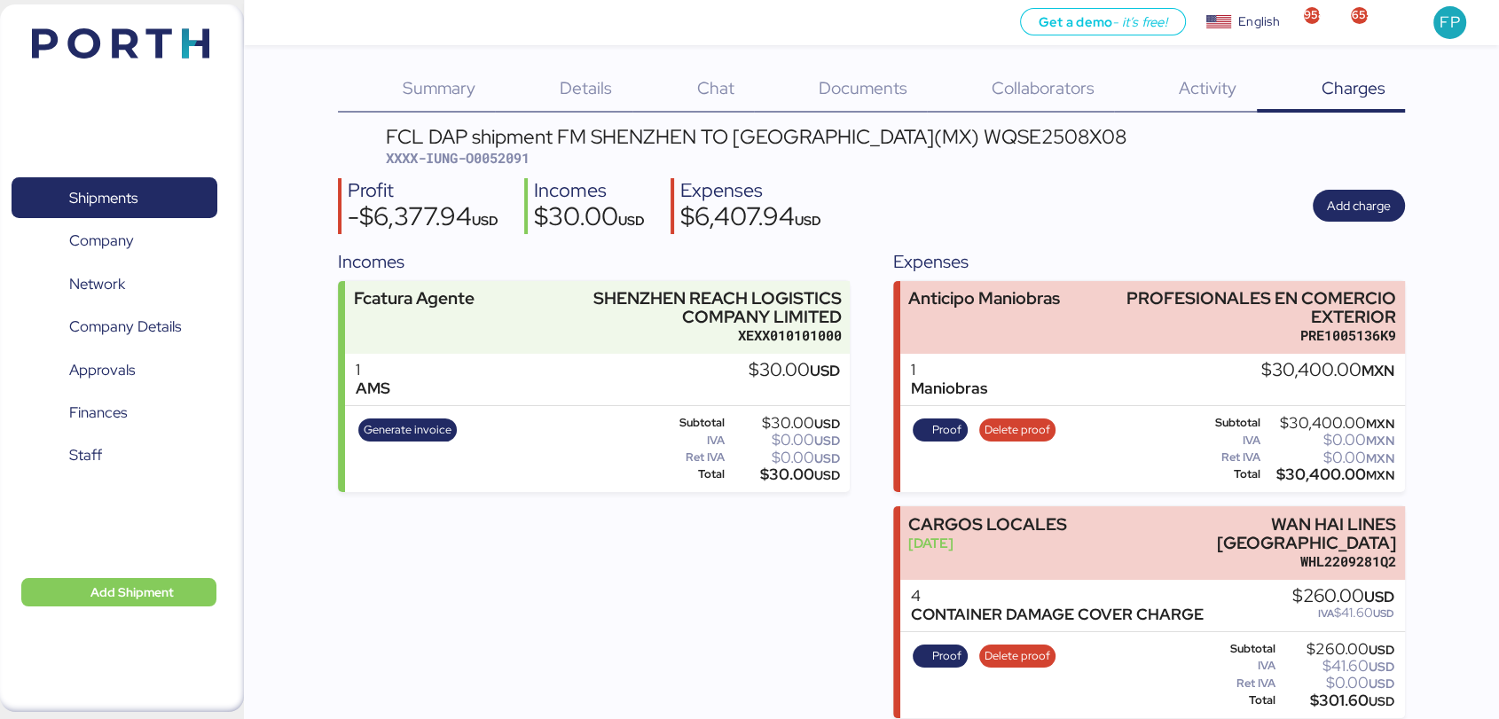
click at [512, 158] on span "XXXX-IUNG-O0052091" at bounding box center [458, 158] width 144 height 18
copy span "O0052091"
